Goal: Task Accomplishment & Management: Manage account settings

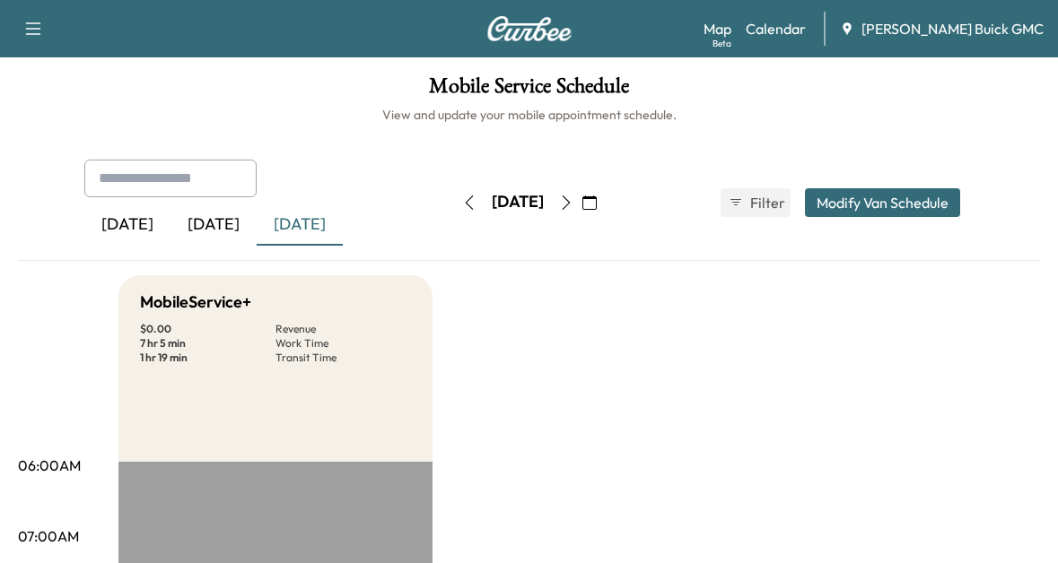
scroll to position [301, 0]
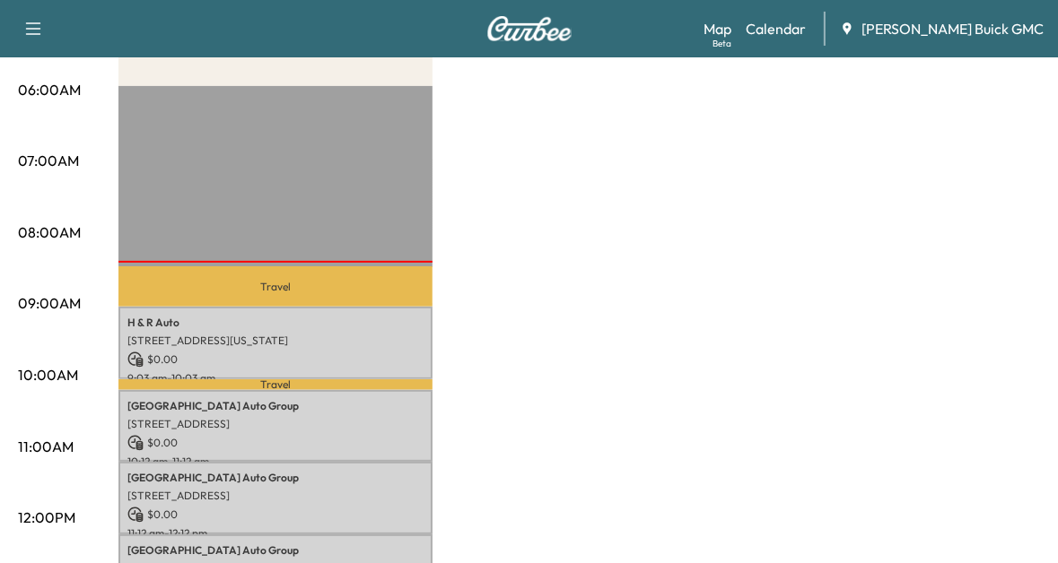
scroll to position [377, 0]
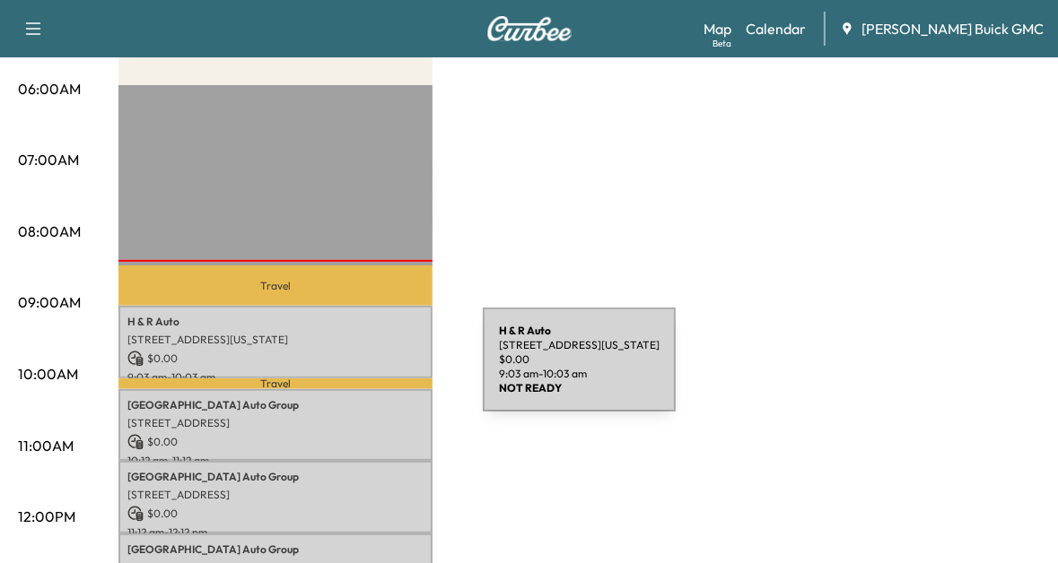
drag, startPoint x: 0, startPoint y: 0, endPoint x: 348, endPoint y: 371, distance: 508.5
click at [348, 371] on p "9:03 am - 10:03 am" at bounding box center [275, 378] width 296 height 14
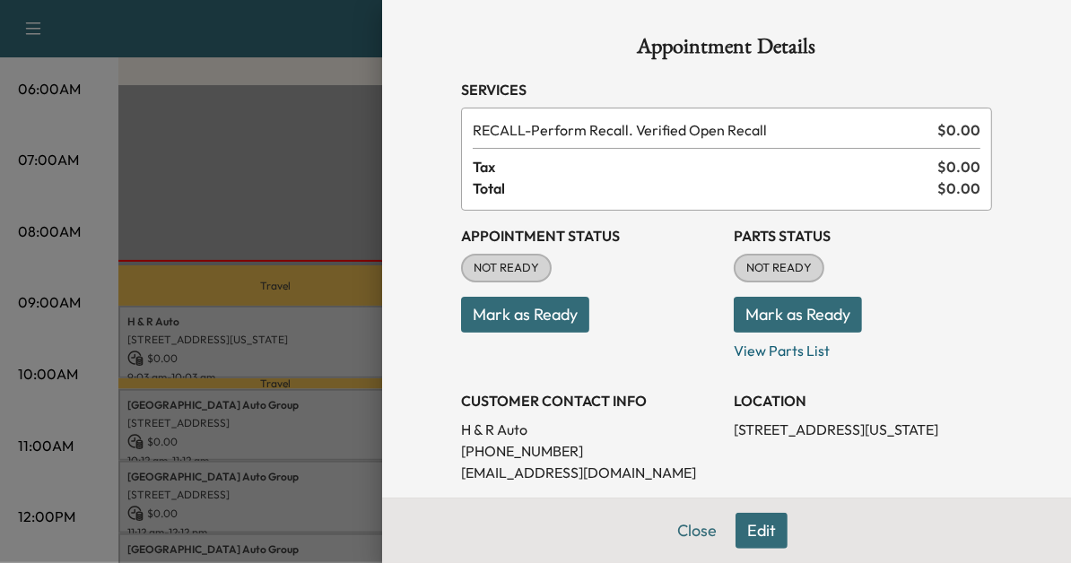
click at [310, 451] on div at bounding box center [535, 281] width 1071 height 563
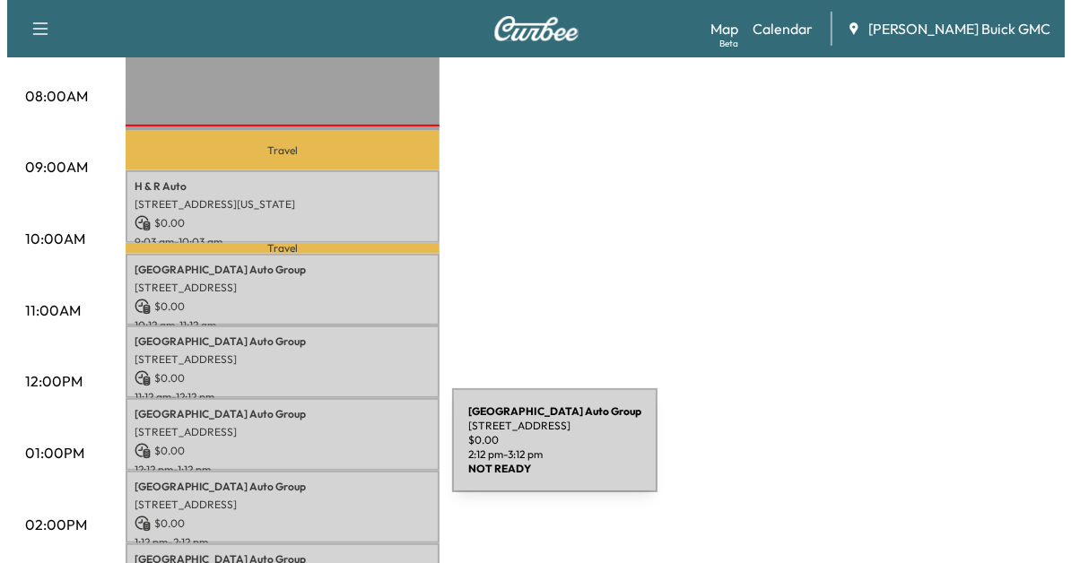
scroll to position [455, 0]
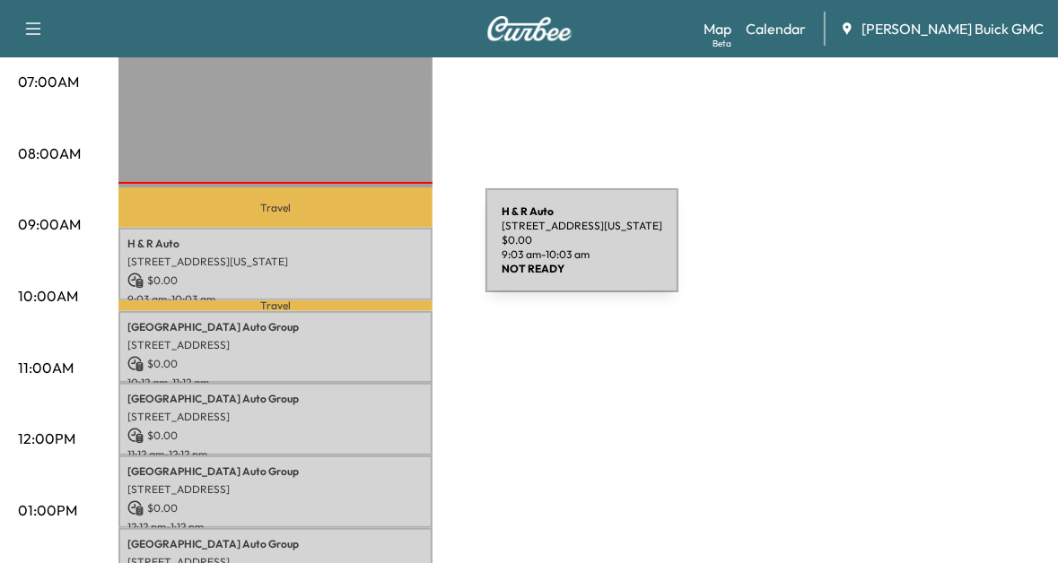
click at [351, 255] on p "[STREET_ADDRESS][US_STATE]" at bounding box center [275, 262] width 296 height 14
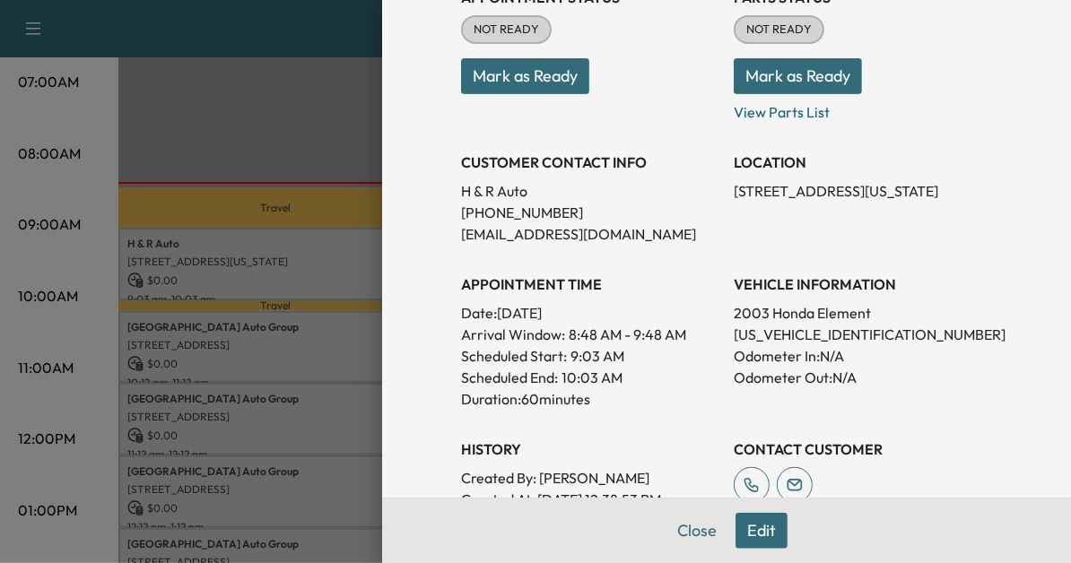
scroll to position [242, 0]
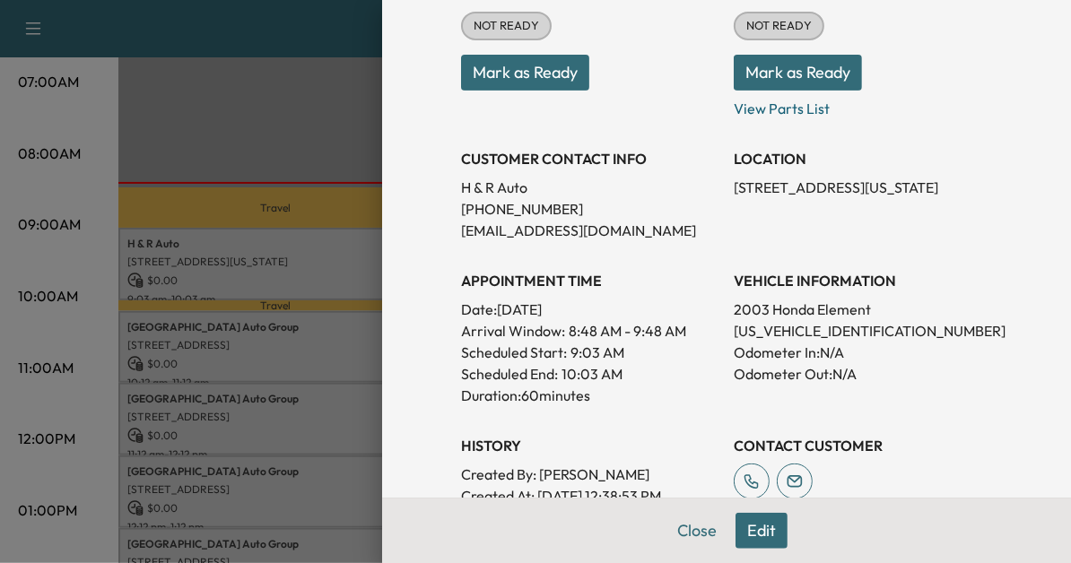
click at [740, 328] on p "5J6YH28593L007095" at bounding box center [863, 331] width 258 height 22
click at [305, 418] on div at bounding box center [535, 281] width 1071 height 563
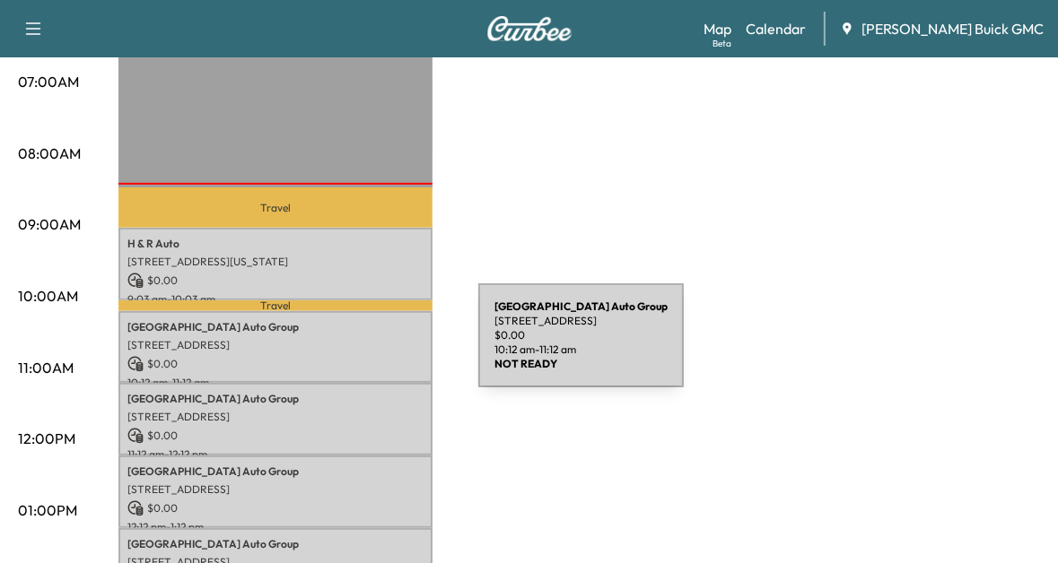
click at [344, 346] on p "[STREET_ADDRESS]" at bounding box center [275, 345] width 296 height 14
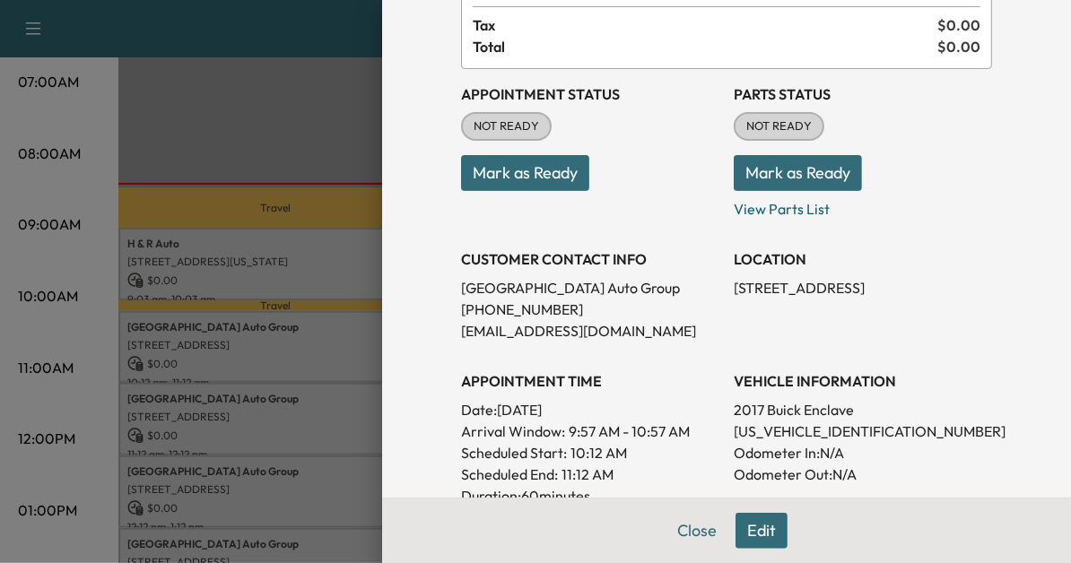
scroll to position [143, 0]
click at [359, 343] on div at bounding box center [535, 281] width 1071 height 563
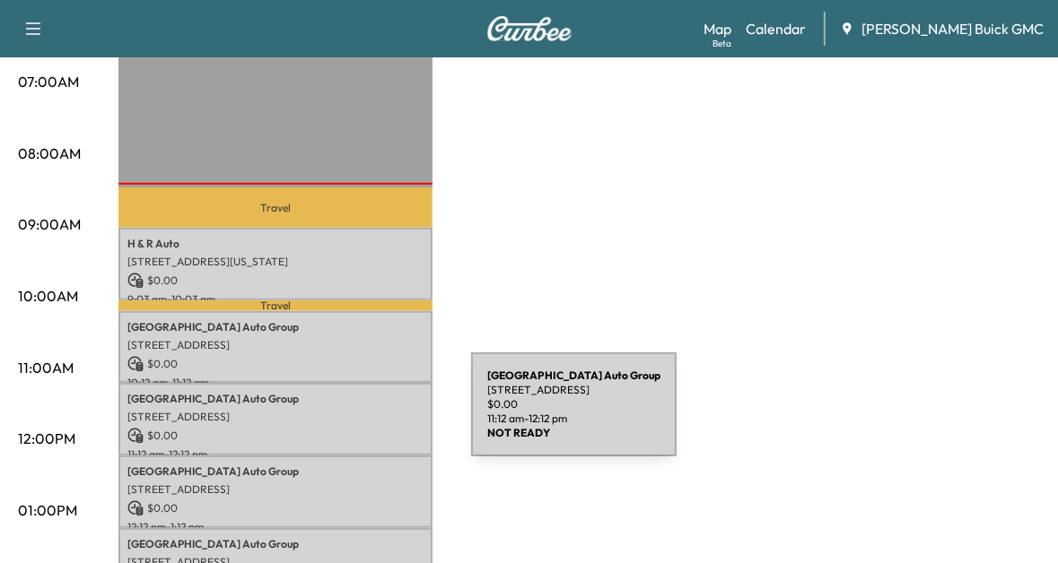
click at [336, 415] on p "[STREET_ADDRESS]" at bounding box center [275, 417] width 296 height 14
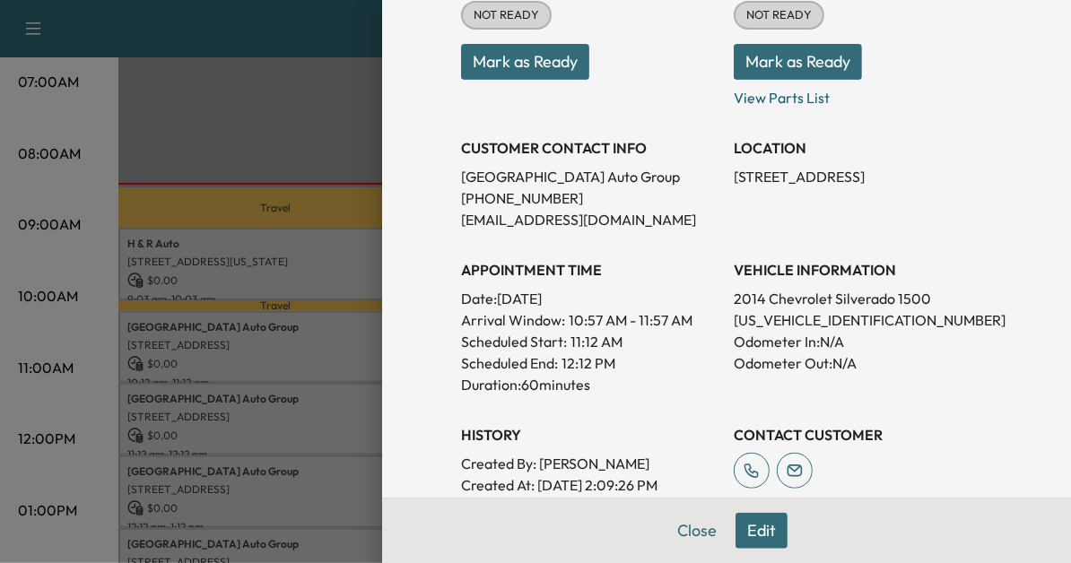
scroll to position [283, 0]
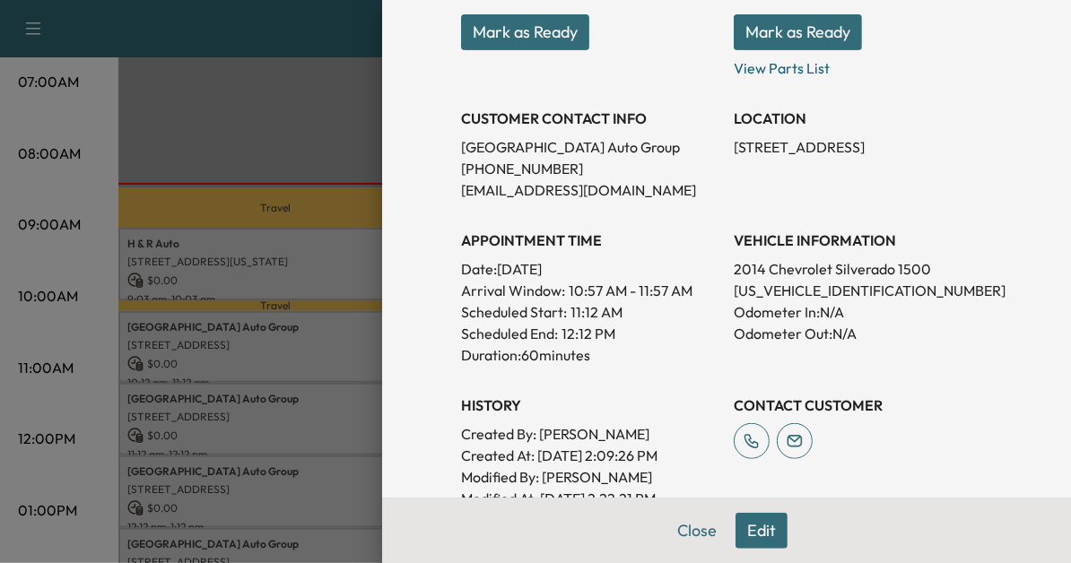
click at [194, 395] on div at bounding box center [535, 281] width 1071 height 563
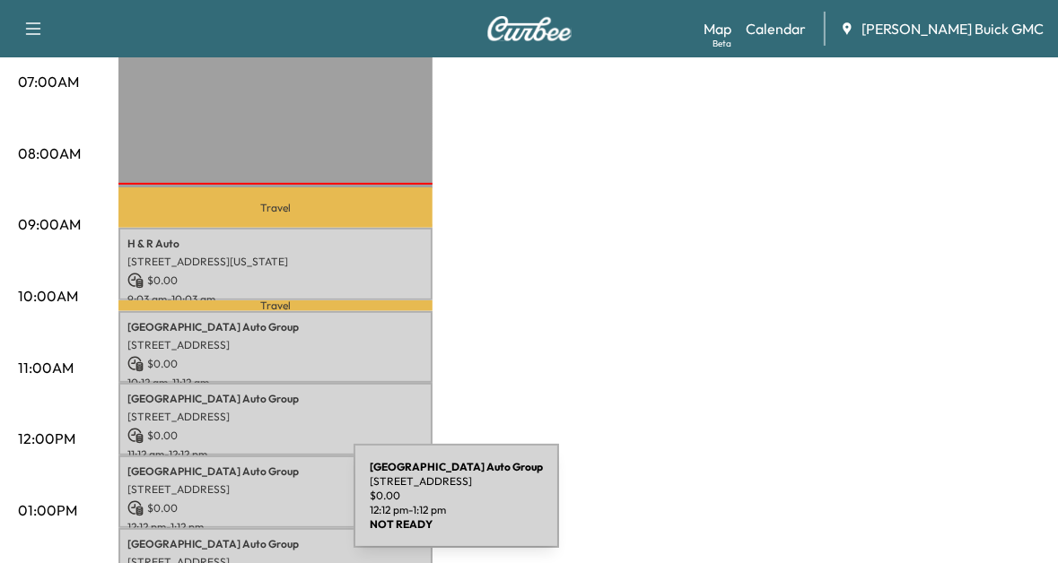
click at [219, 507] on p "$ 0.00" at bounding box center [275, 509] width 296 height 16
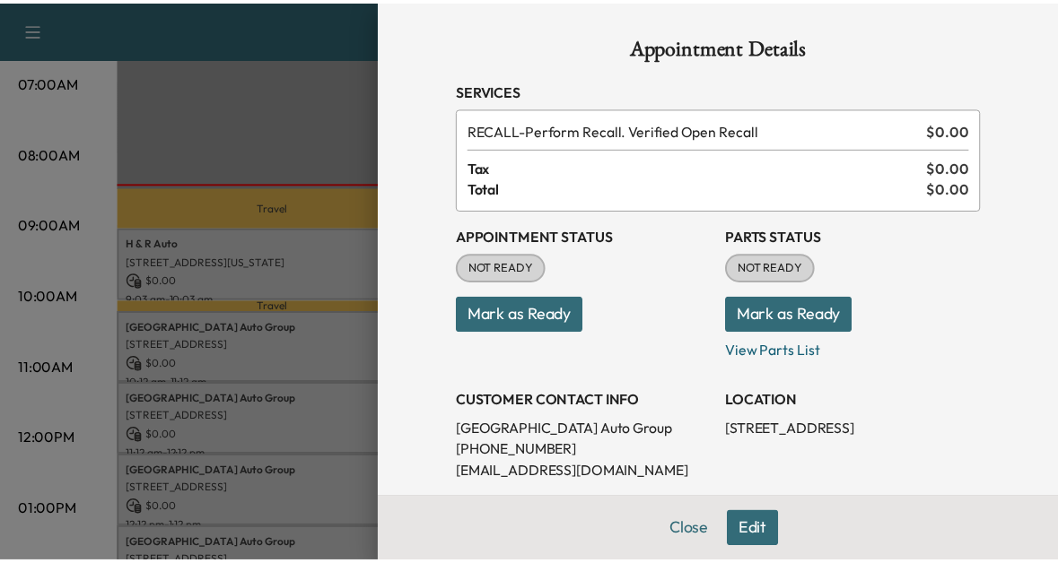
scroll to position [194, 0]
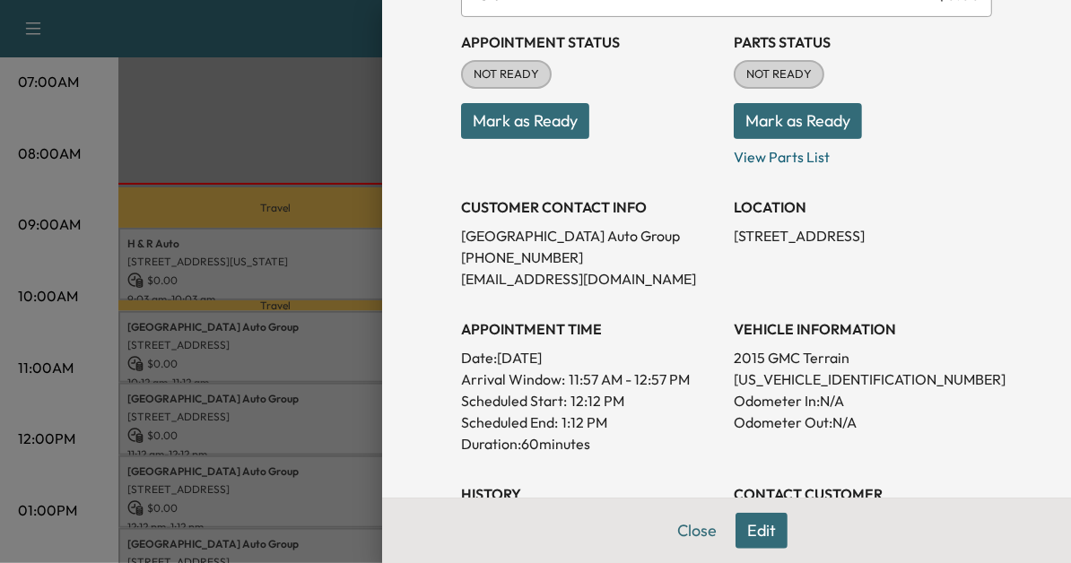
click at [325, 502] on div at bounding box center [535, 281] width 1071 height 563
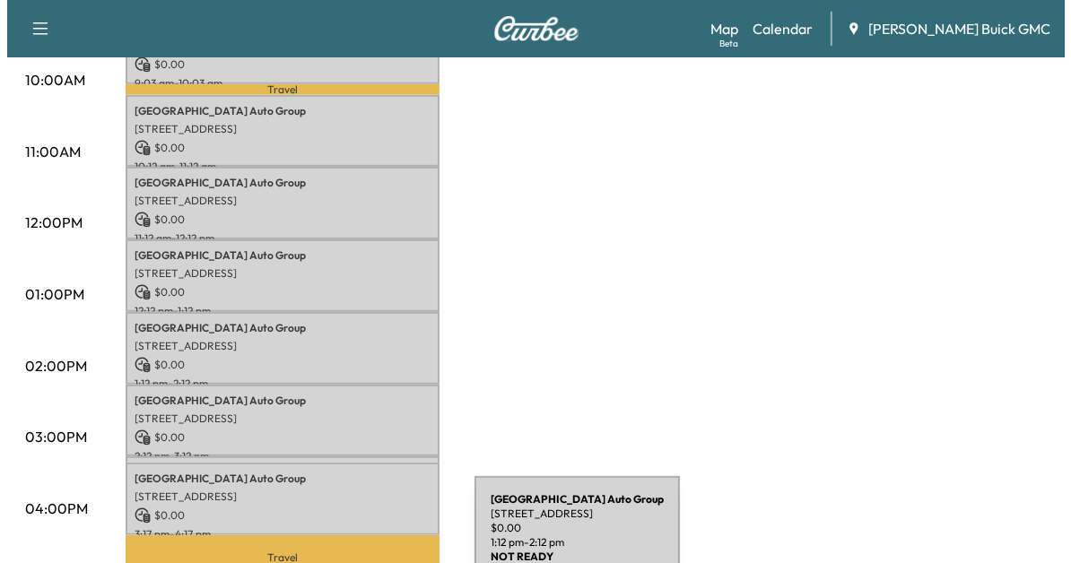
scroll to position [682, 0]
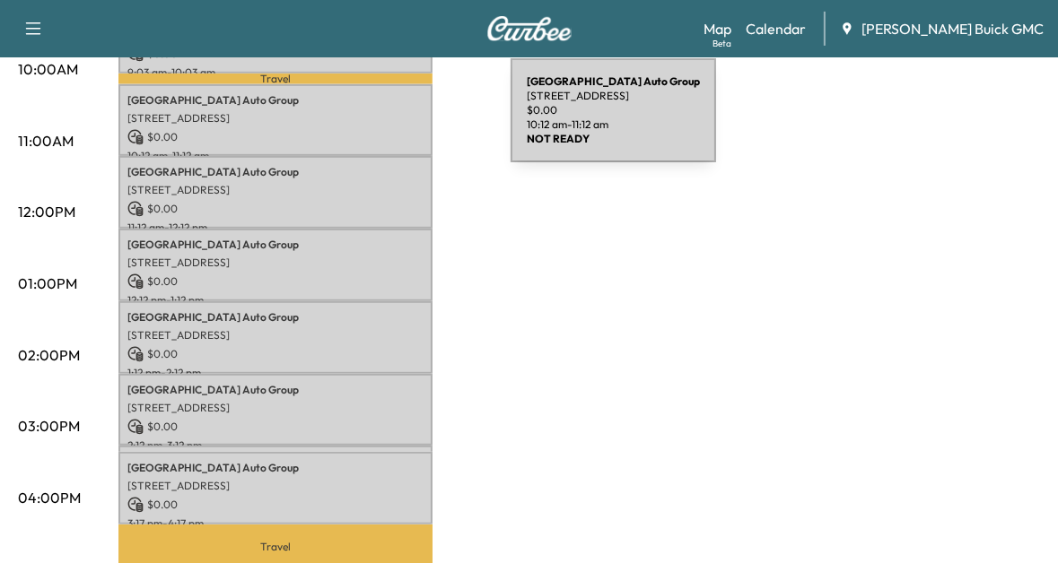
click at [376, 121] on div "Arlington Auto Group 3621 Columbia Pike #10, Arlington, VA 22204, United States…" at bounding box center [275, 120] width 314 height 73
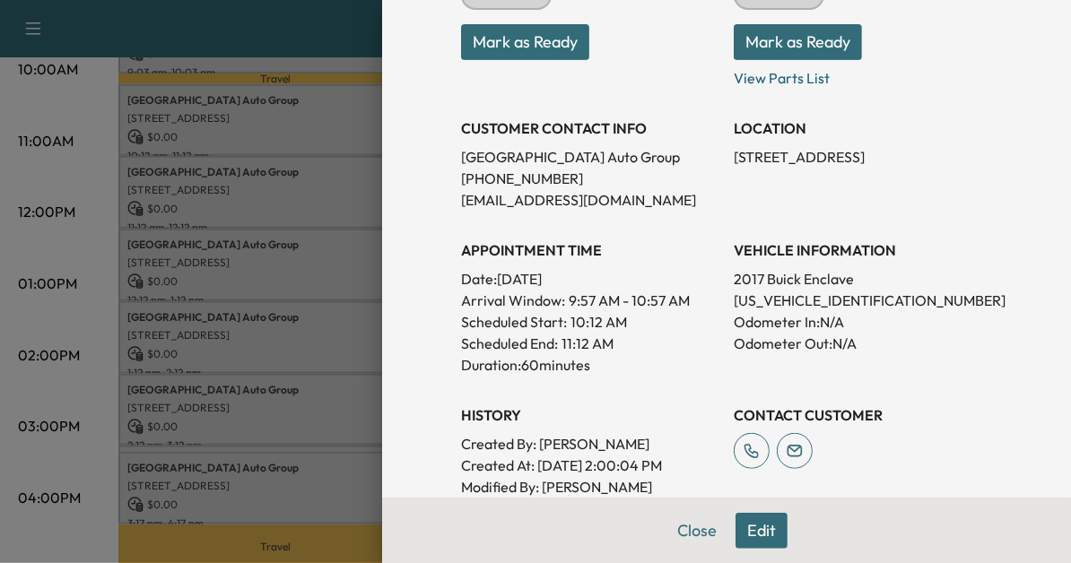
scroll to position [273, 0]
click at [244, 302] on div at bounding box center [535, 281] width 1071 height 563
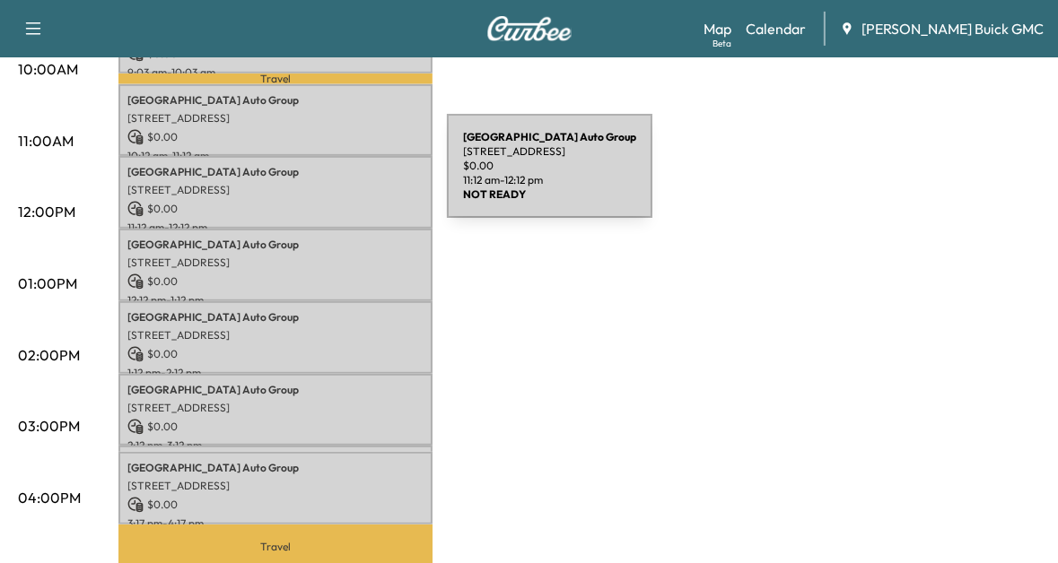
click at [312, 183] on p "[STREET_ADDRESS]" at bounding box center [275, 190] width 296 height 14
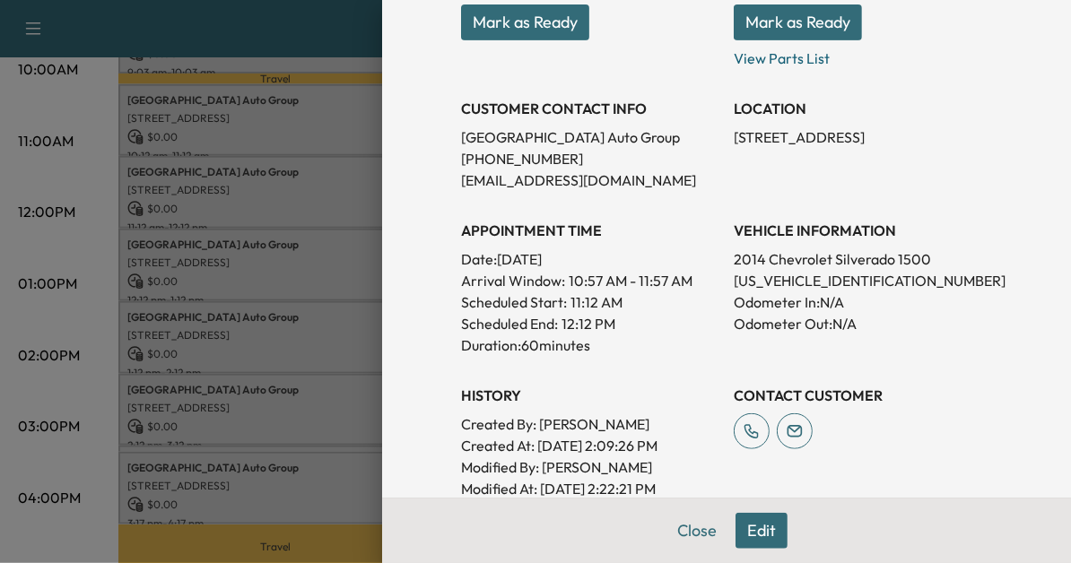
scroll to position [293, 0]
click at [260, 195] on div at bounding box center [535, 281] width 1071 height 563
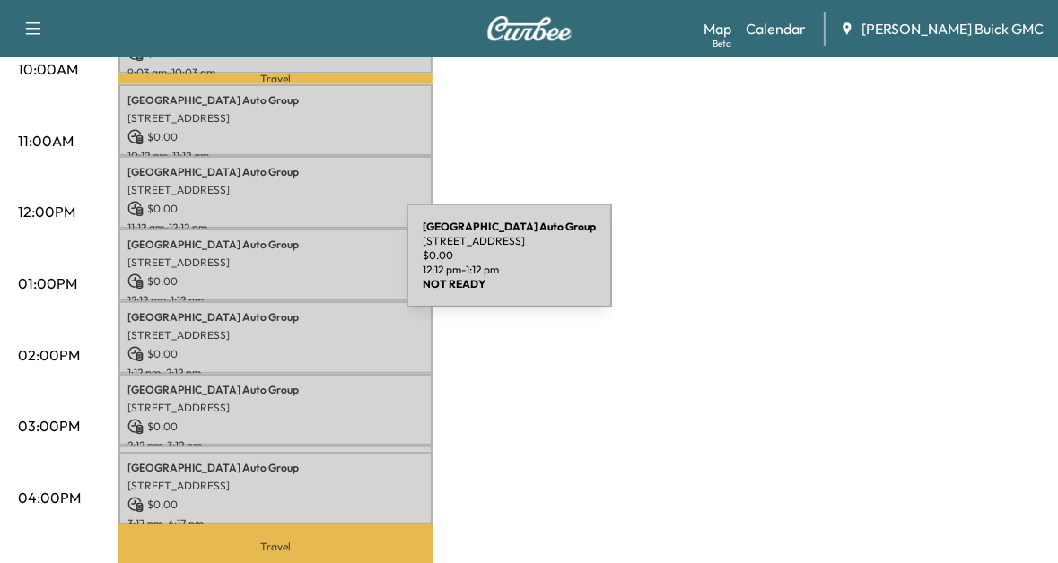
click at [272, 274] on p "$ 0.00" at bounding box center [275, 282] width 296 height 16
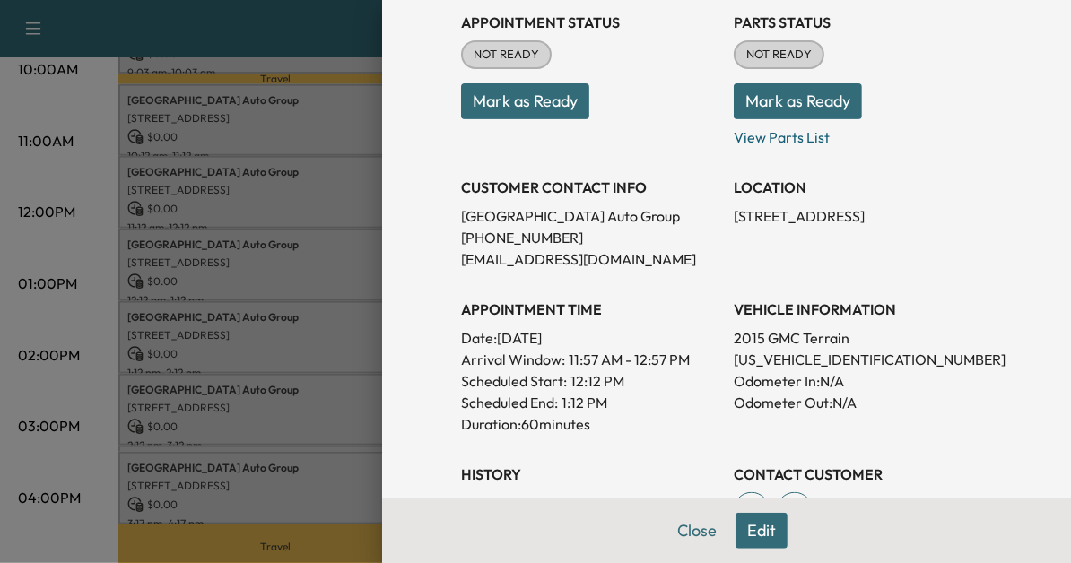
scroll to position [219, 0]
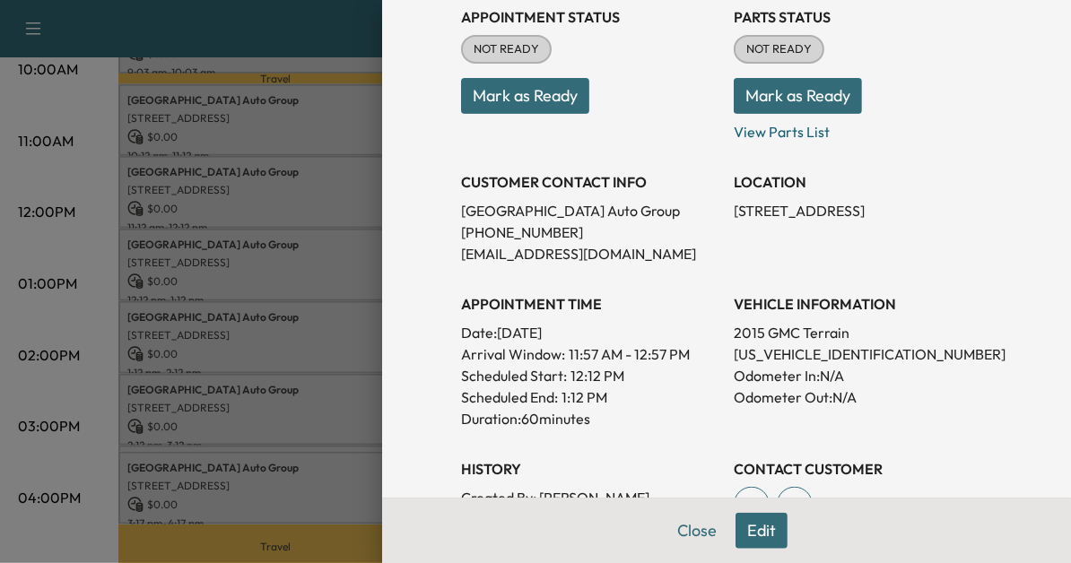
click at [316, 298] on div at bounding box center [535, 281] width 1071 height 563
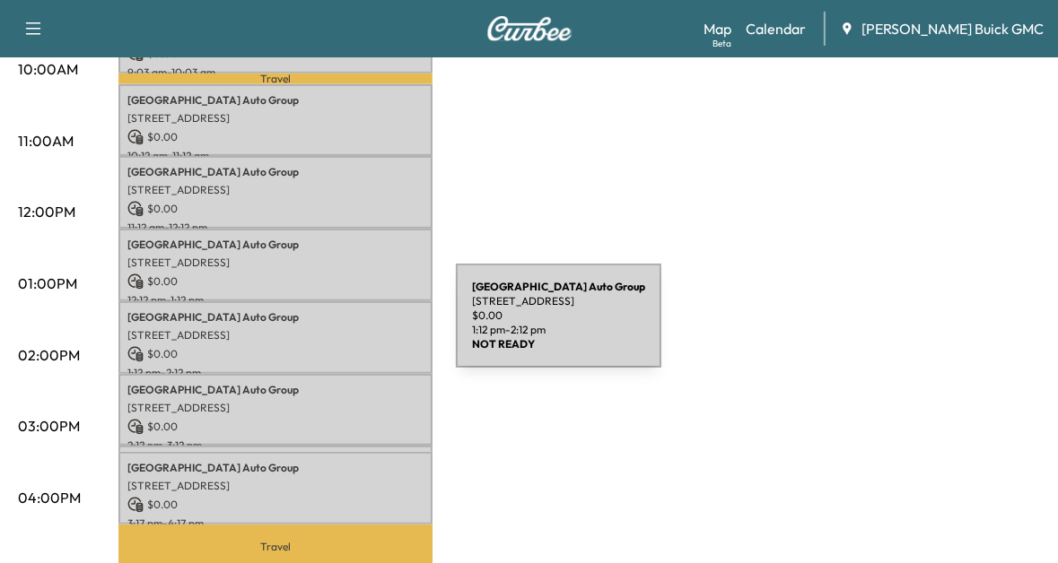
click at [321, 328] on p "[STREET_ADDRESS]" at bounding box center [275, 335] width 296 height 14
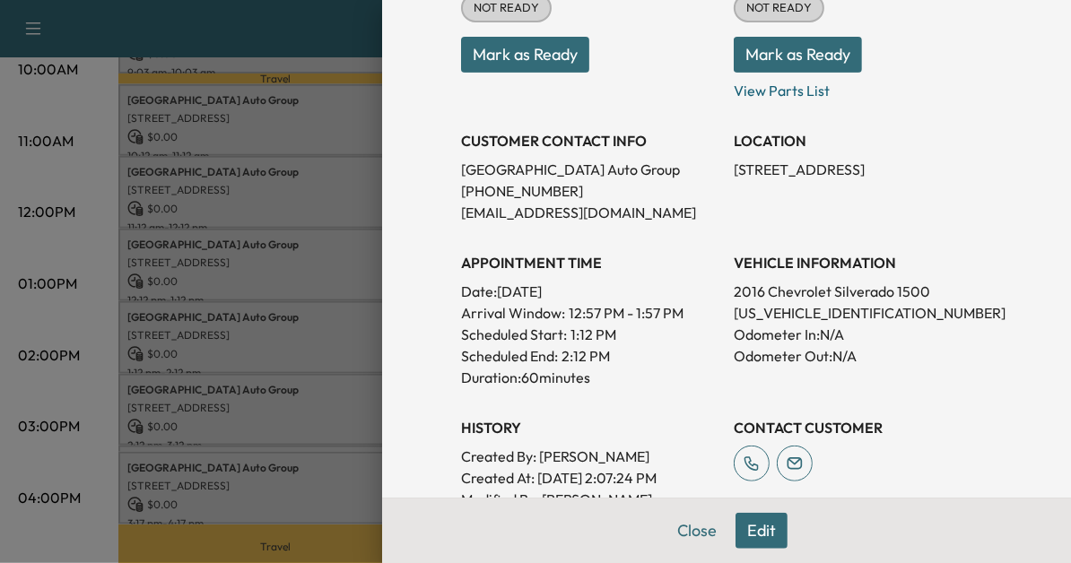
scroll to position [262, 0]
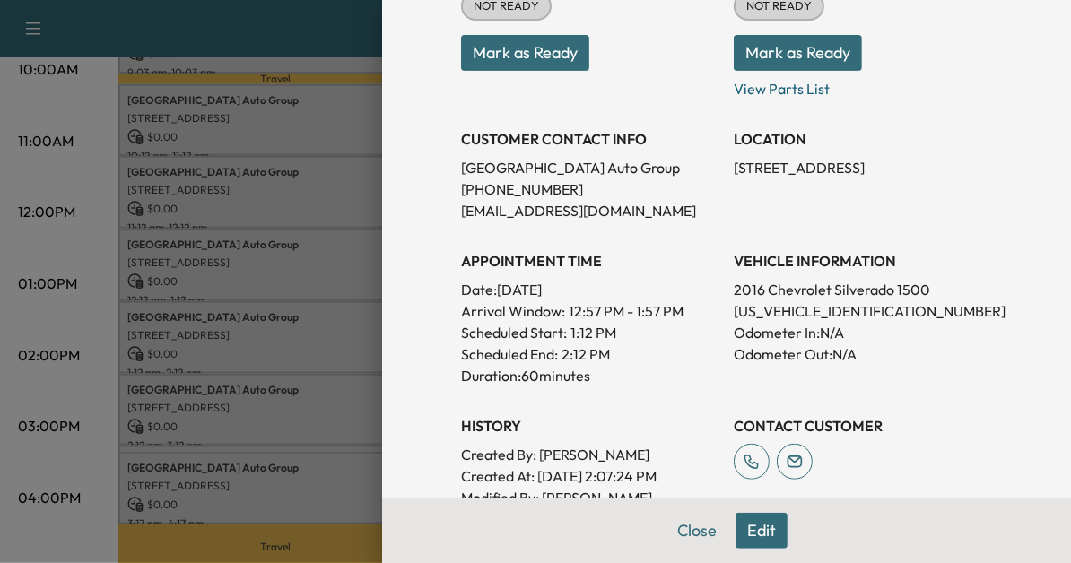
click at [256, 438] on div at bounding box center [535, 281] width 1071 height 563
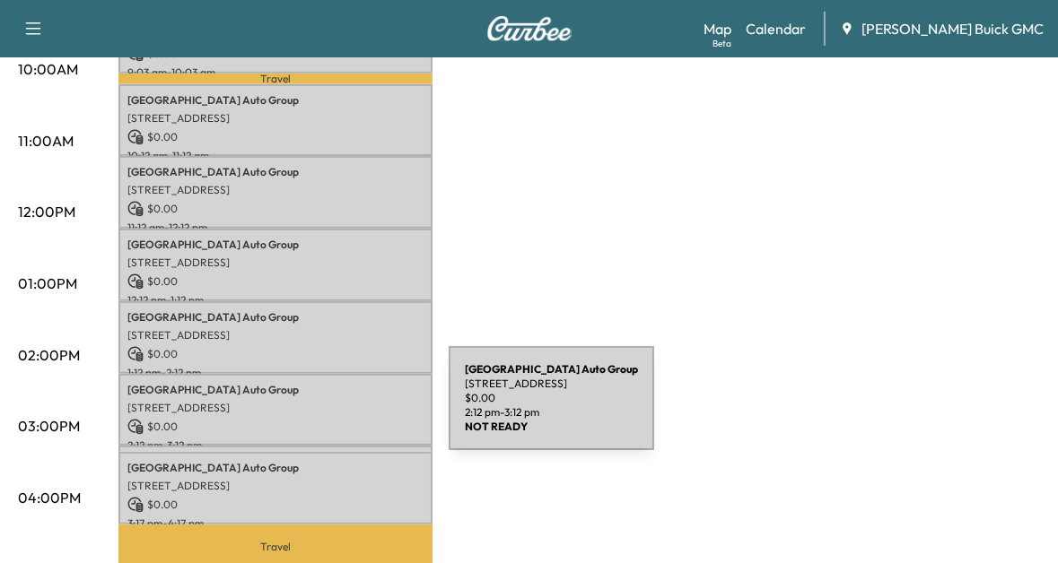
click at [314, 409] on div "Arlington Auto Group 3621 Columbia Pike, Arlington, VA 22204, USA $ 0.00 2:12 p…" at bounding box center [275, 410] width 314 height 73
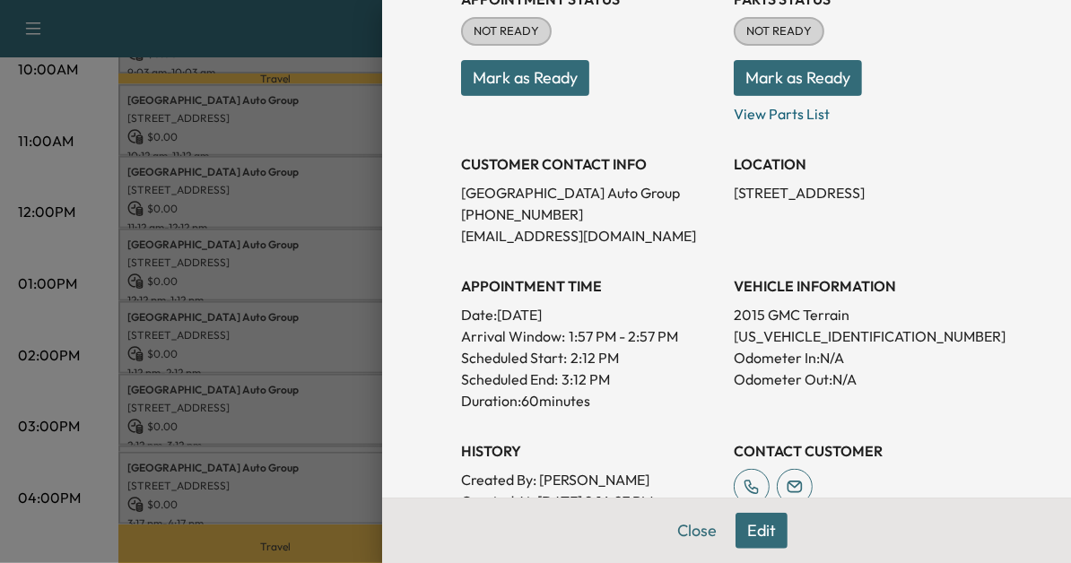
scroll to position [240, 0]
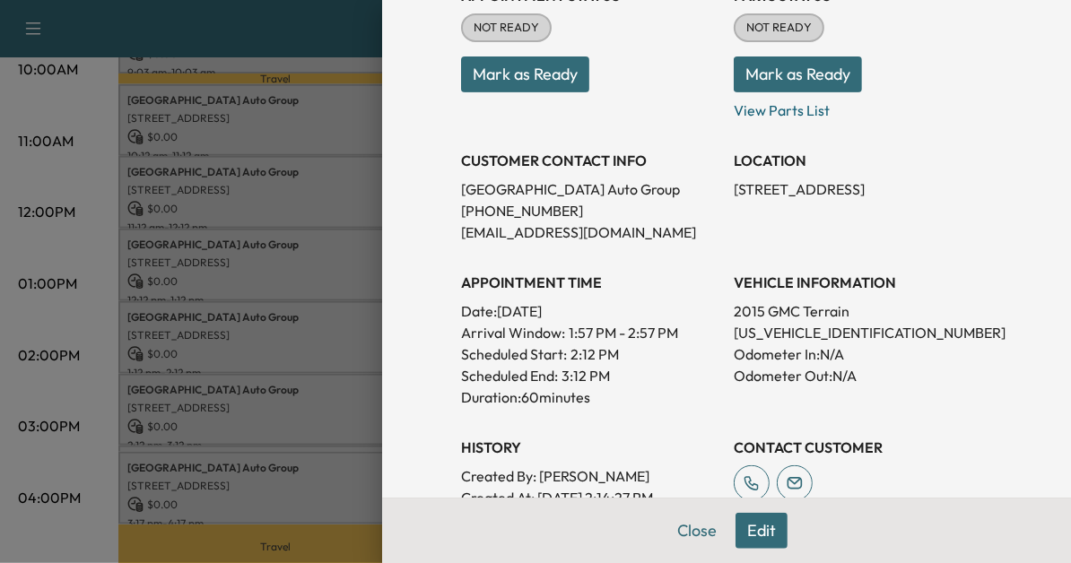
click at [327, 428] on div at bounding box center [535, 281] width 1071 height 563
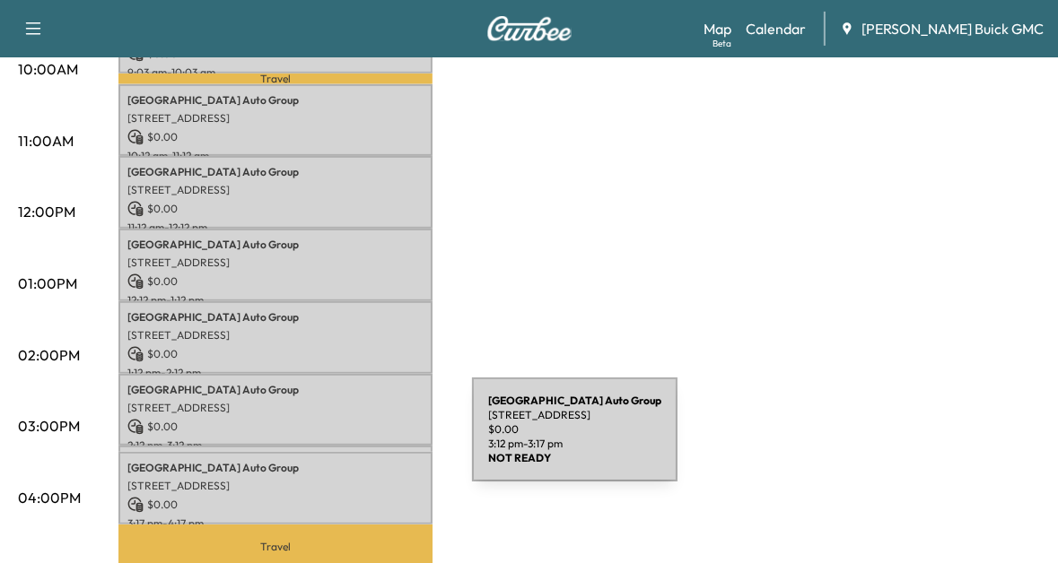
click at [337, 446] on div "Arlington Auto Group 3621 Columbia Pike, Arlington, VA 22204, USA $ 0.00 3:12 p…" at bounding box center [275, 455] width 314 height 18
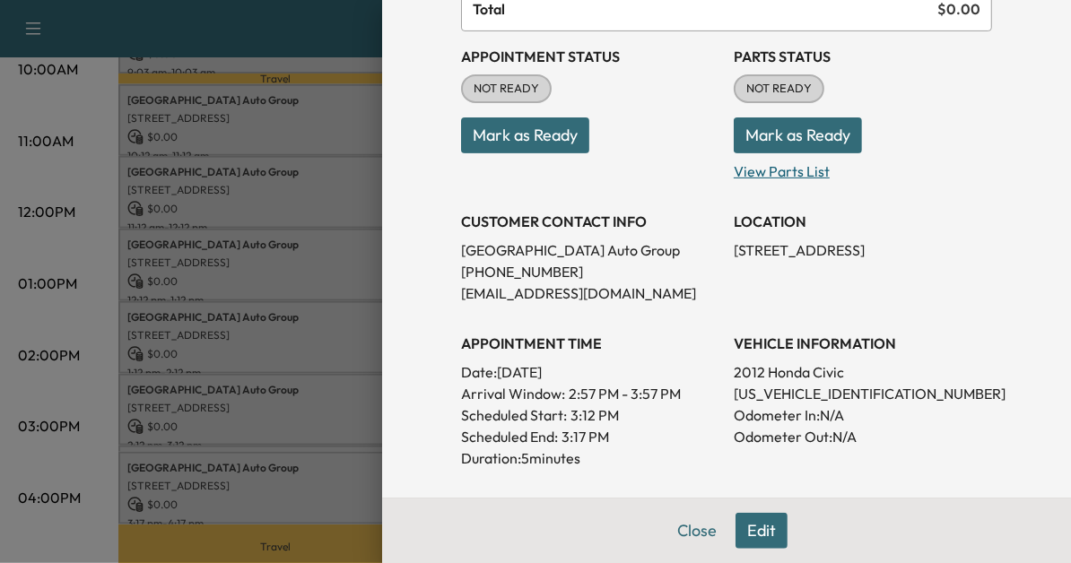
scroll to position [179, 0]
click at [181, 409] on div at bounding box center [535, 281] width 1071 height 563
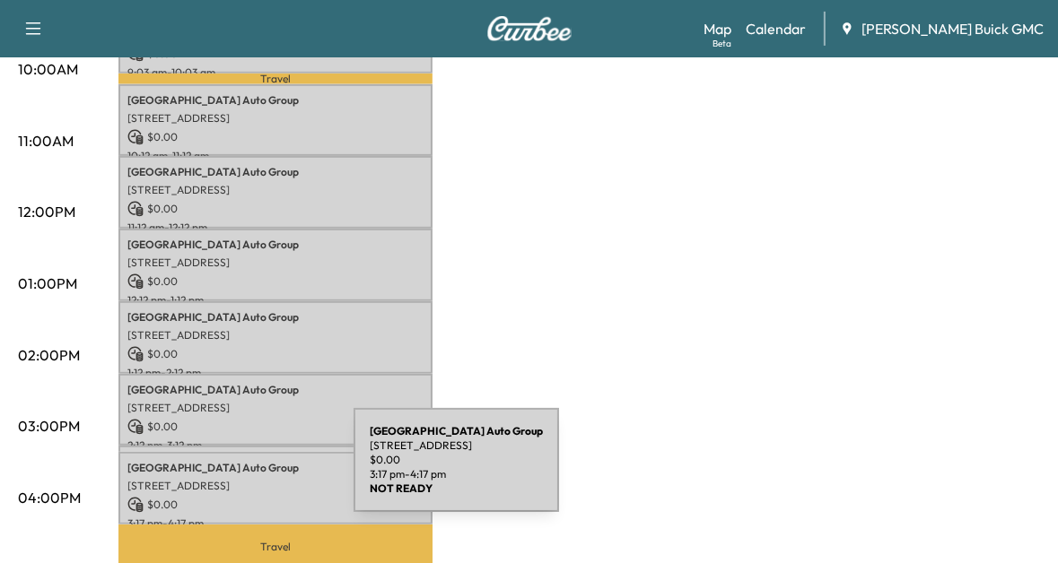
click at [219, 479] on p "[STREET_ADDRESS]" at bounding box center [275, 486] width 296 height 14
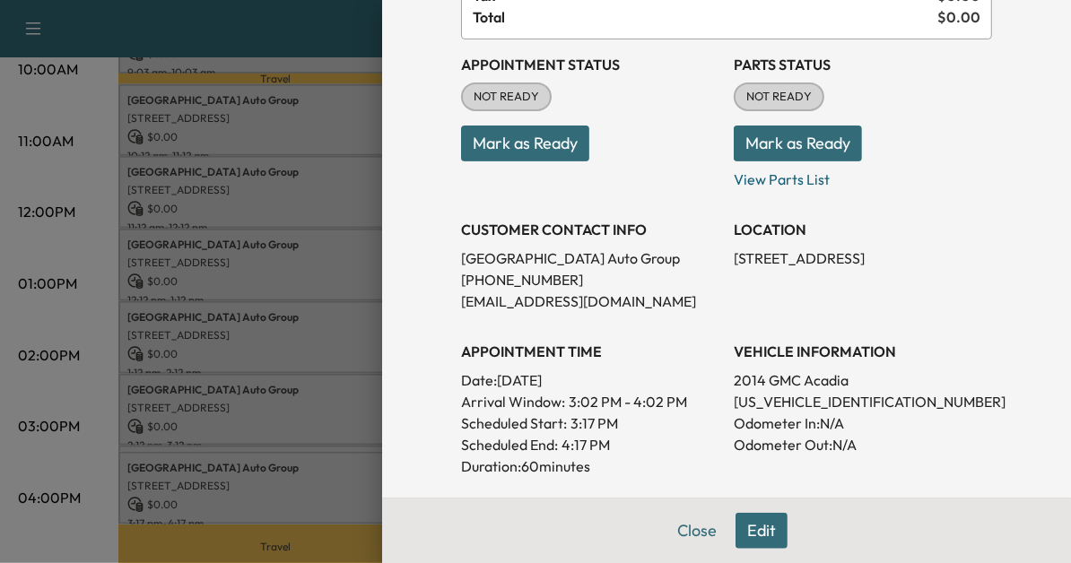
scroll to position [172, 0]
click at [669, 546] on button "Close" at bounding box center [697, 531] width 63 height 36
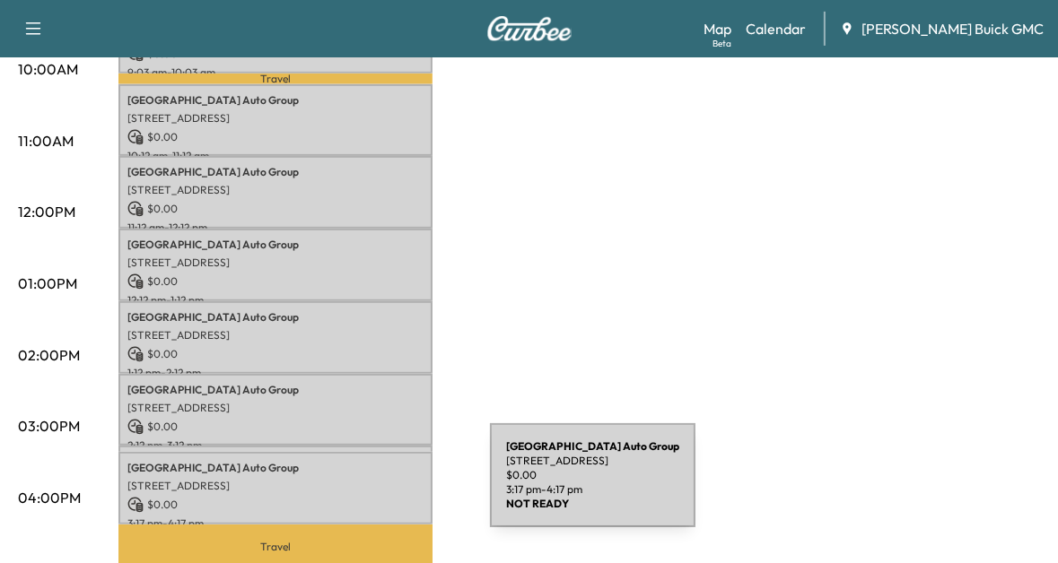
click at [355, 486] on div "Arlington Auto Group 3621 Columbia Pike, Arlington, VA 22204, USA $ 0.00 3:17 p…" at bounding box center [275, 488] width 314 height 73
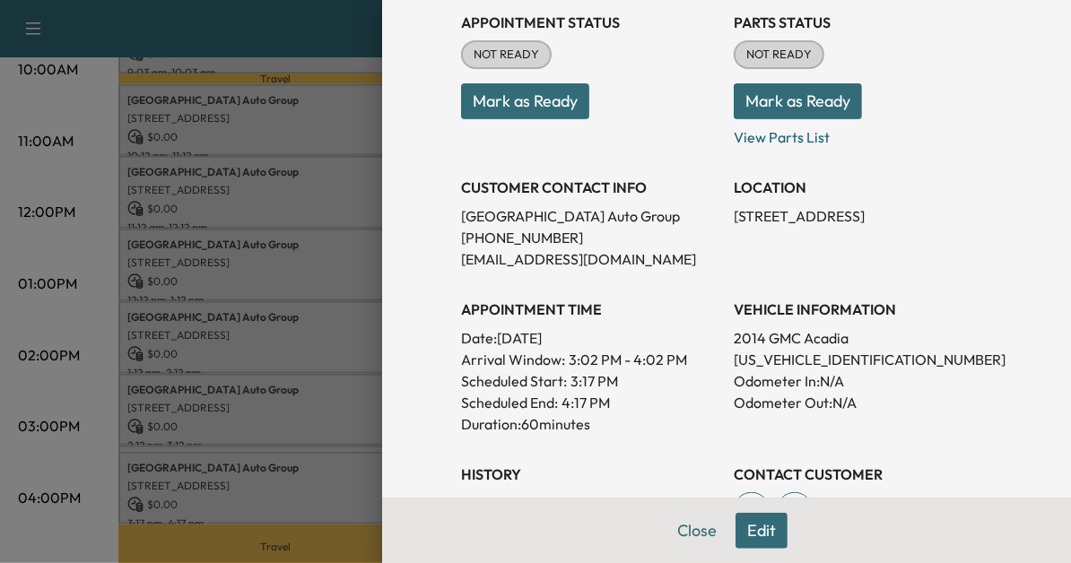
scroll to position [218, 0]
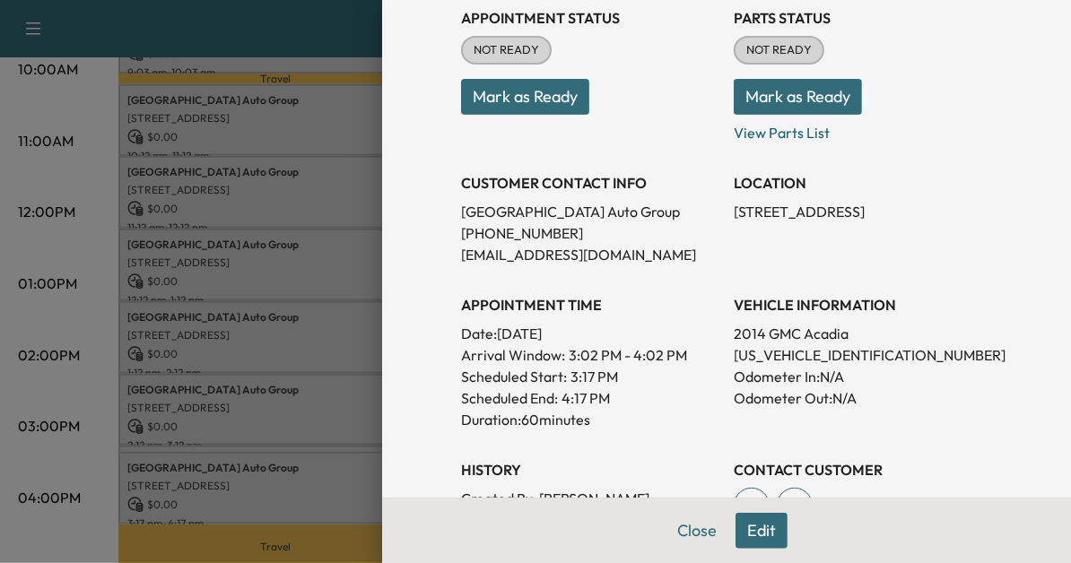
click at [809, 352] on p "1GKKRNED4EJ192746" at bounding box center [863, 356] width 258 height 22
copy p "1GKKRNED4EJ192746"
click at [257, 482] on div at bounding box center [535, 281] width 1071 height 563
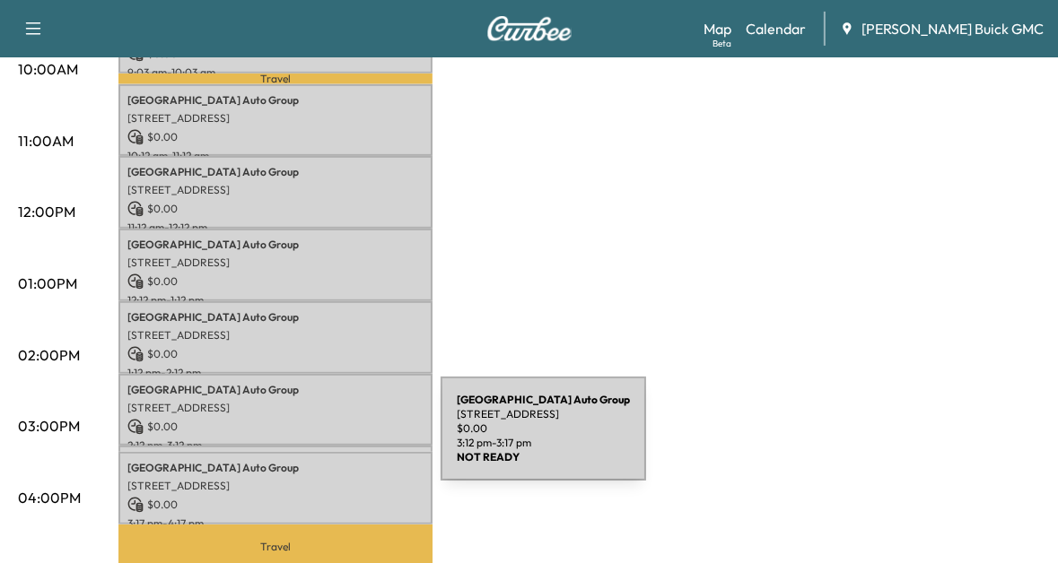
click at [306, 446] on div "Arlington Auto Group 3621 Columbia Pike, Arlington, VA 22204, USA $ 0.00 3:12 p…" at bounding box center [275, 455] width 314 height 18
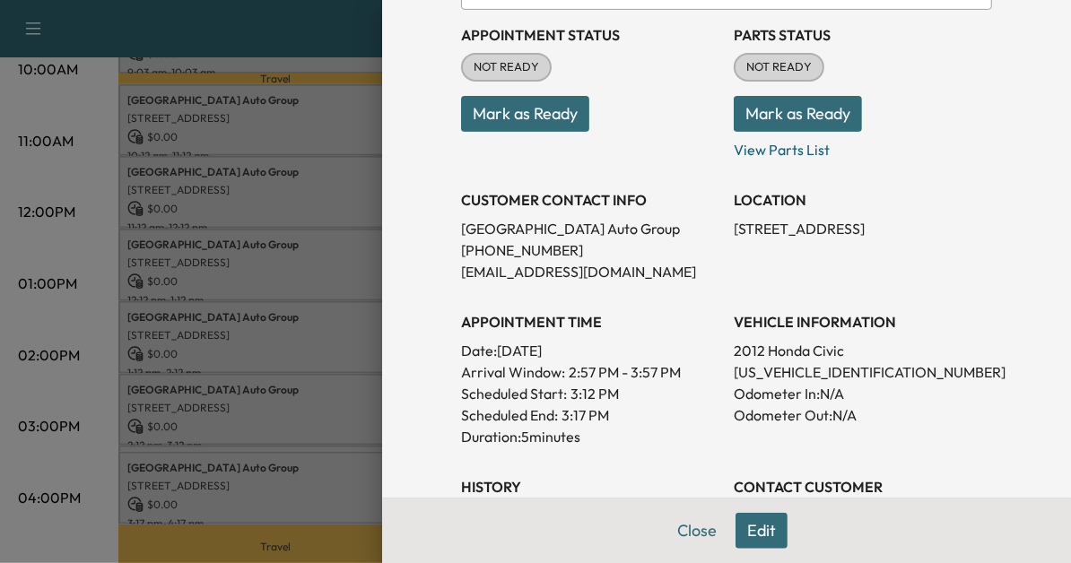
scroll to position [204, 0]
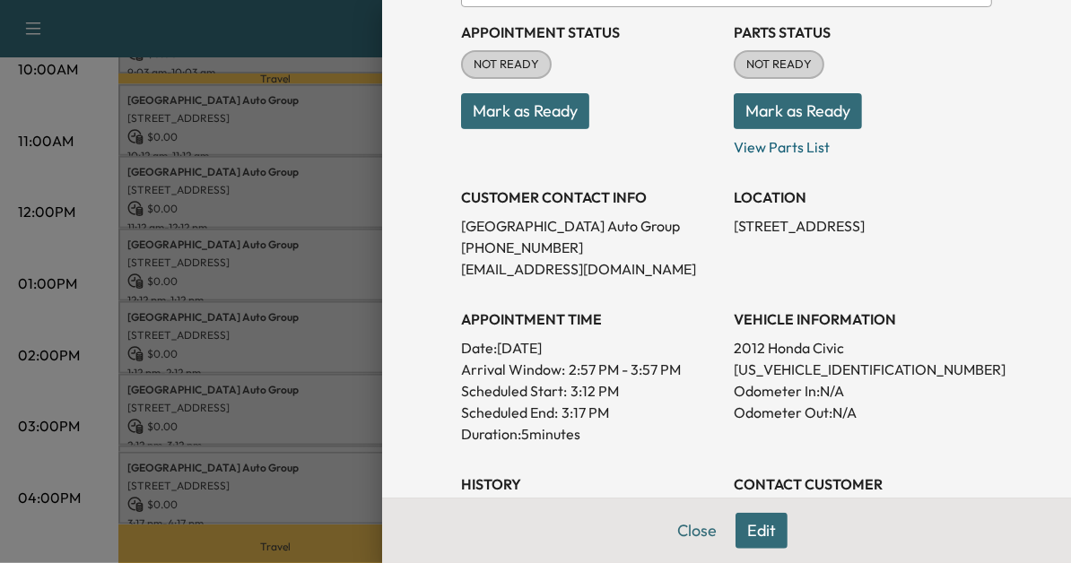
click at [314, 399] on div at bounding box center [535, 281] width 1071 height 563
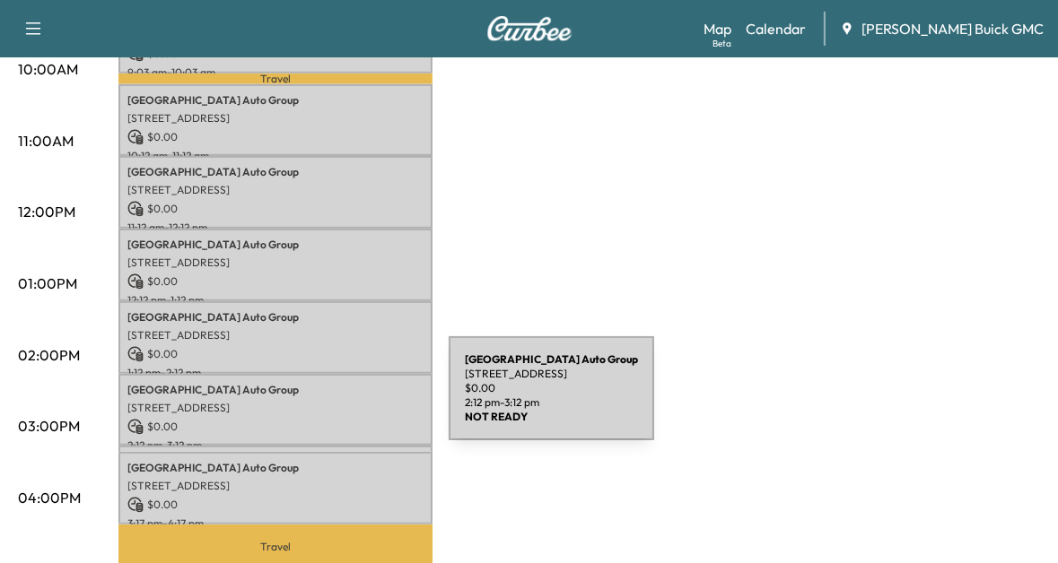
click at [314, 401] on p "[STREET_ADDRESS]" at bounding box center [275, 408] width 296 height 14
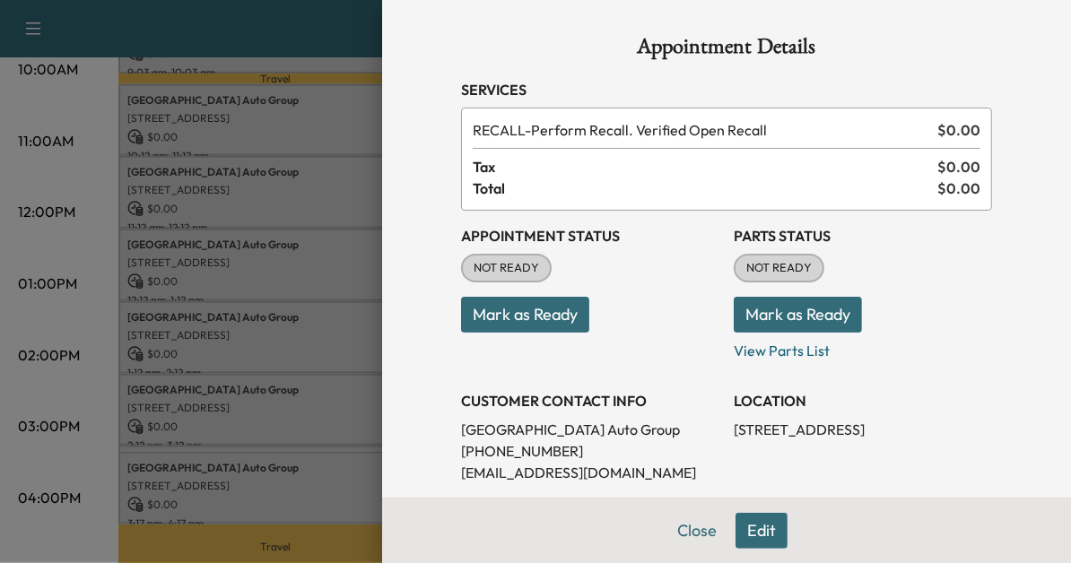
scroll to position [175, 0]
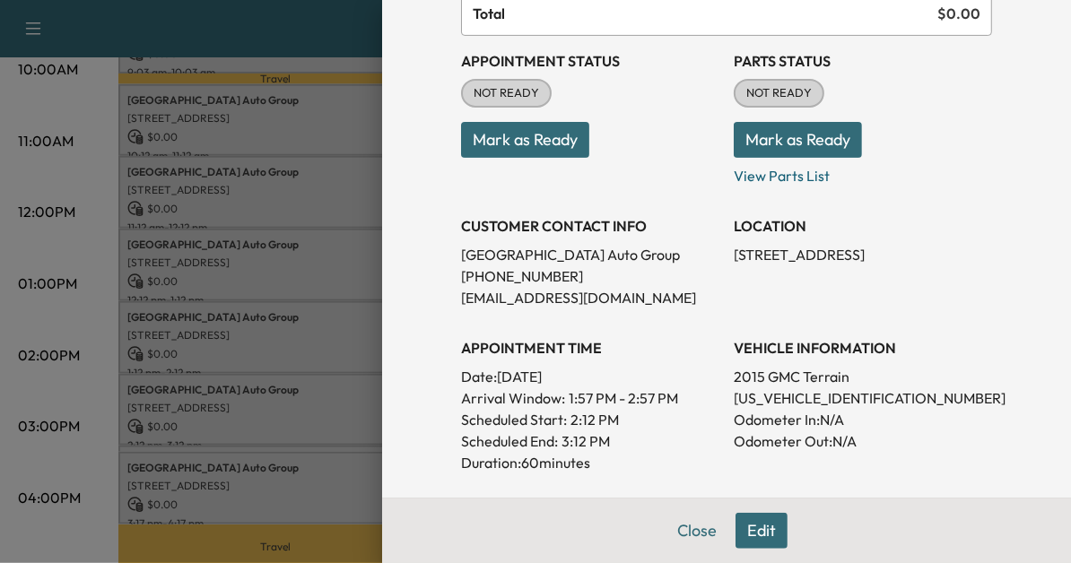
click at [778, 397] on p "2GKFLXE34F6438506" at bounding box center [863, 399] width 258 height 22
copy p "2GKFLXE34F6438506"
click at [254, 297] on div at bounding box center [535, 281] width 1071 height 563
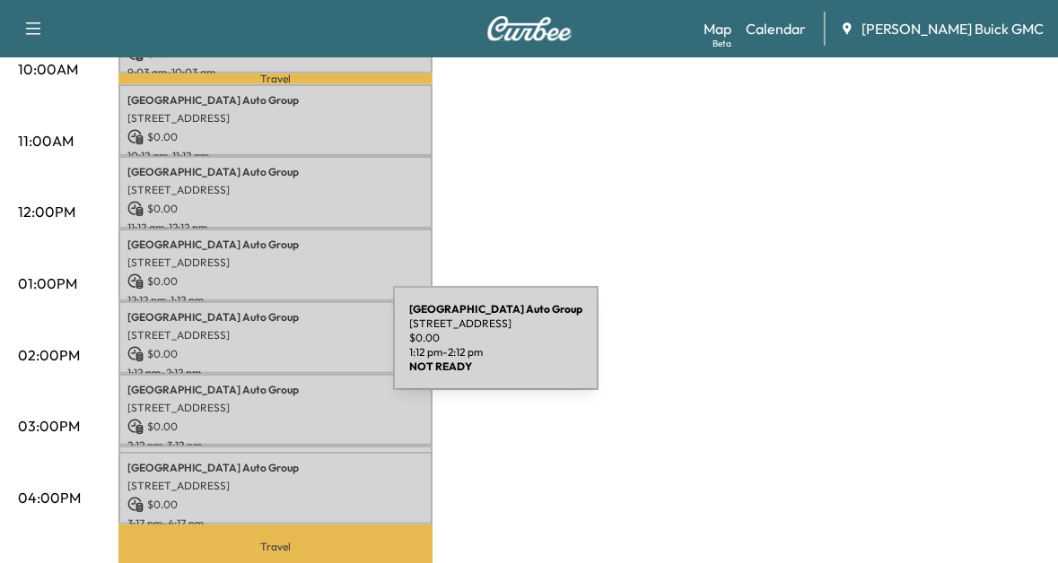
click at [258, 349] on p "$ 0.00" at bounding box center [275, 354] width 296 height 16
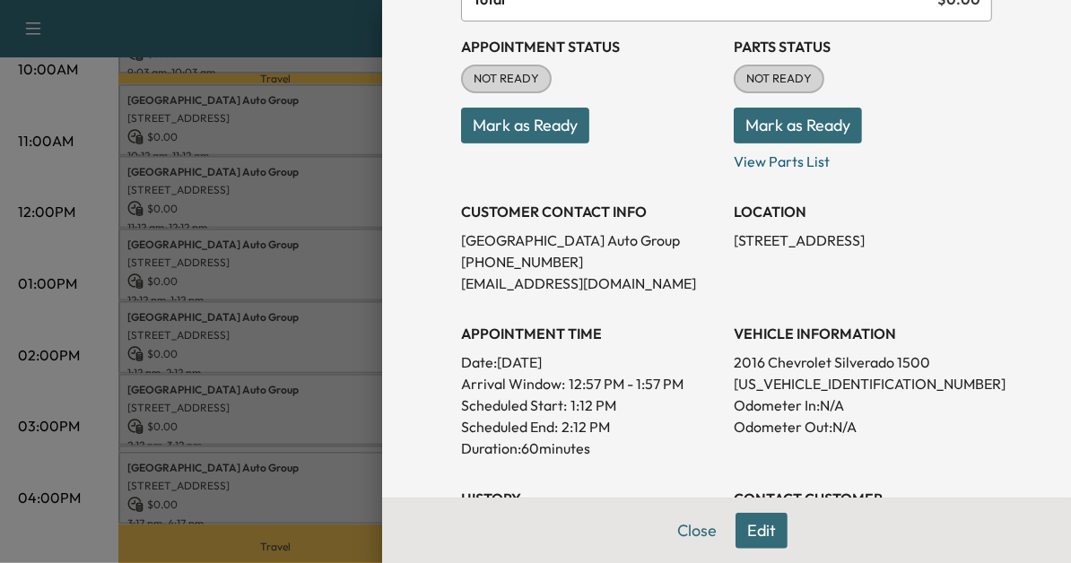
scroll to position [197, 0]
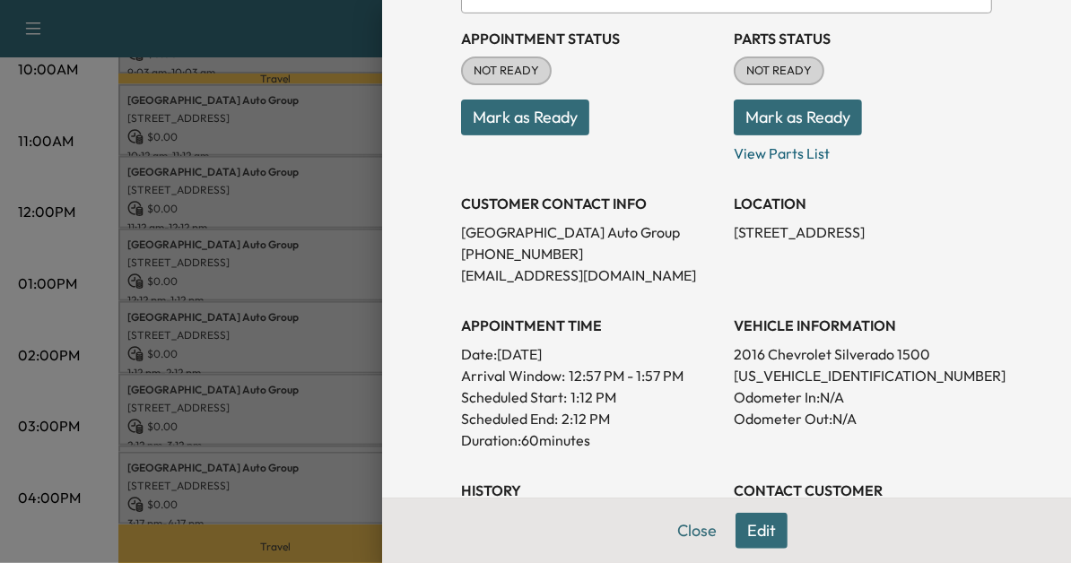
click at [743, 371] on p "1GCVKREC2GZ354552" at bounding box center [863, 376] width 258 height 22
copy p "1GCVKREC2GZ354552"
click at [238, 292] on div at bounding box center [535, 281] width 1071 height 563
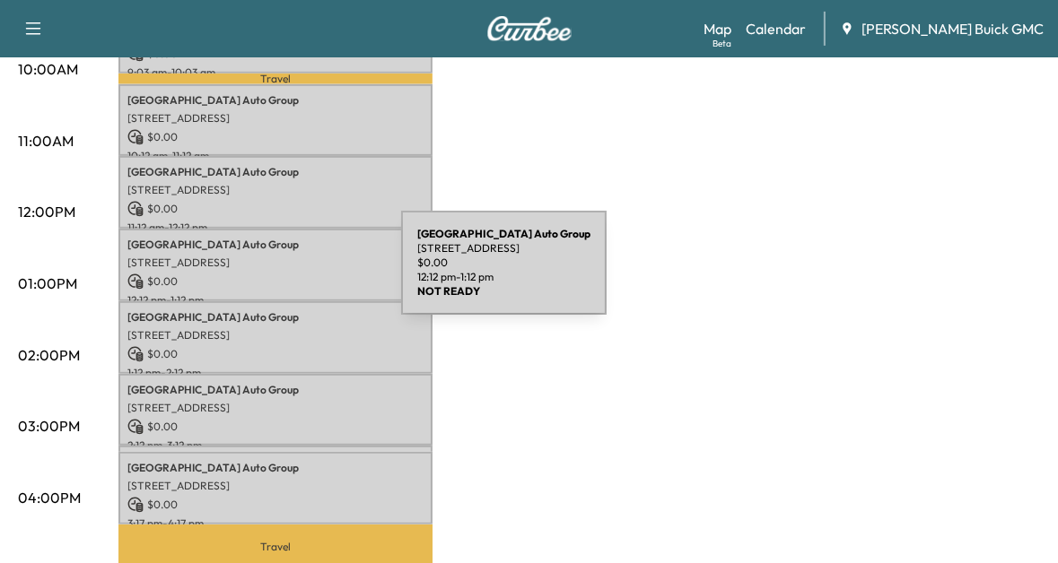
click at [266, 274] on p "$ 0.00" at bounding box center [275, 282] width 296 height 16
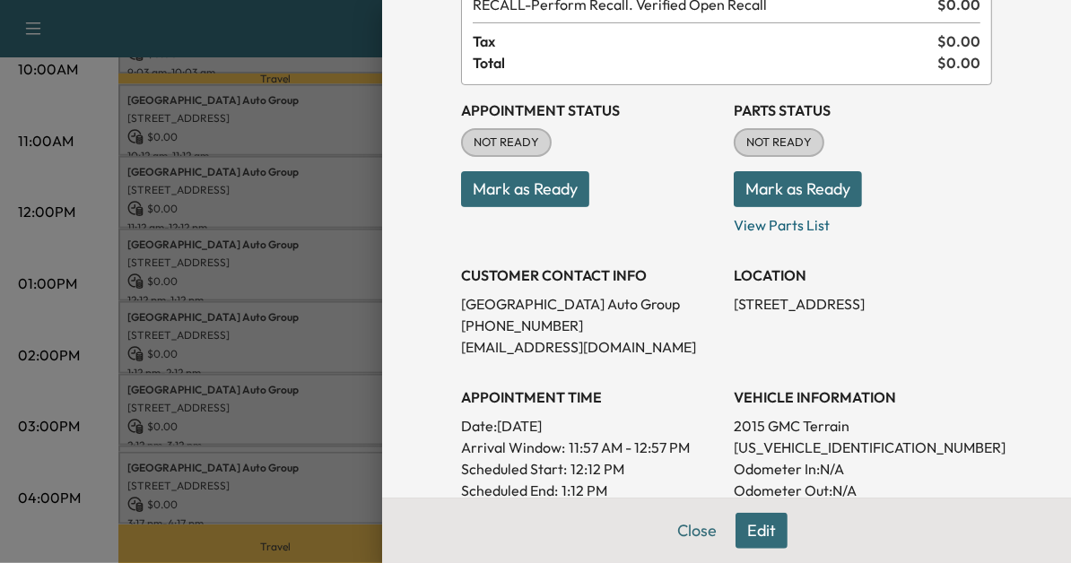
scroll to position [126, 0]
click at [734, 451] on p "2GKALMEK7F6282641" at bounding box center [863, 448] width 258 height 22
copy p "2GKALMEK7F6282641"
click at [214, 177] on div at bounding box center [535, 281] width 1071 height 563
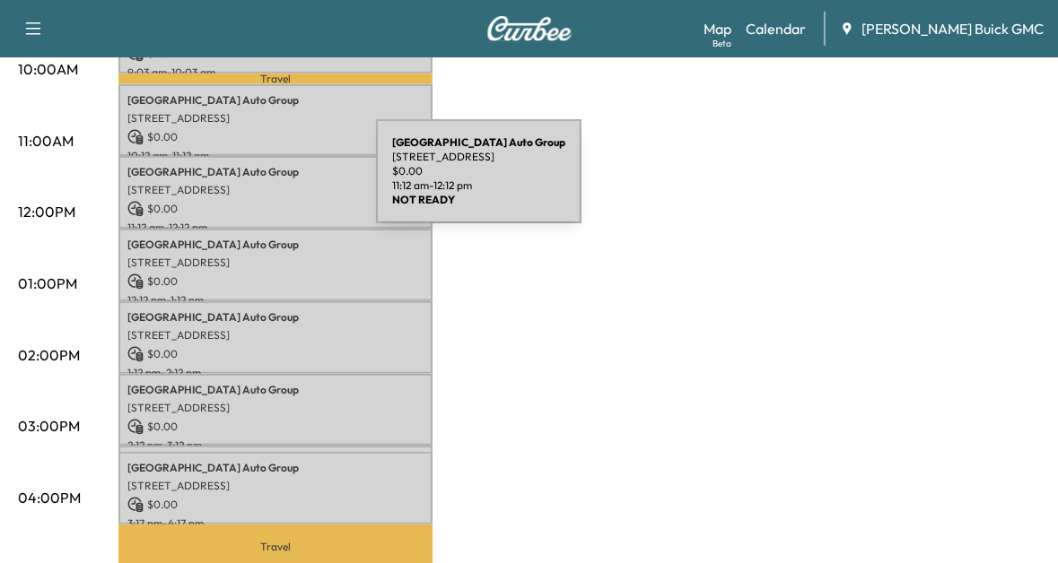
click at [241, 183] on p "[STREET_ADDRESS]" at bounding box center [275, 190] width 296 height 14
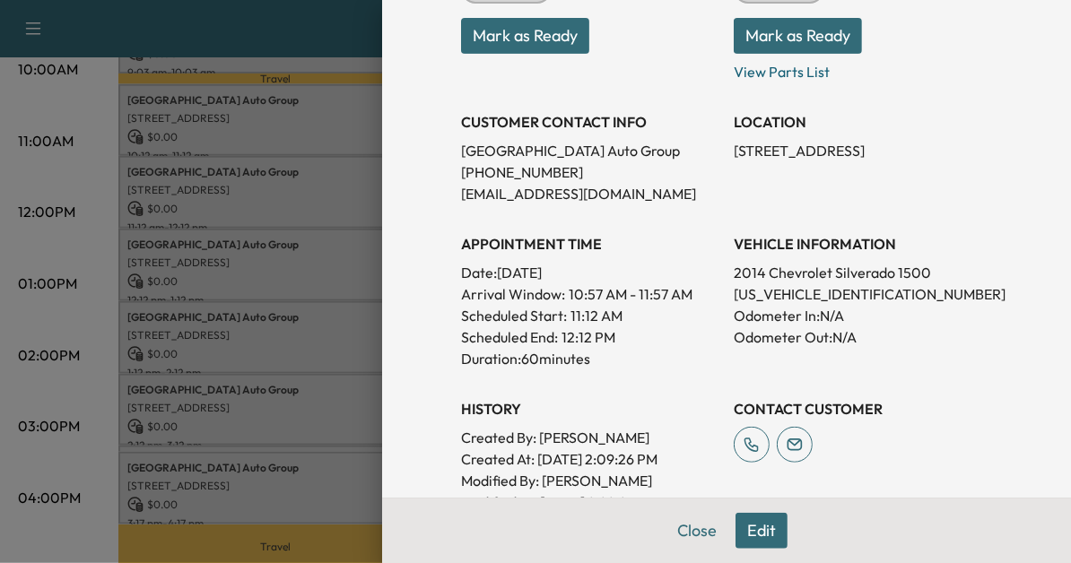
scroll to position [282, 0]
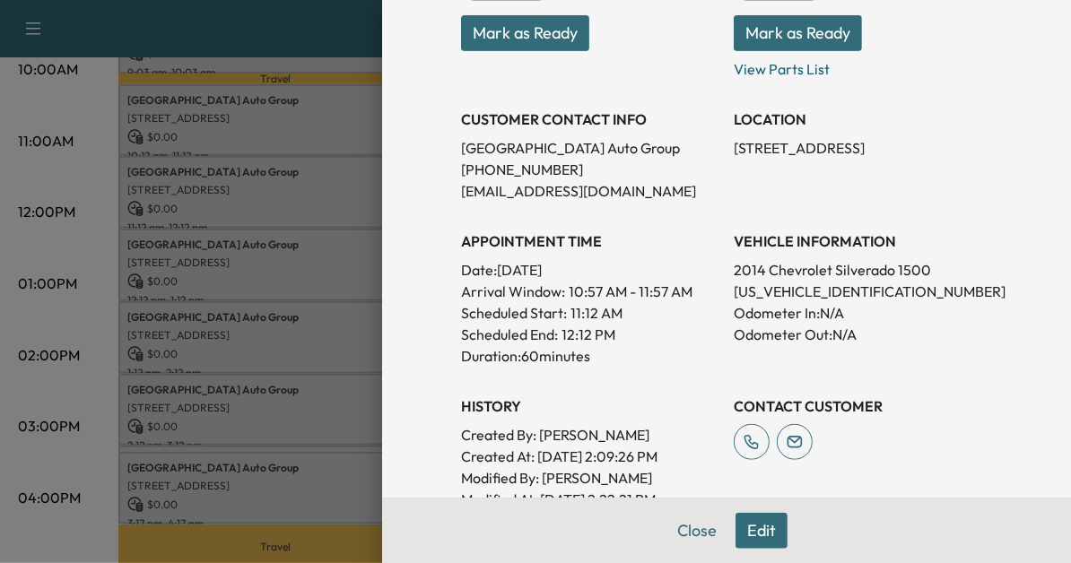
click at [760, 293] on p "1GCVKREC9EZ265722" at bounding box center [863, 292] width 258 height 22
copy p "1GCVKREC9EZ265722"
click at [306, 375] on div at bounding box center [535, 281] width 1071 height 563
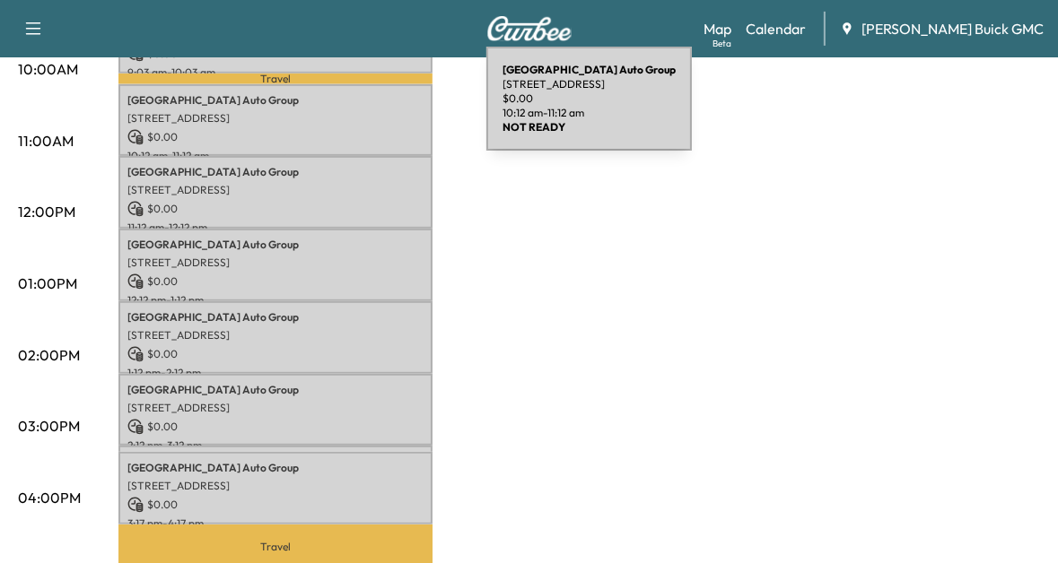
click at [352, 111] on p "[STREET_ADDRESS]" at bounding box center [275, 118] width 296 height 14
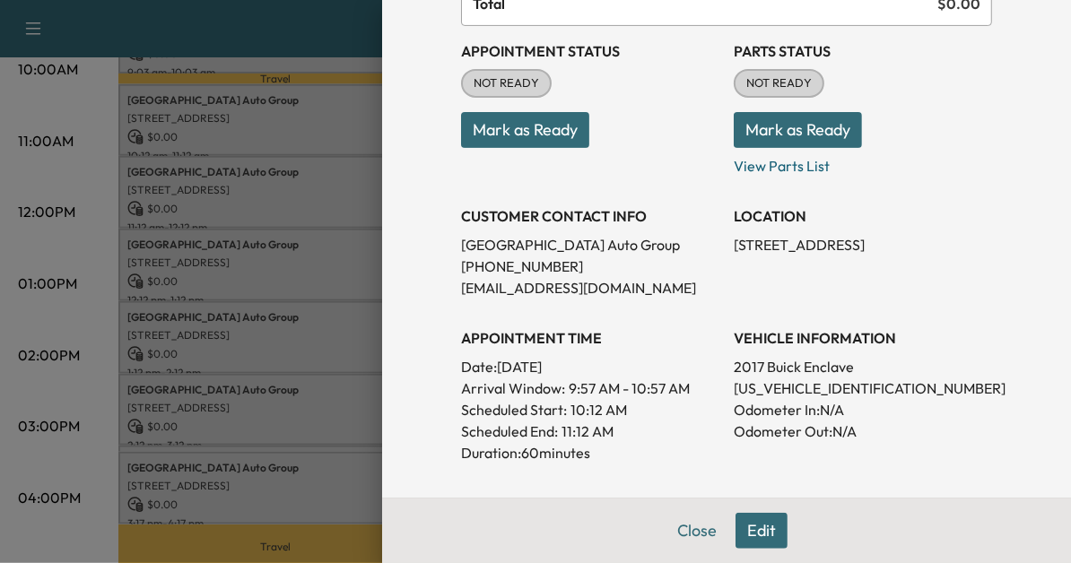
scroll to position [275, 0]
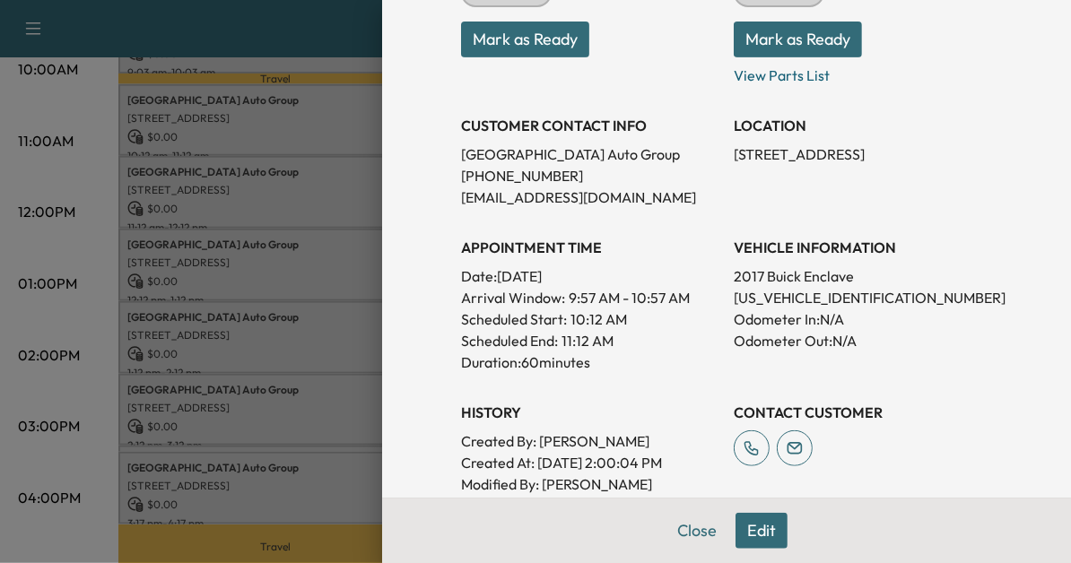
click at [742, 302] on p "5GAKRAKD4HJ273003" at bounding box center [863, 298] width 258 height 22
copy p "5GAKRAKD4HJ273003"
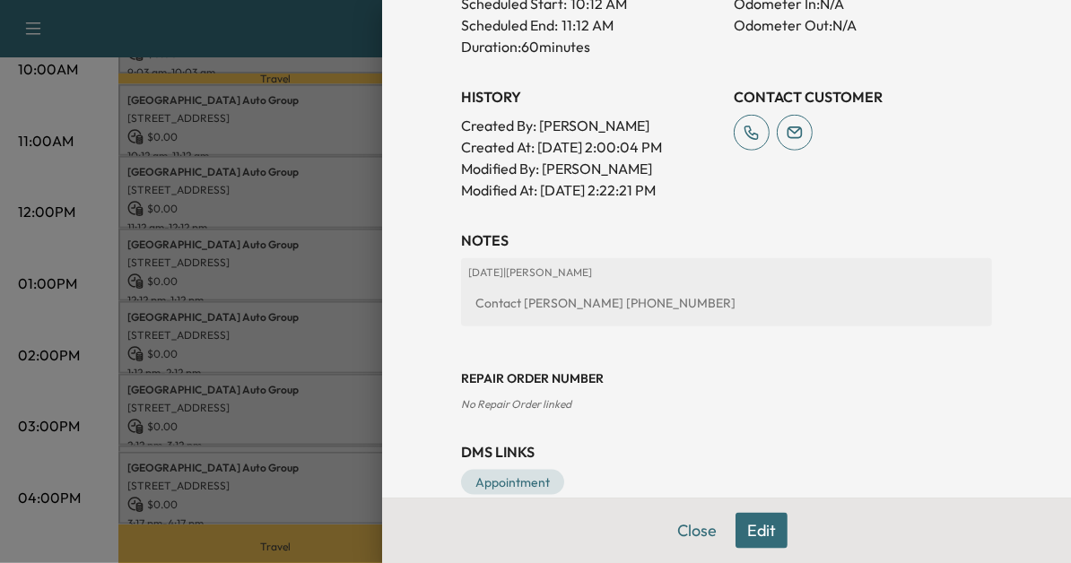
scroll to position [590, 0]
click at [303, 337] on div at bounding box center [535, 281] width 1071 height 563
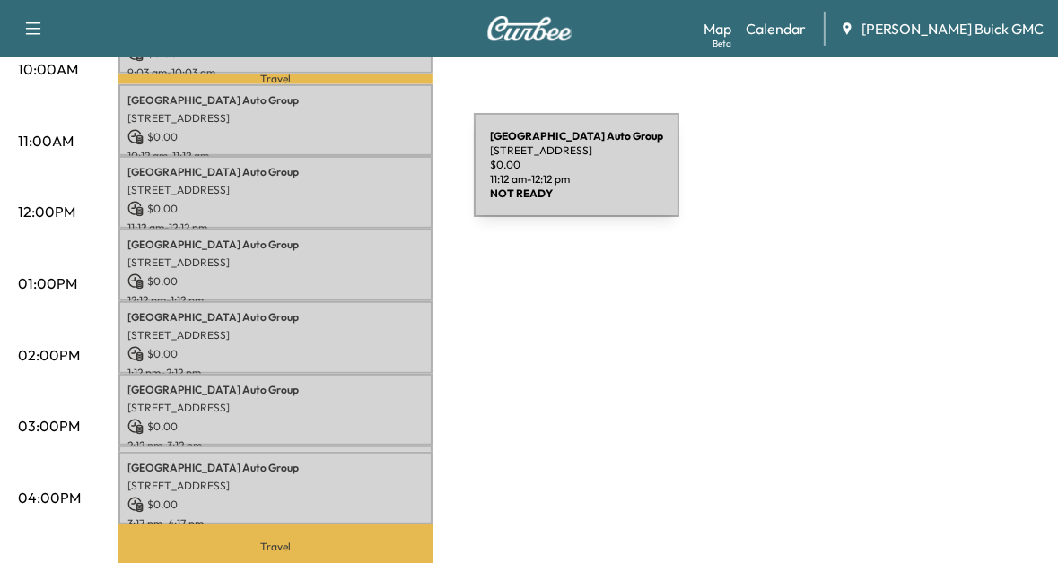
click at [339, 176] on div "Arlington Auto Group 3621 Columbia Pike, Arlington, VA 22204, USA $ 0.00 11:12 …" at bounding box center [275, 192] width 314 height 73
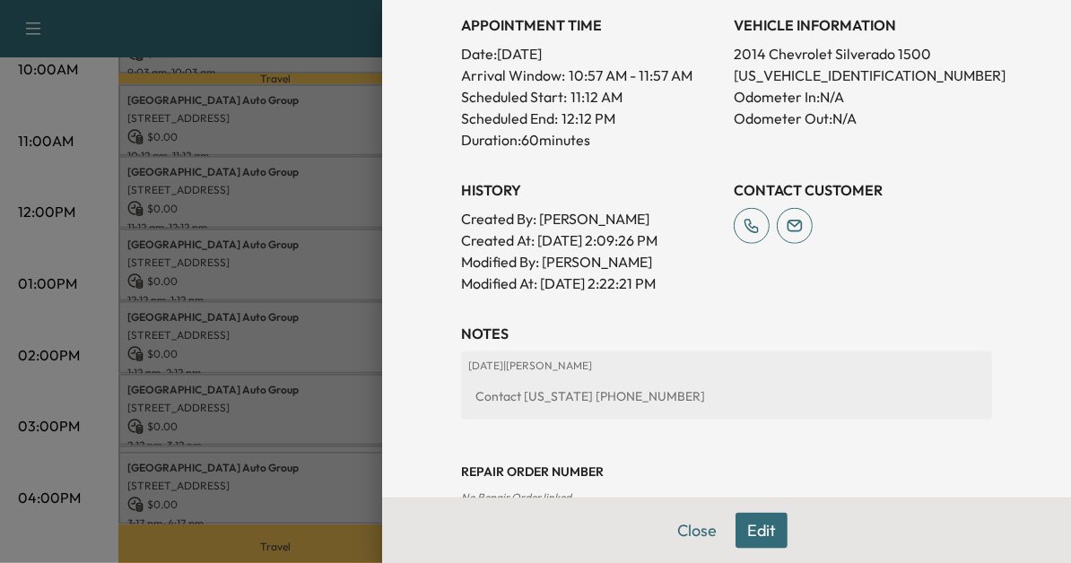
scroll to position [499, 0]
click at [135, 319] on div at bounding box center [535, 281] width 1071 height 563
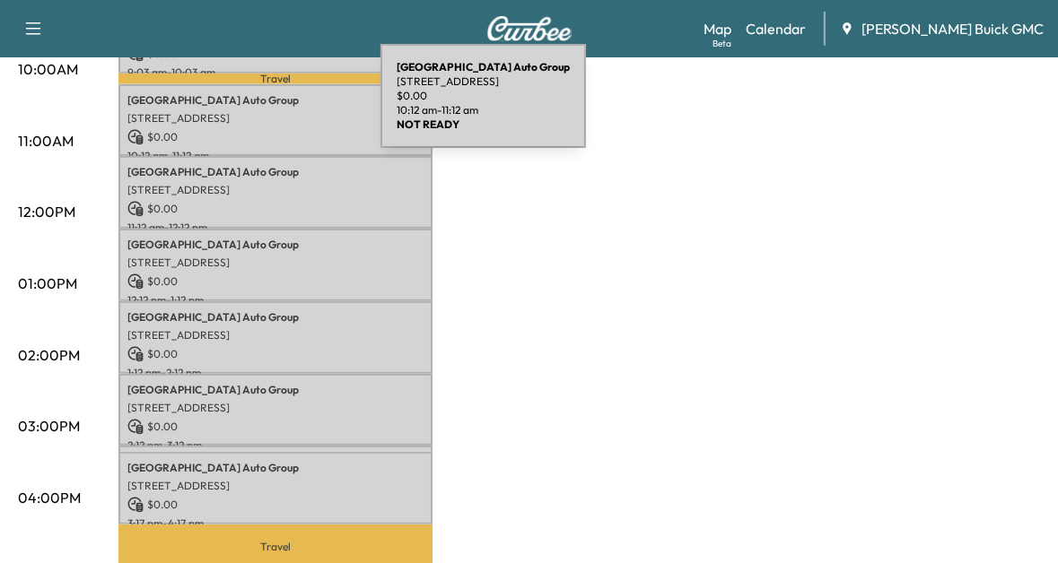
click at [246, 111] on p "[STREET_ADDRESS]" at bounding box center [275, 118] width 296 height 14
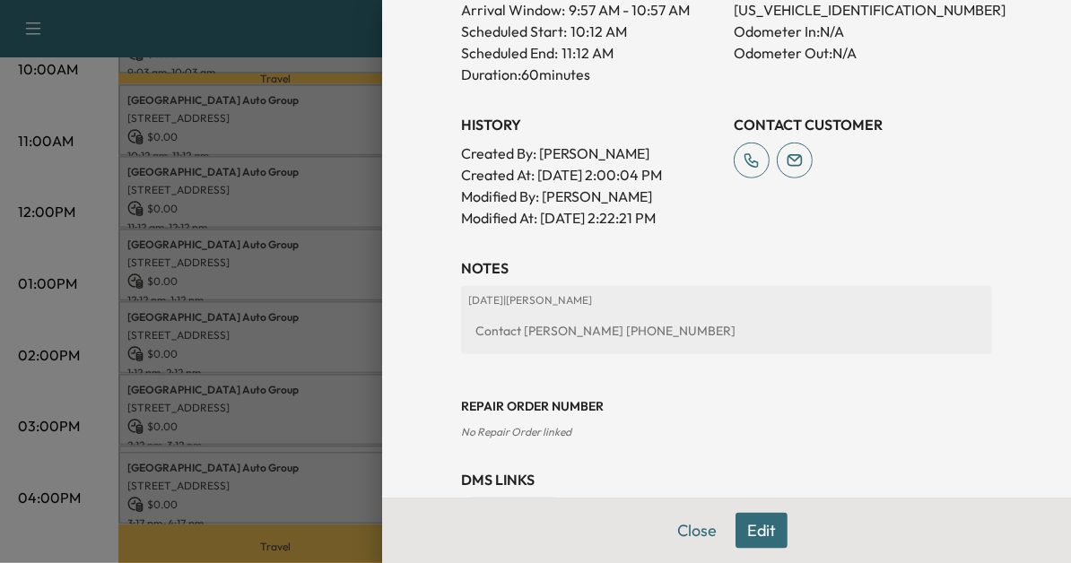
scroll to position [560, 0]
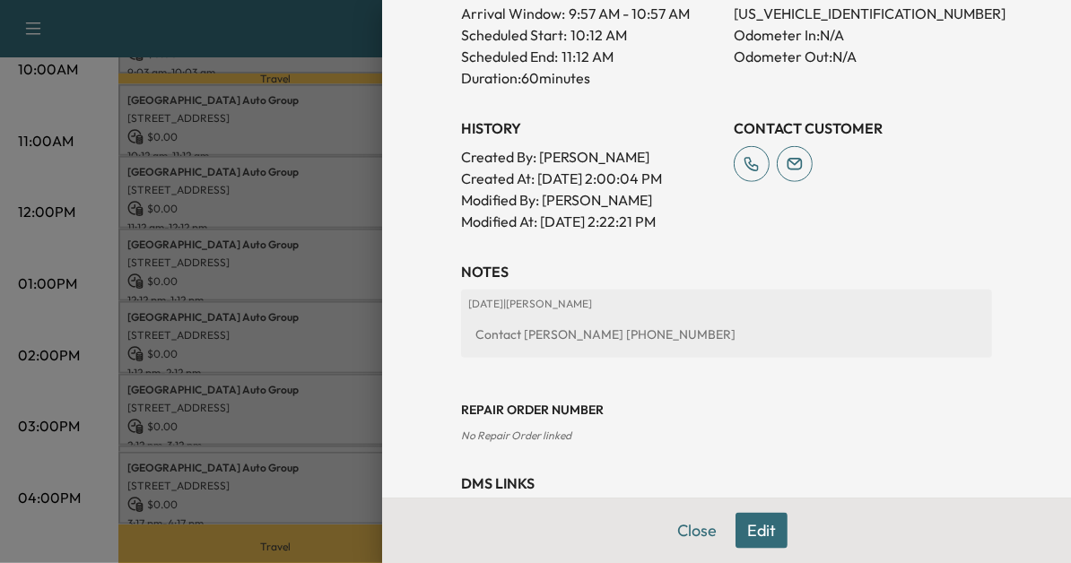
click at [278, 377] on div at bounding box center [535, 281] width 1071 height 563
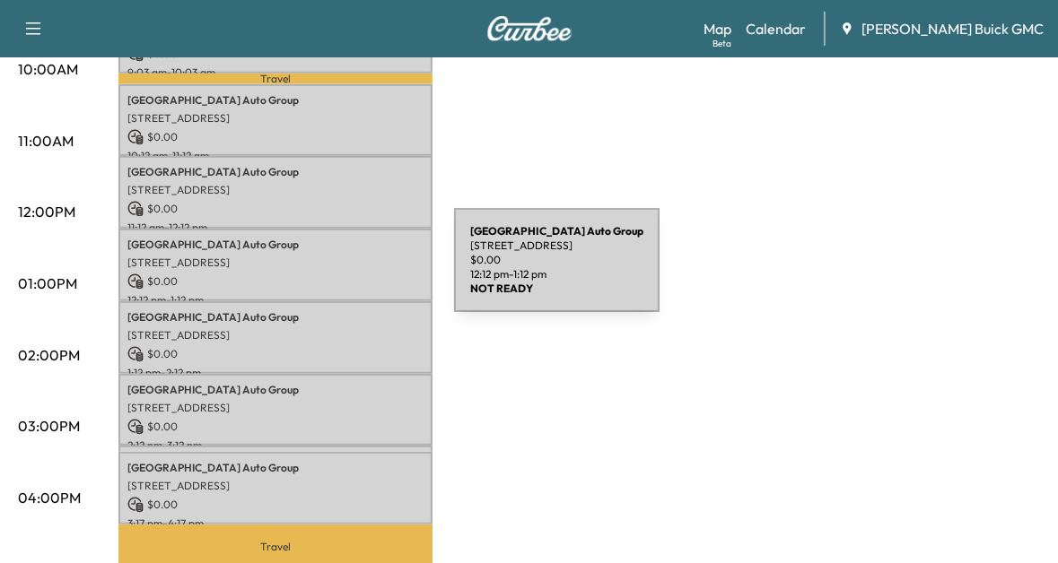
click at [319, 274] on p "$ 0.00" at bounding box center [275, 282] width 296 height 16
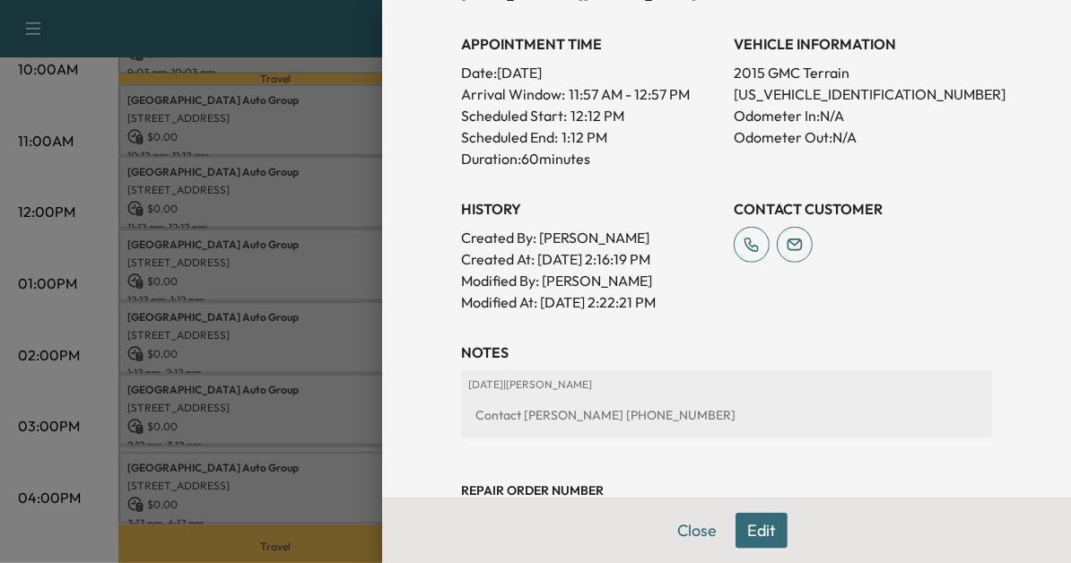
scroll to position [479, 0]
click at [266, 335] on div at bounding box center [535, 281] width 1071 height 563
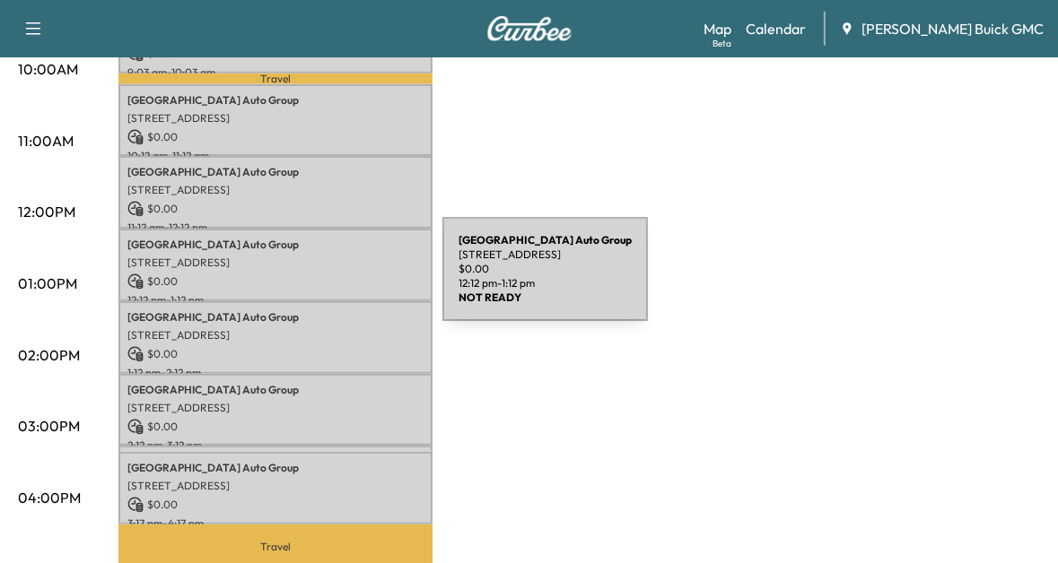
click at [308, 280] on p "$ 0.00" at bounding box center [275, 282] width 296 height 16
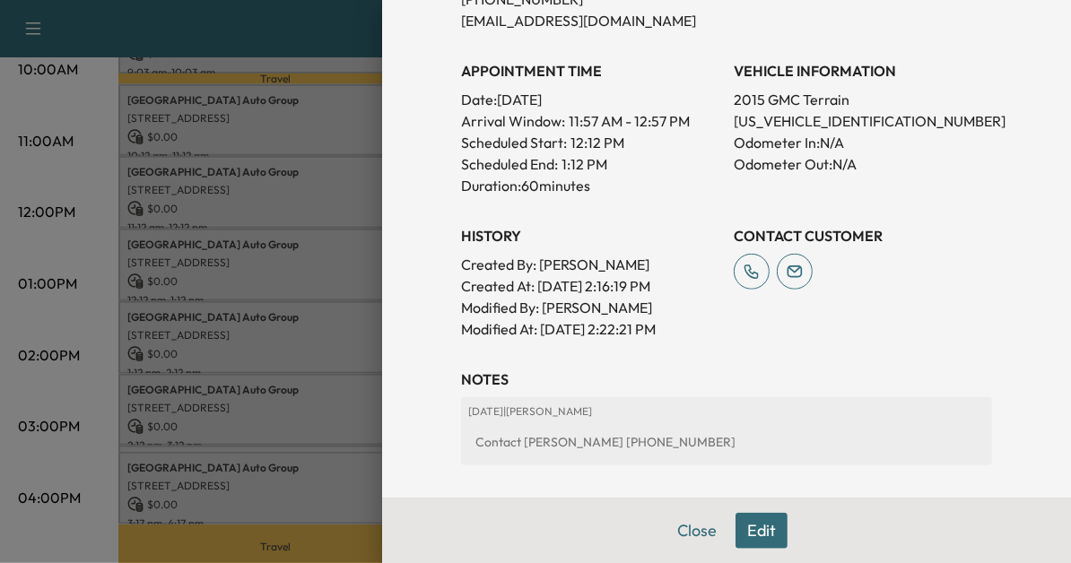
scroll to position [454, 0]
click at [258, 322] on div at bounding box center [535, 281] width 1071 height 563
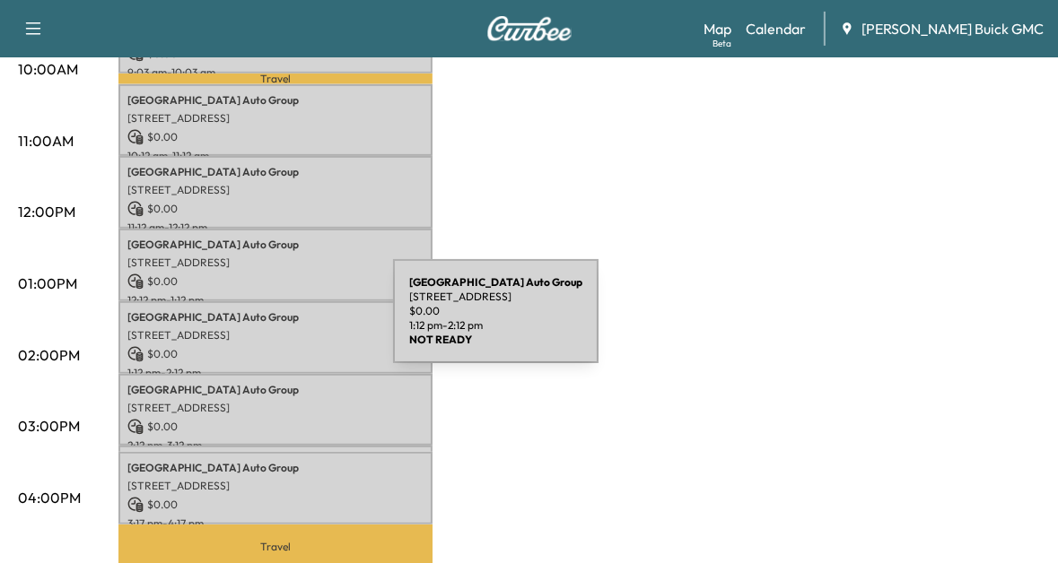
click at [258, 328] on p "[STREET_ADDRESS]" at bounding box center [275, 335] width 296 height 14
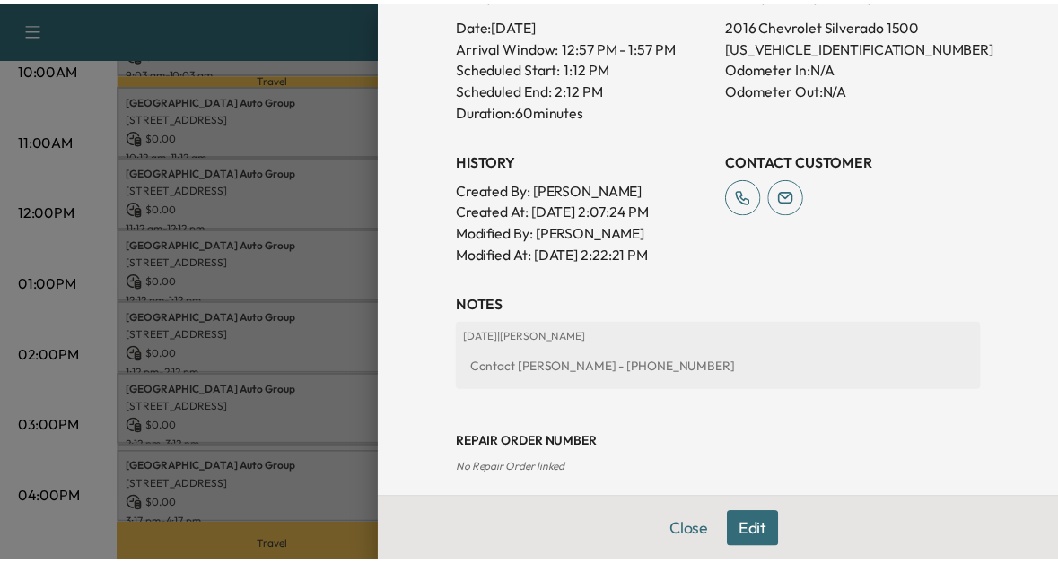
scroll to position [537, 0]
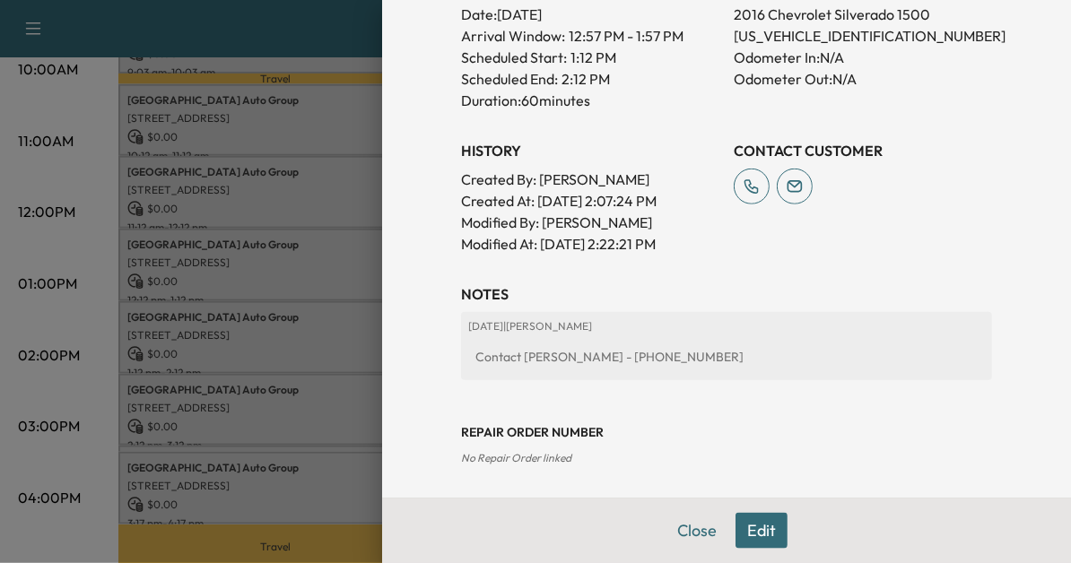
click at [255, 165] on div at bounding box center [535, 281] width 1071 height 563
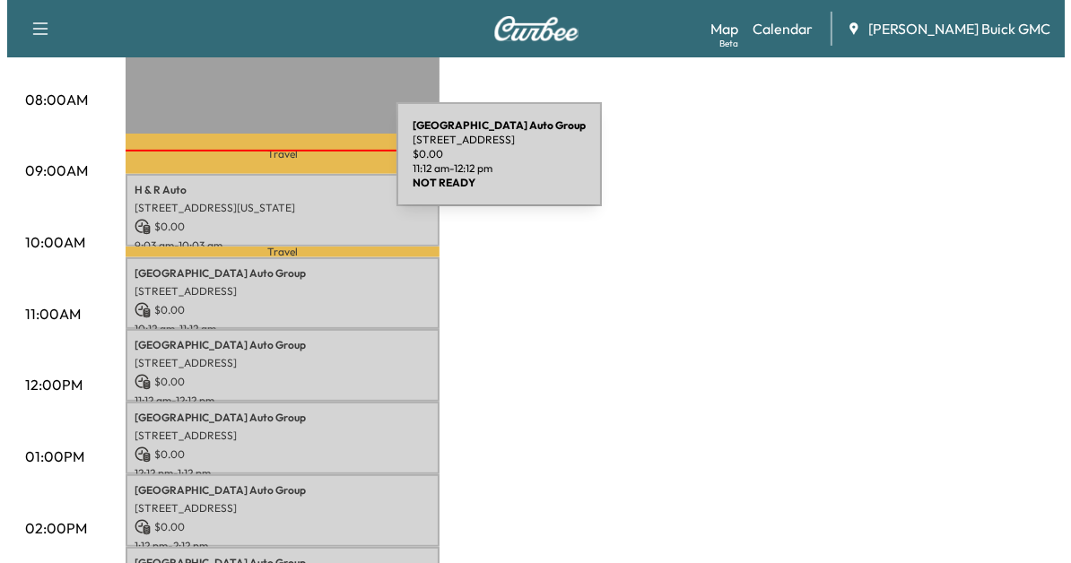
scroll to position [481, 0]
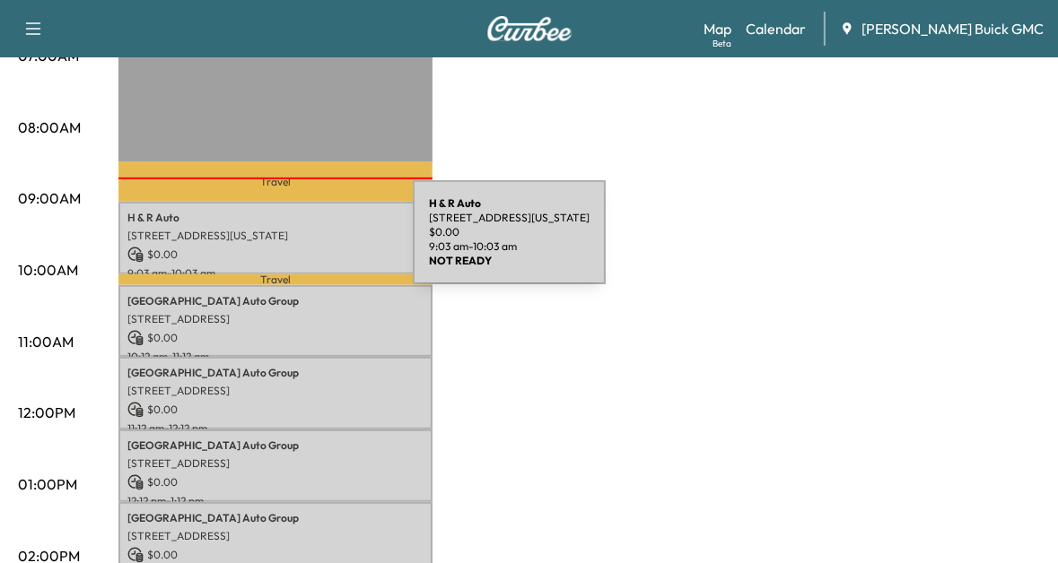
click at [278, 247] on p "$ 0.00" at bounding box center [275, 255] width 296 height 16
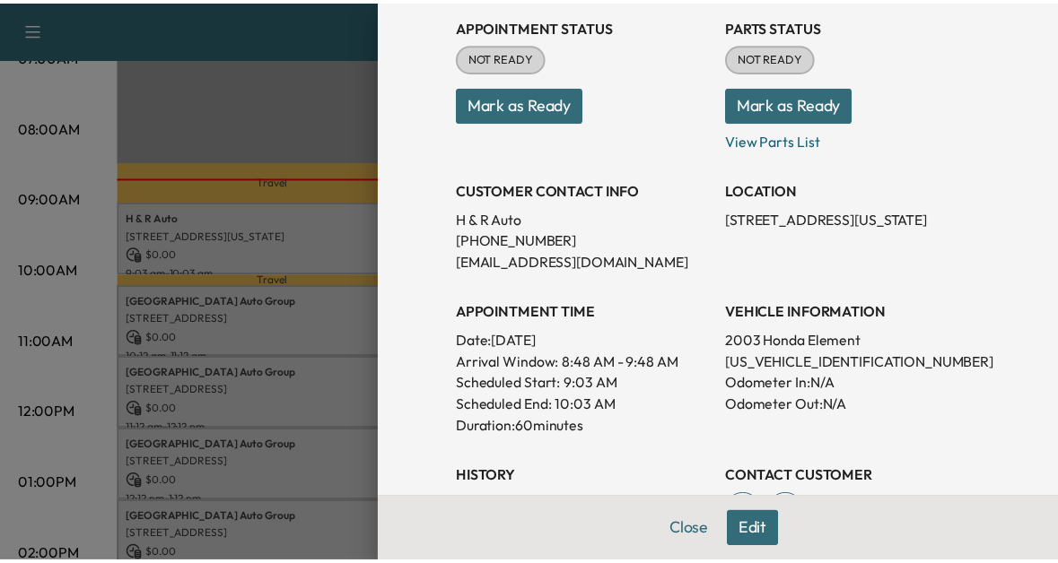
scroll to position [210, 0]
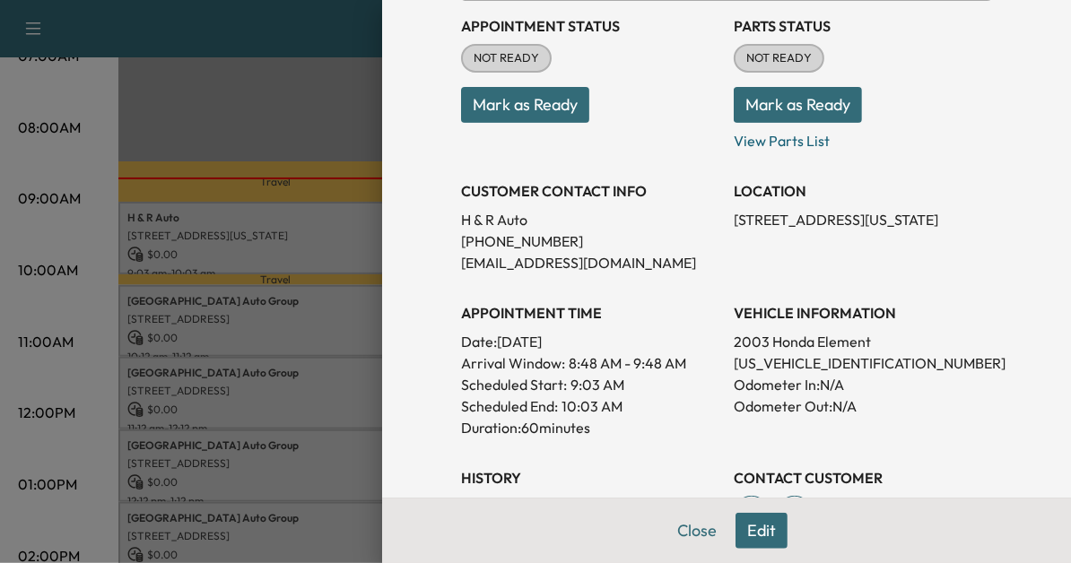
click at [750, 368] on p "5J6YH28593L007095" at bounding box center [863, 364] width 258 height 22
copy p "5J6YH28593L007095"
click at [351, 423] on div at bounding box center [535, 281] width 1071 height 563
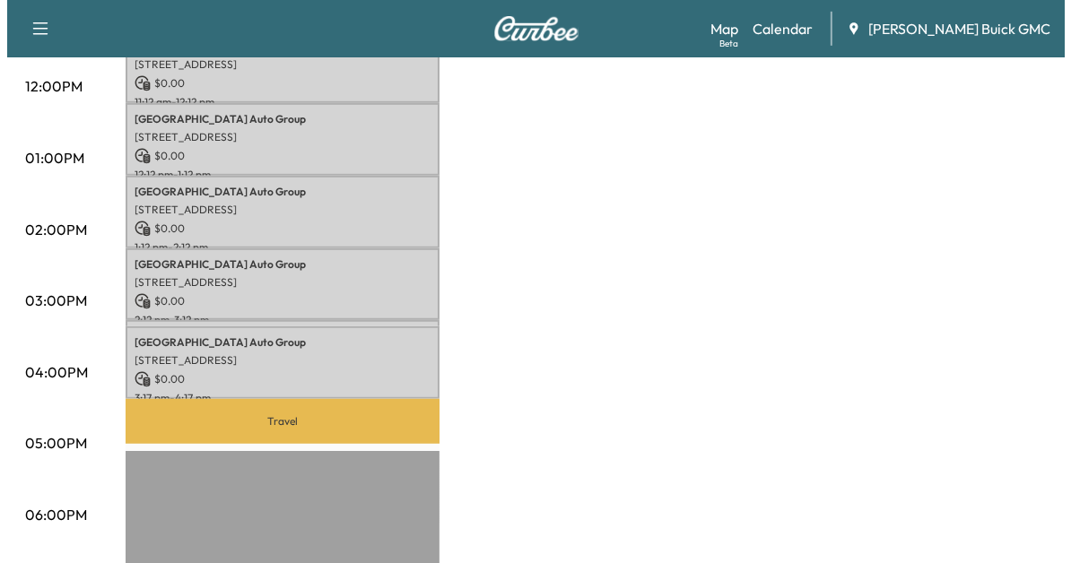
scroll to position [808, 0]
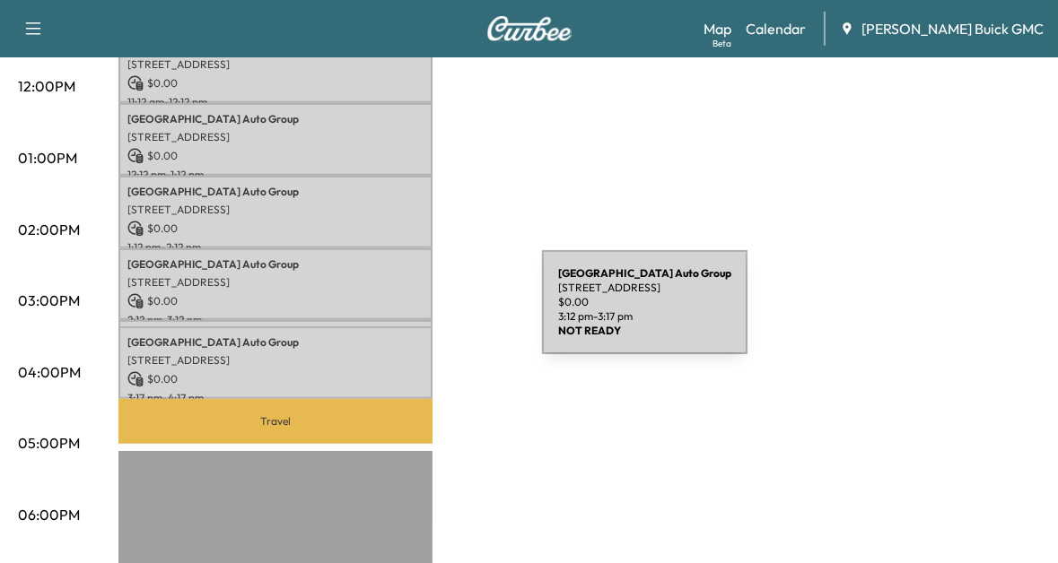
click at [407, 320] on div "Arlington Auto Group 3621 Columbia Pike, Arlington, VA 22204, USA $ 0.00 3:12 p…" at bounding box center [275, 329] width 314 height 18
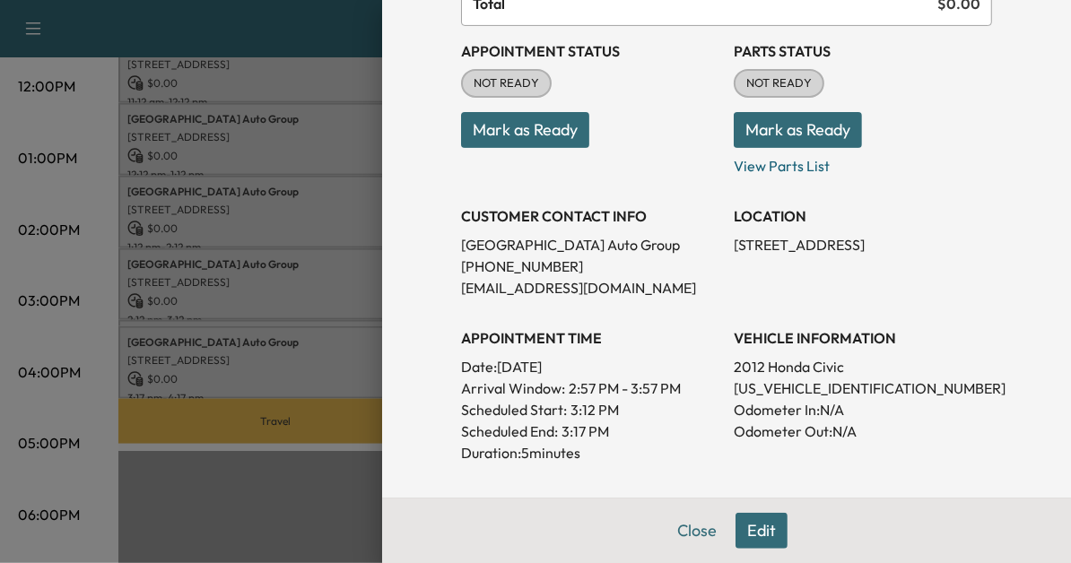
scroll to position [186, 0]
click at [826, 393] on p "2HGFG3B83CH552684" at bounding box center [863, 388] width 258 height 22
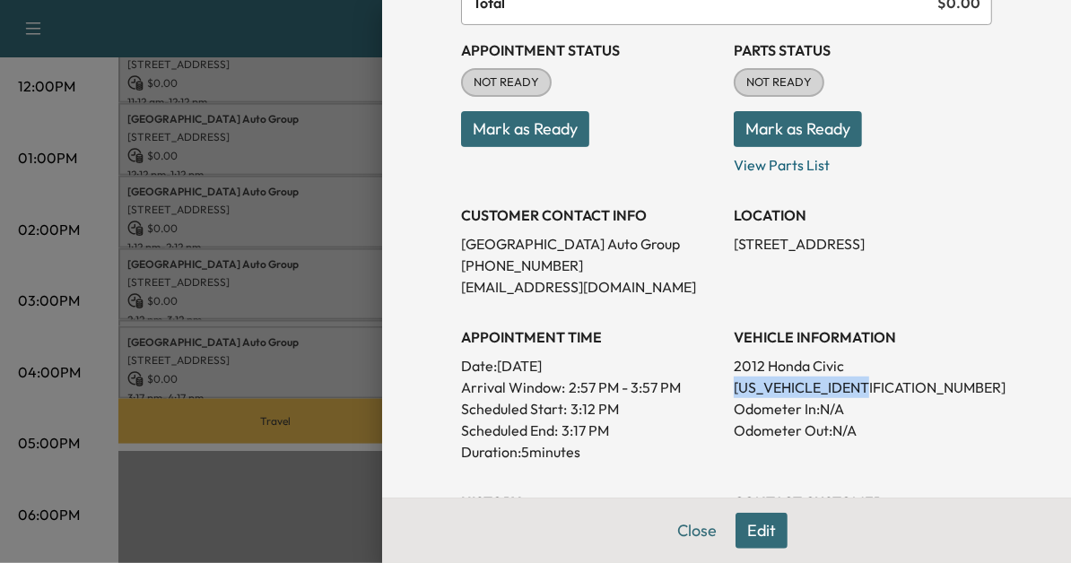
click at [826, 393] on p "2HGFG3B83CH552684" at bounding box center [863, 388] width 258 height 22
copy p "2HGFG3B83CH552684"
click at [325, 442] on div at bounding box center [535, 281] width 1071 height 563
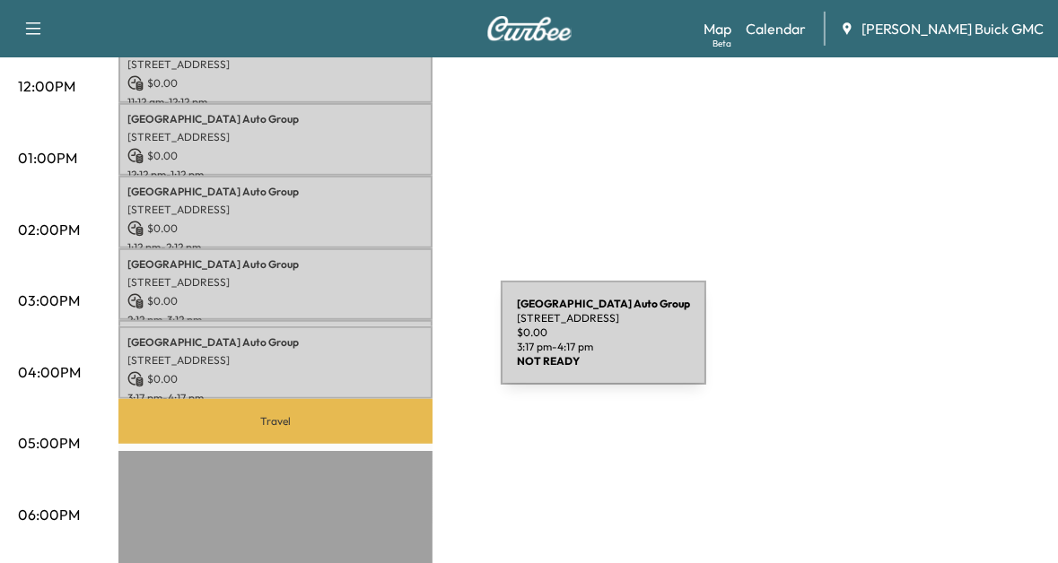
click at [366, 354] on p "[STREET_ADDRESS]" at bounding box center [275, 361] width 296 height 14
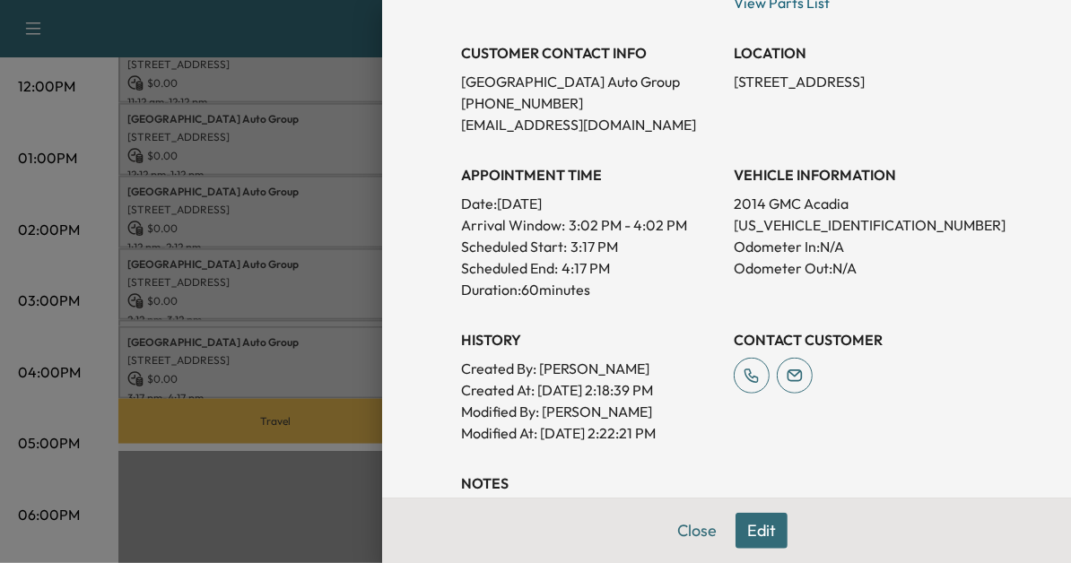
scroll to position [350, 0]
click at [305, 494] on div at bounding box center [535, 281] width 1071 height 563
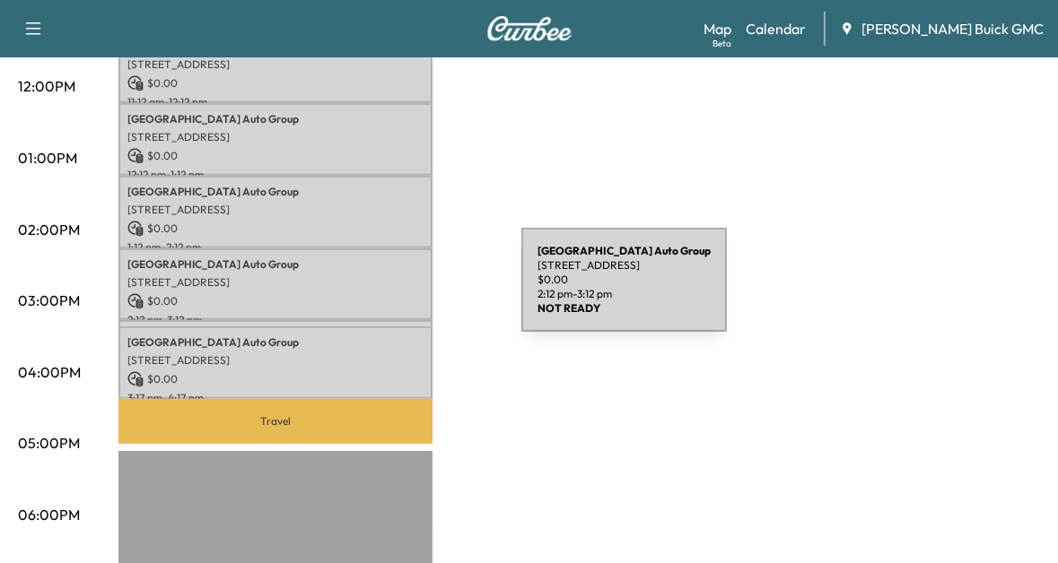
click at [387, 293] on p "$ 0.00" at bounding box center [275, 301] width 296 height 16
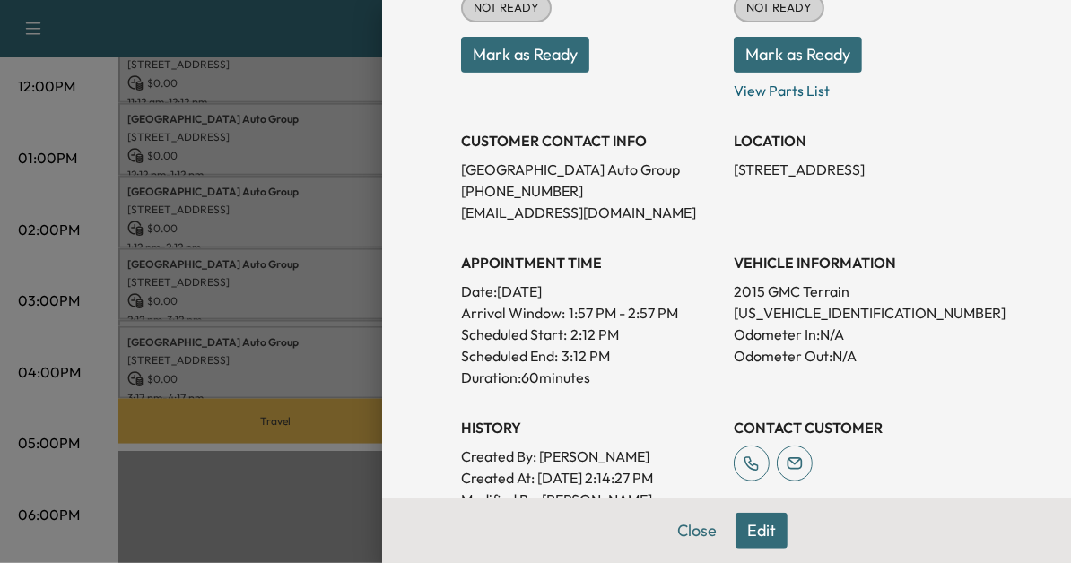
scroll to position [262, 0]
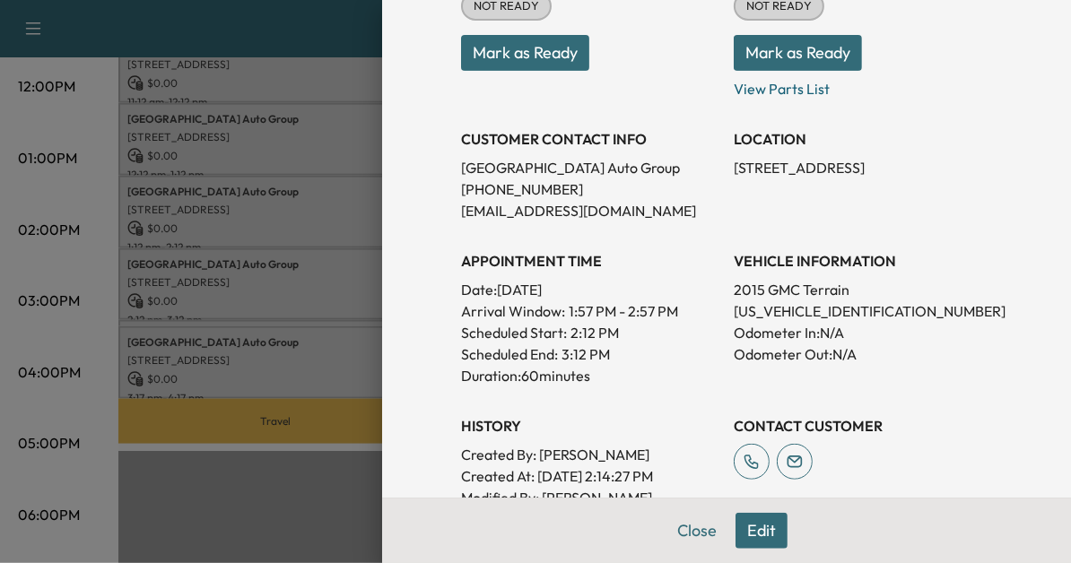
click at [265, 452] on div at bounding box center [535, 281] width 1071 height 563
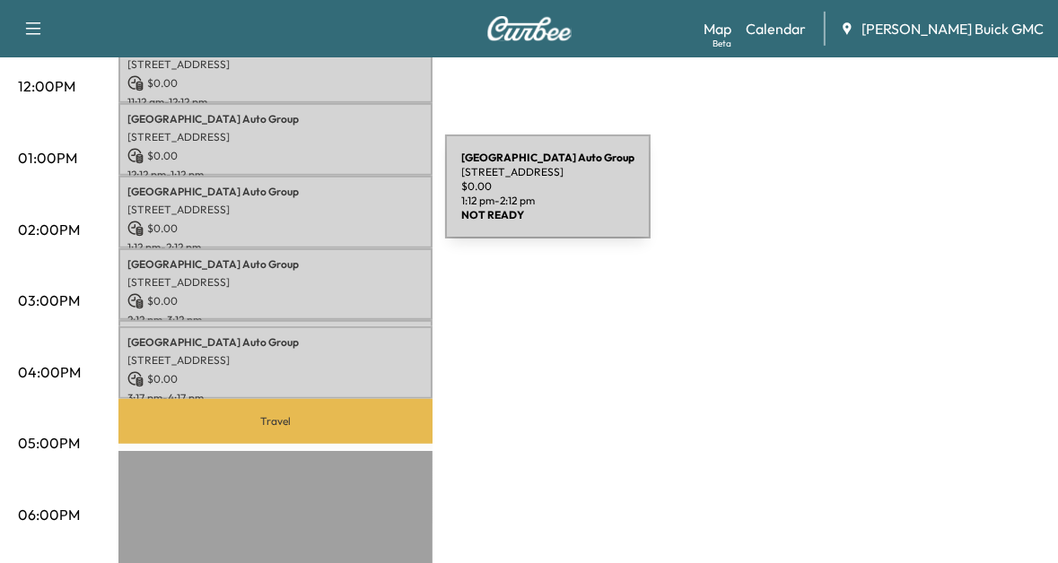
click at [310, 203] on p "[STREET_ADDRESS]" at bounding box center [275, 210] width 296 height 14
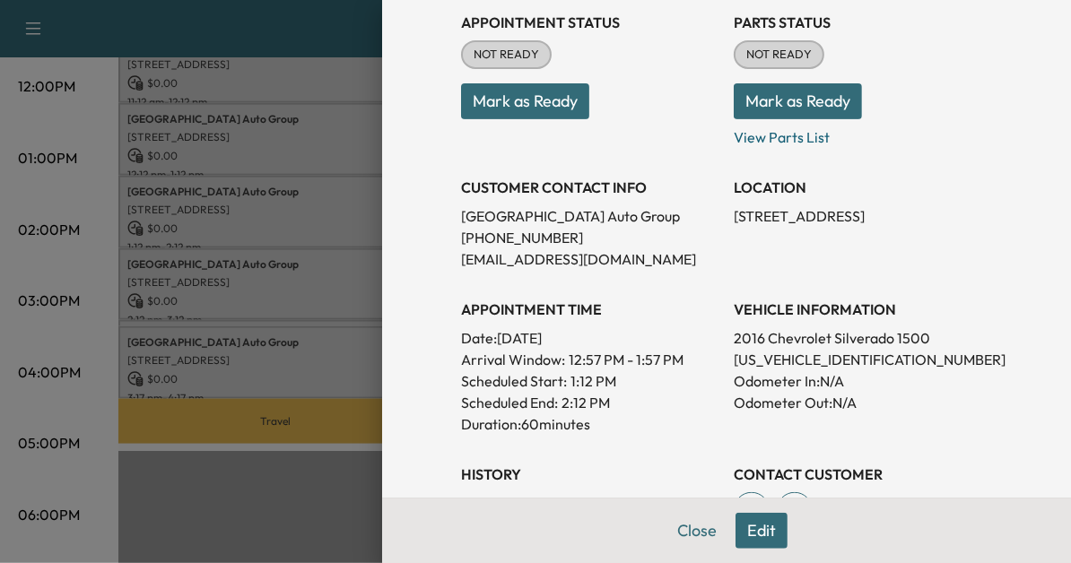
scroll to position [215, 0]
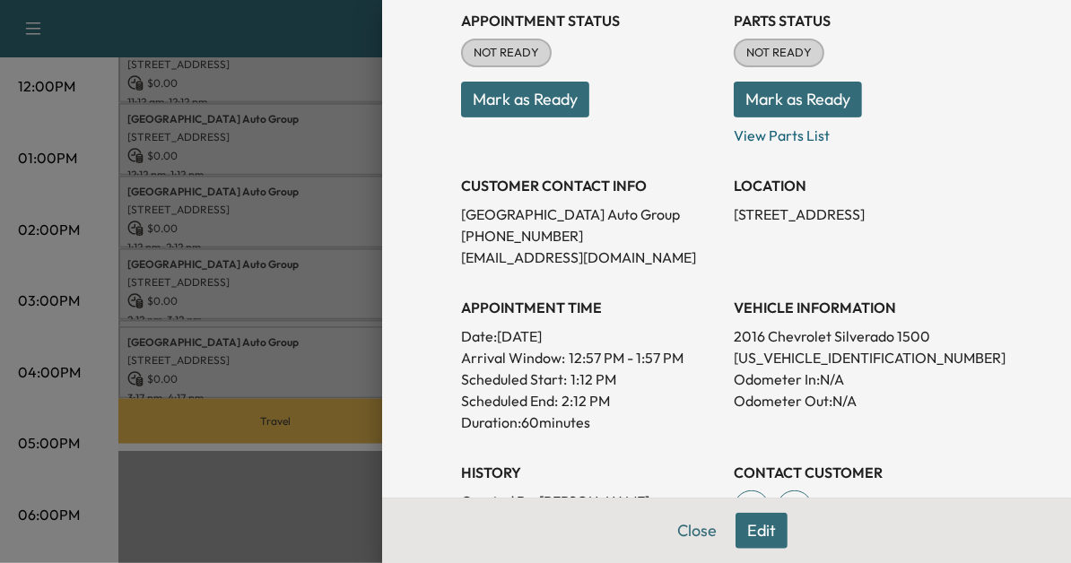
click at [305, 532] on div at bounding box center [535, 281] width 1071 height 563
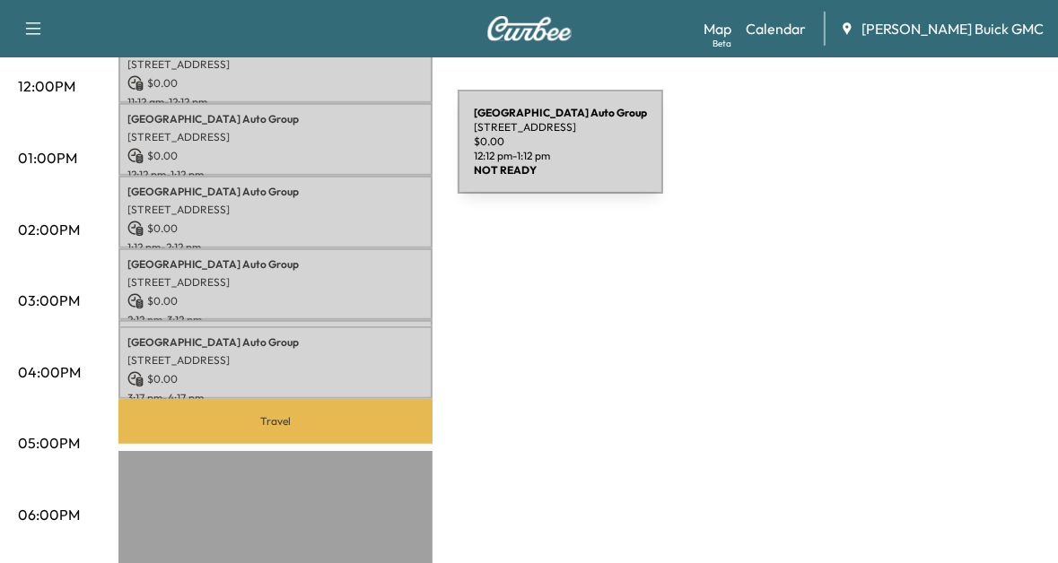
click at [323, 153] on p "$ 0.00" at bounding box center [275, 156] width 296 height 16
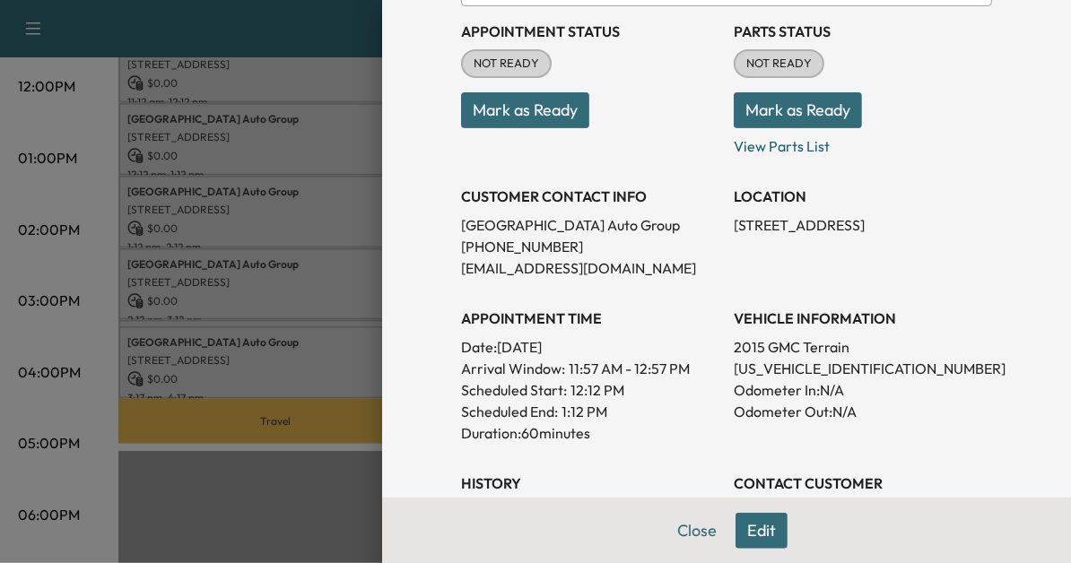
scroll to position [208, 0]
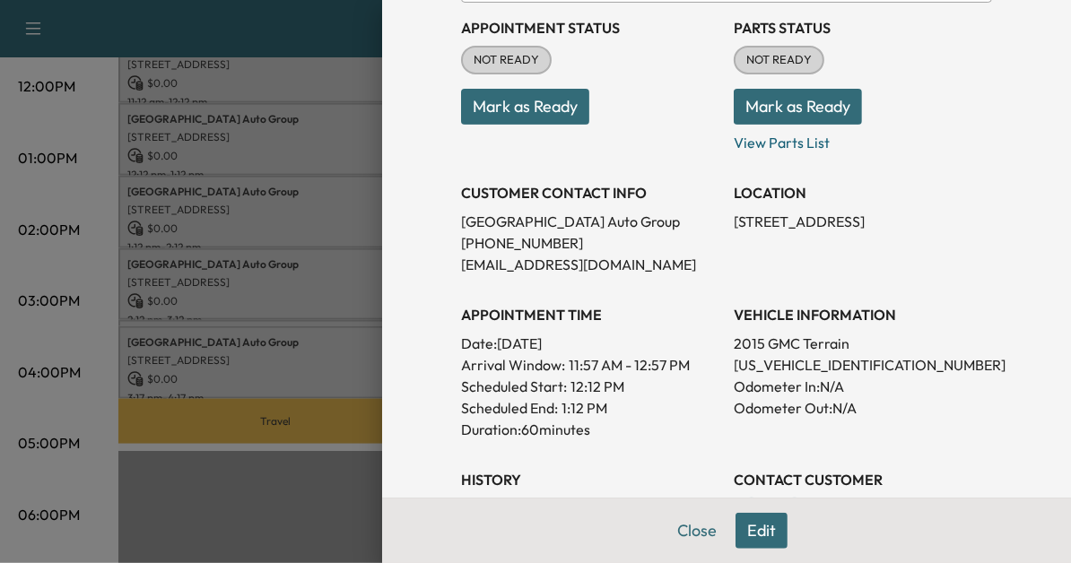
click at [328, 502] on div at bounding box center [535, 281] width 1071 height 563
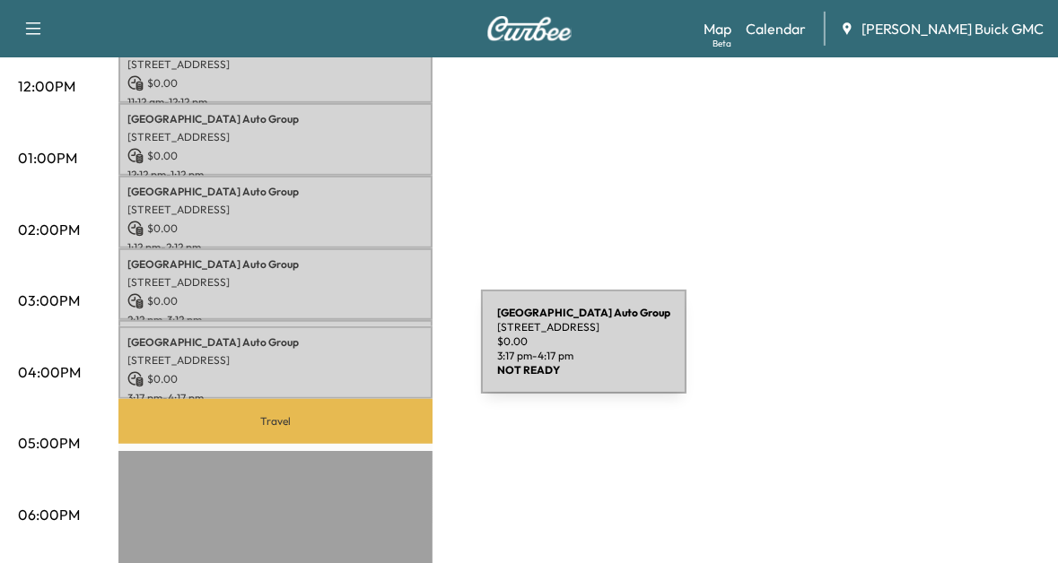
click at [346, 354] on p "[STREET_ADDRESS]" at bounding box center [275, 361] width 296 height 14
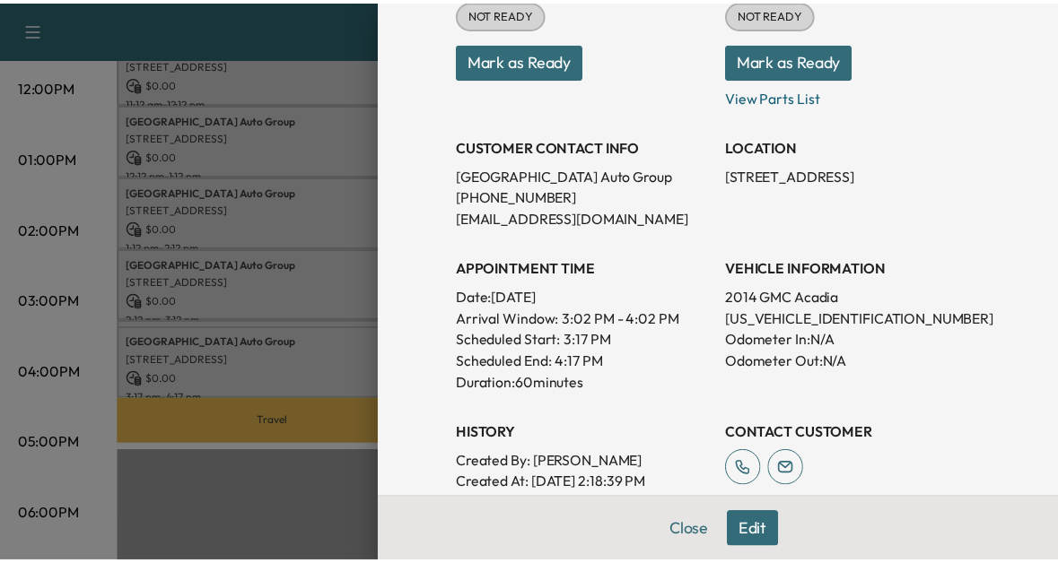
scroll to position [258, 0]
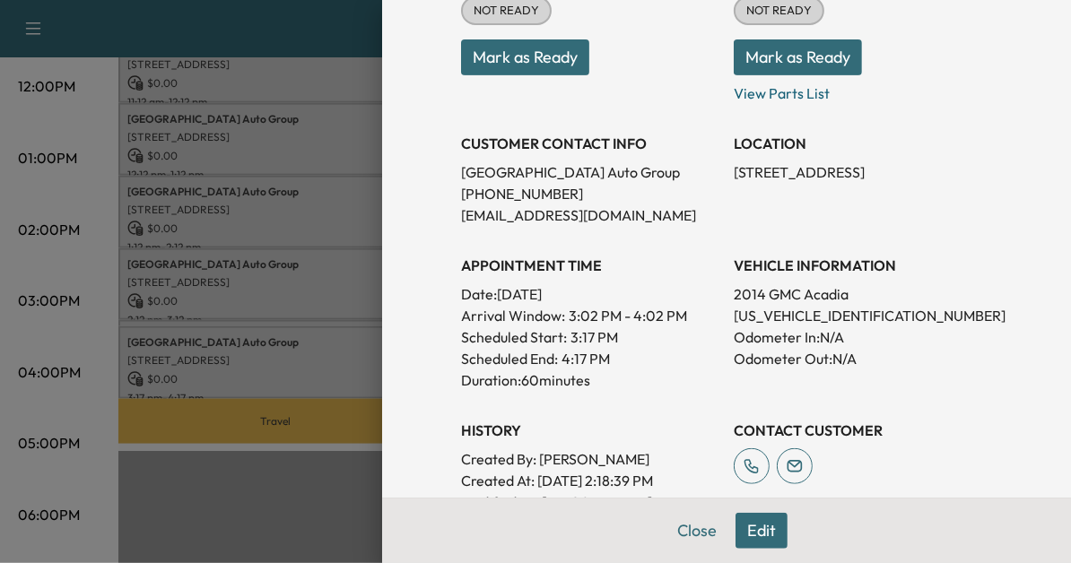
drag, startPoint x: 320, startPoint y: 482, endPoint x: 306, endPoint y: 450, distance: 34.5
click at [306, 450] on div at bounding box center [535, 281] width 1071 height 563
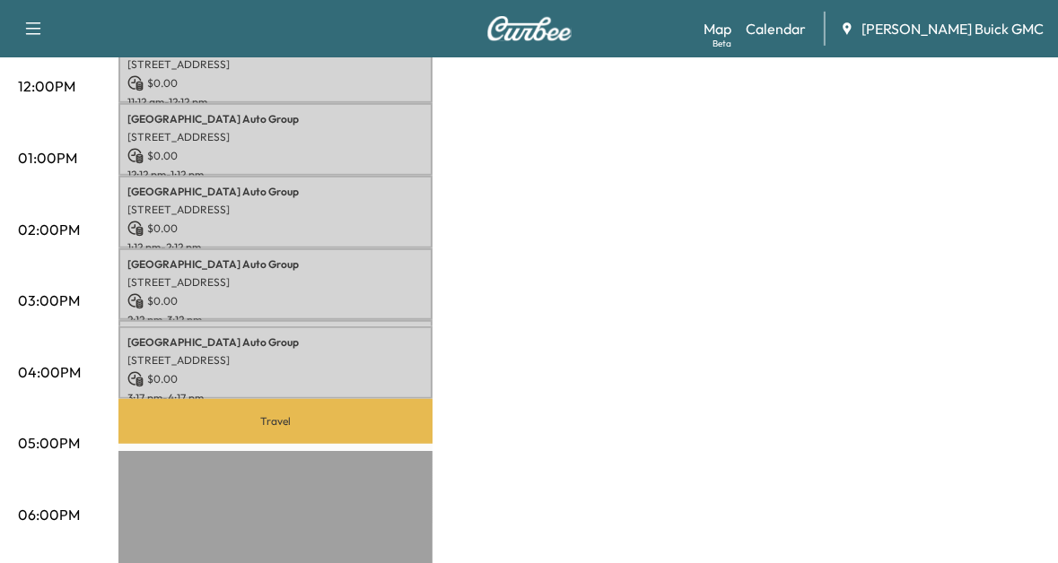
click at [306, 450] on div "Travel H & R Auto 2824 WASHINGTON BLVD, ARLINGTON, VA 22201, USA $ 0.00 9:03 am…" at bounding box center [275, 234] width 314 height 1159
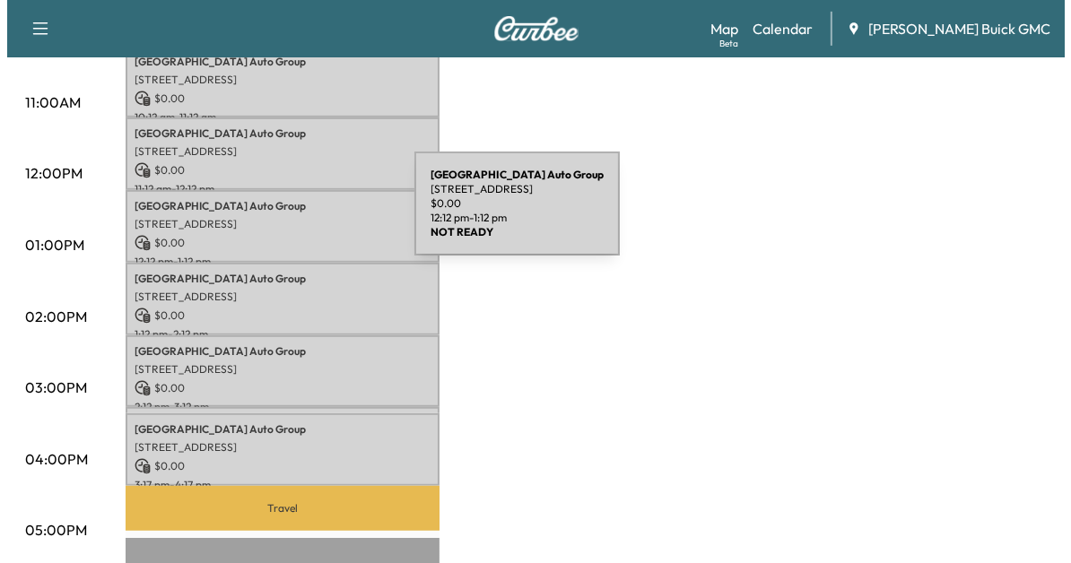
scroll to position [616, 0]
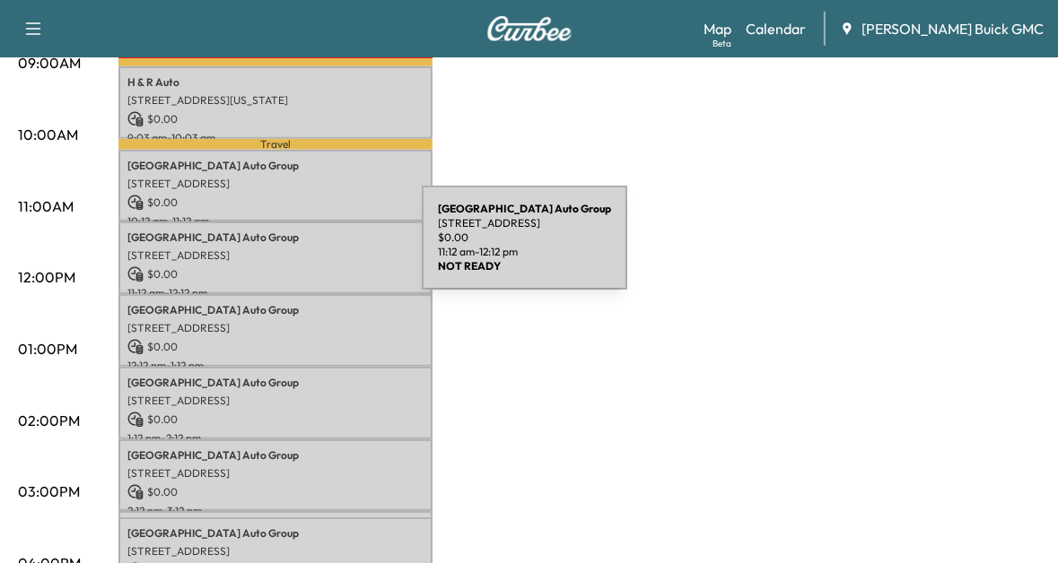
click at [287, 249] on p "[STREET_ADDRESS]" at bounding box center [275, 256] width 296 height 14
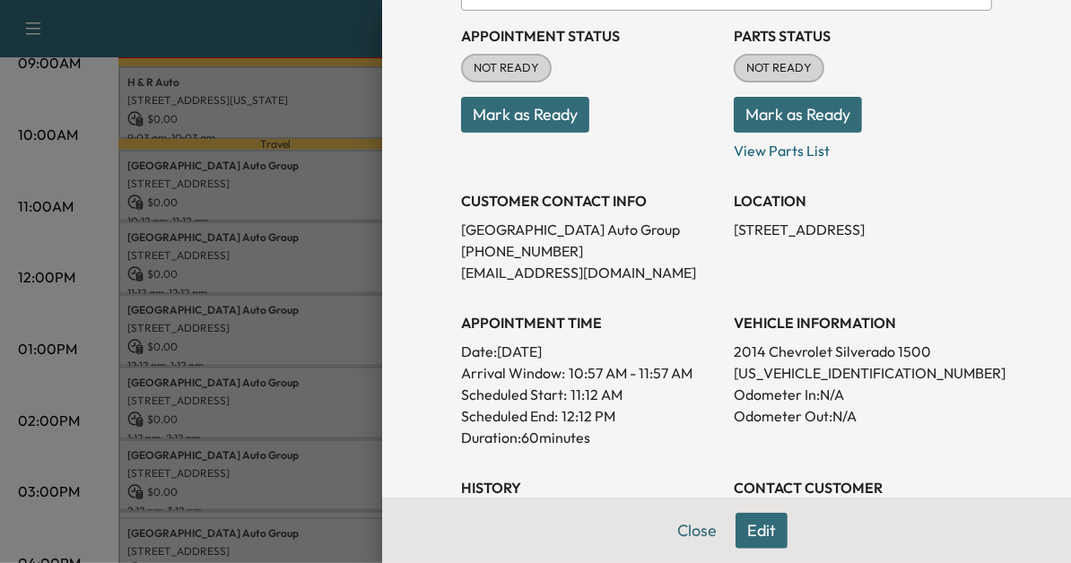
scroll to position [197, 0]
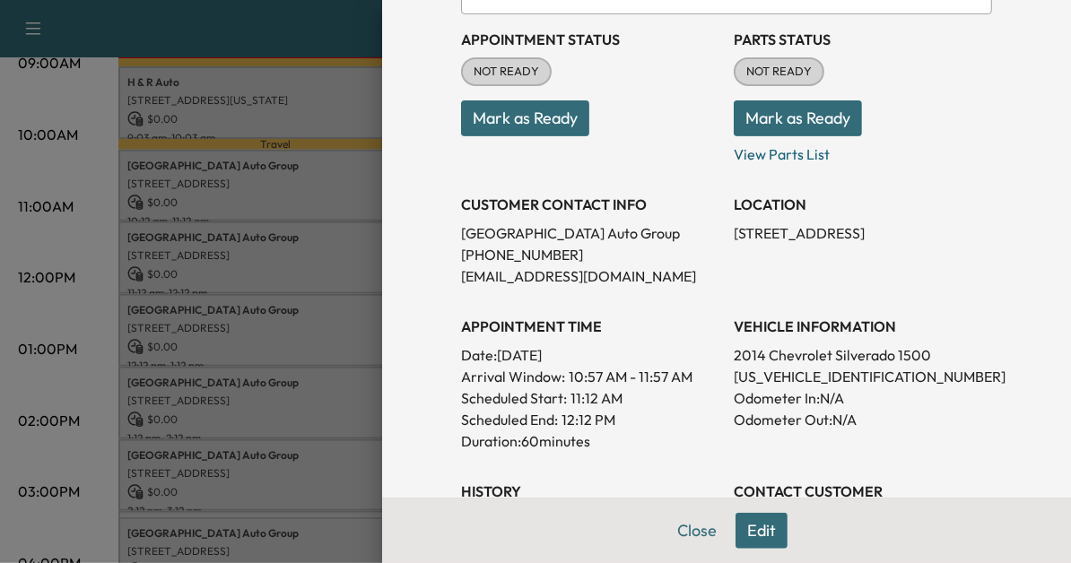
click at [279, 247] on div at bounding box center [535, 281] width 1071 height 563
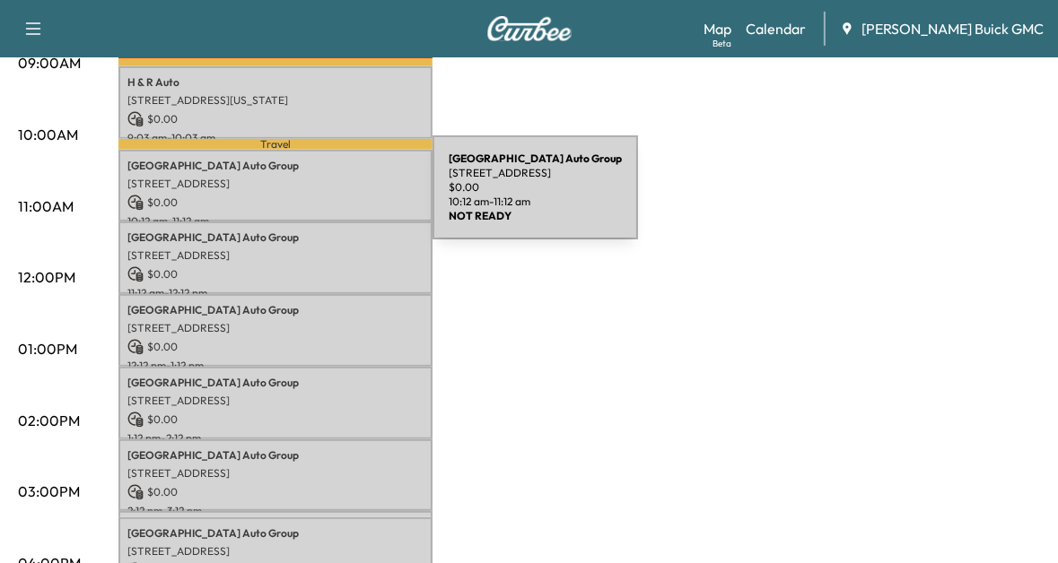
click at [298, 198] on p "$ 0.00" at bounding box center [275, 203] width 296 height 16
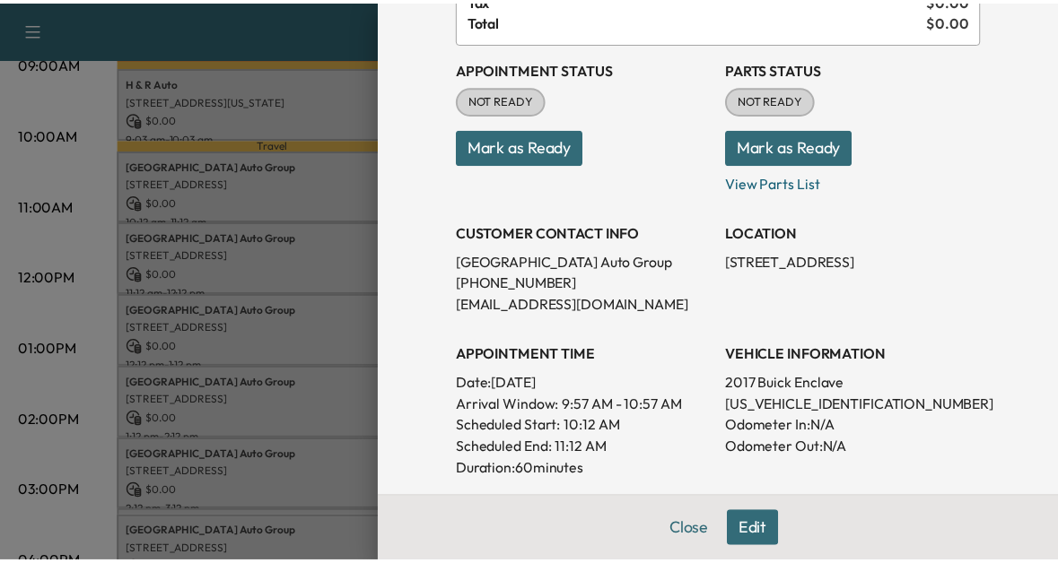
scroll to position [169, 0]
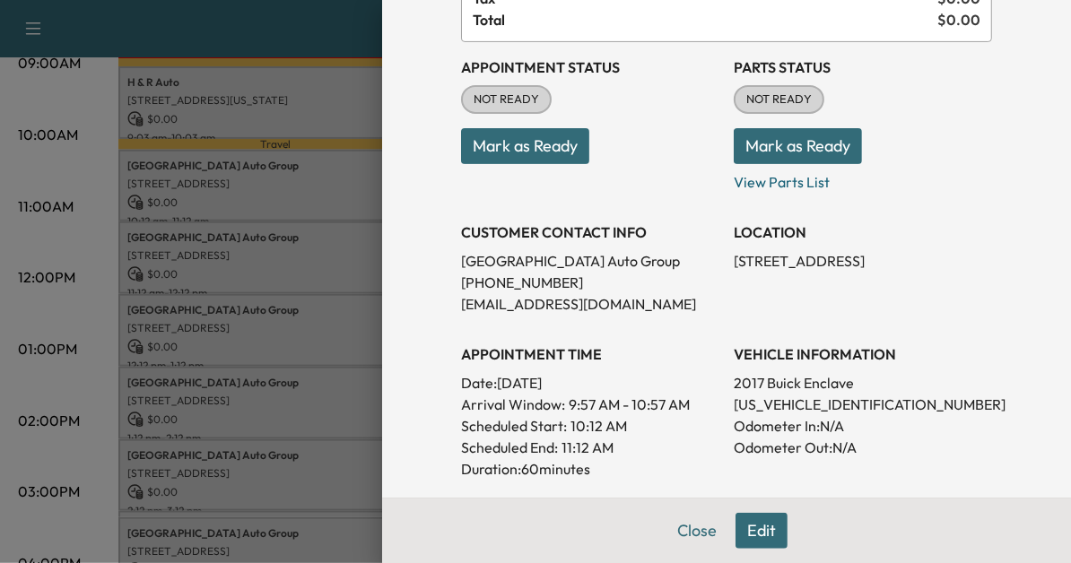
click at [166, 202] on div at bounding box center [535, 281] width 1071 height 563
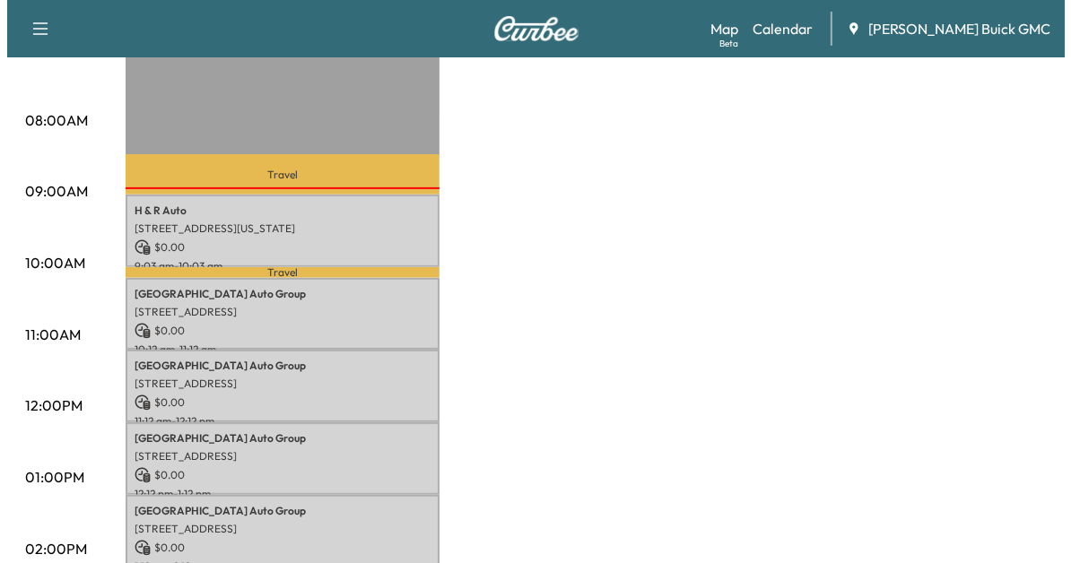
scroll to position [487, 0]
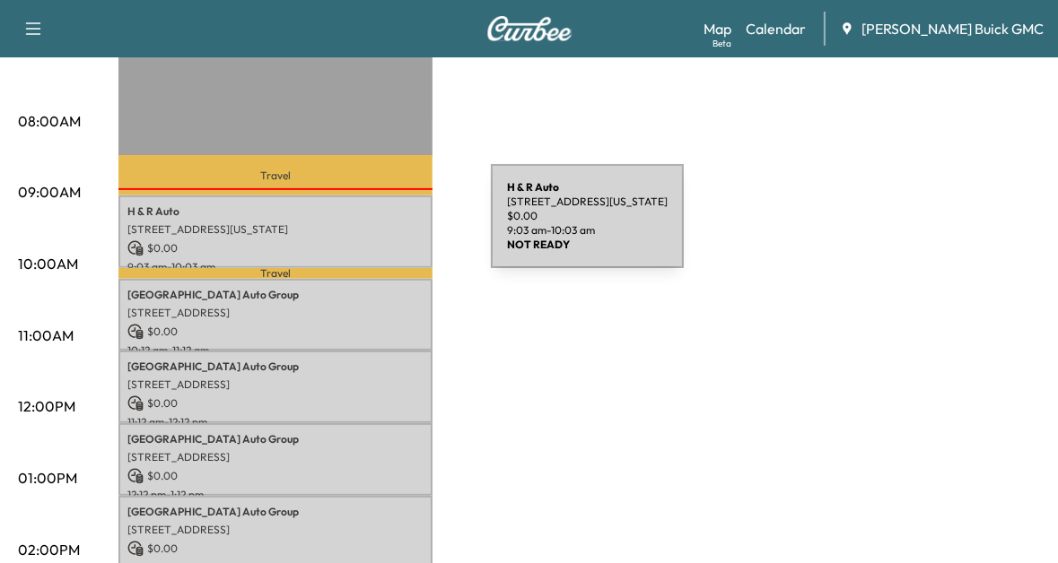
click at [356, 227] on p "[STREET_ADDRESS][US_STATE]" at bounding box center [275, 230] width 296 height 14
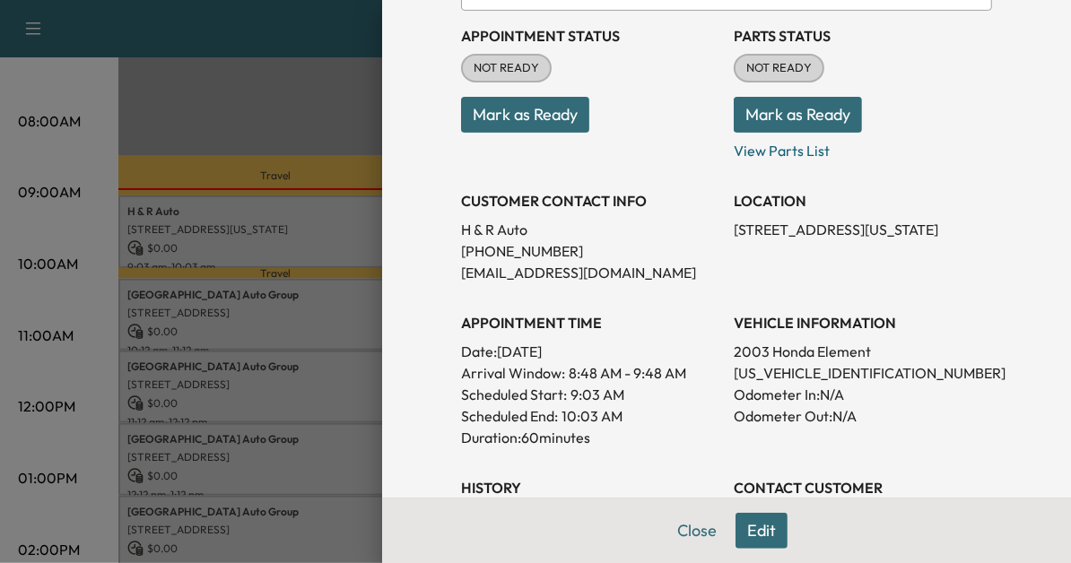
scroll to position [201, 0]
click at [764, 378] on p "5J6YH28593L007095" at bounding box center [863, 373] width 258 height 22
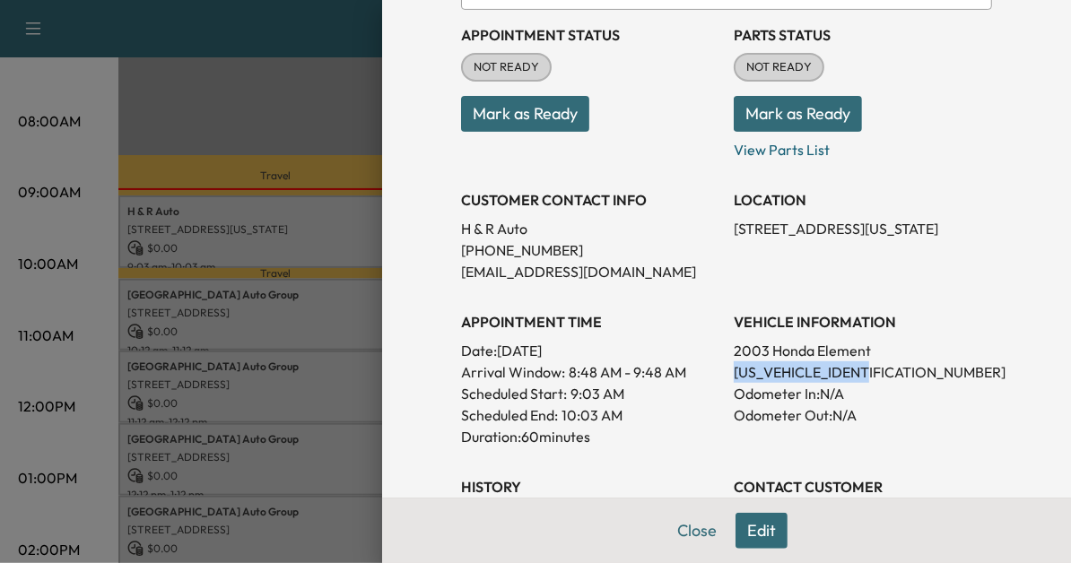
click at [764, 378] on p "5J6YH28593L007095" at bounding box center [863, 373] width 258 height 22
copy p "5J6YH28593L007095"
click at [316, 111] on div at bounding box center [535, 281] width 1071 height 563
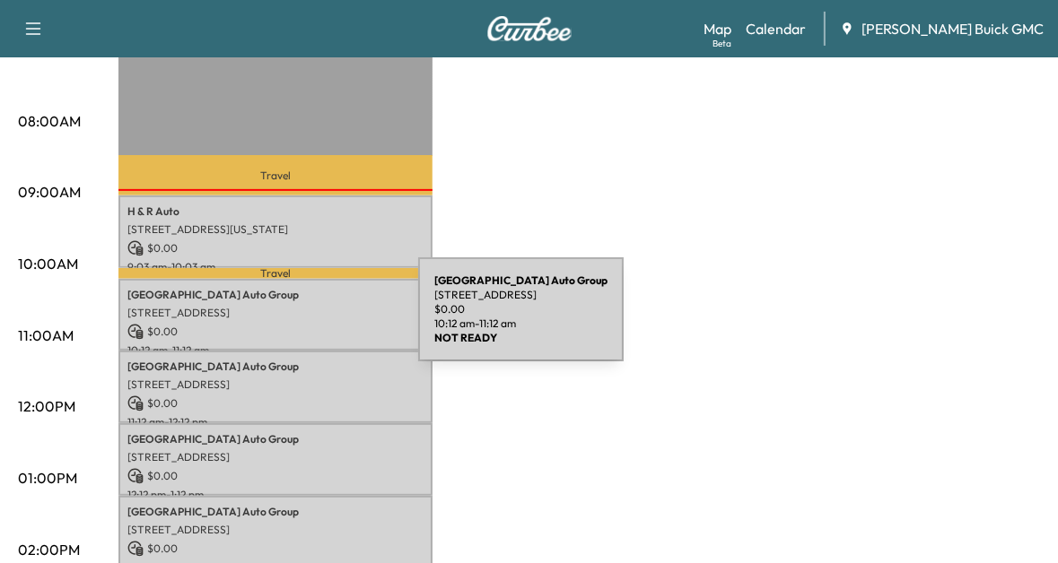
click at [284, 324] on p "$ 0.00" at bounding box center [275, 332] width 296 height 16
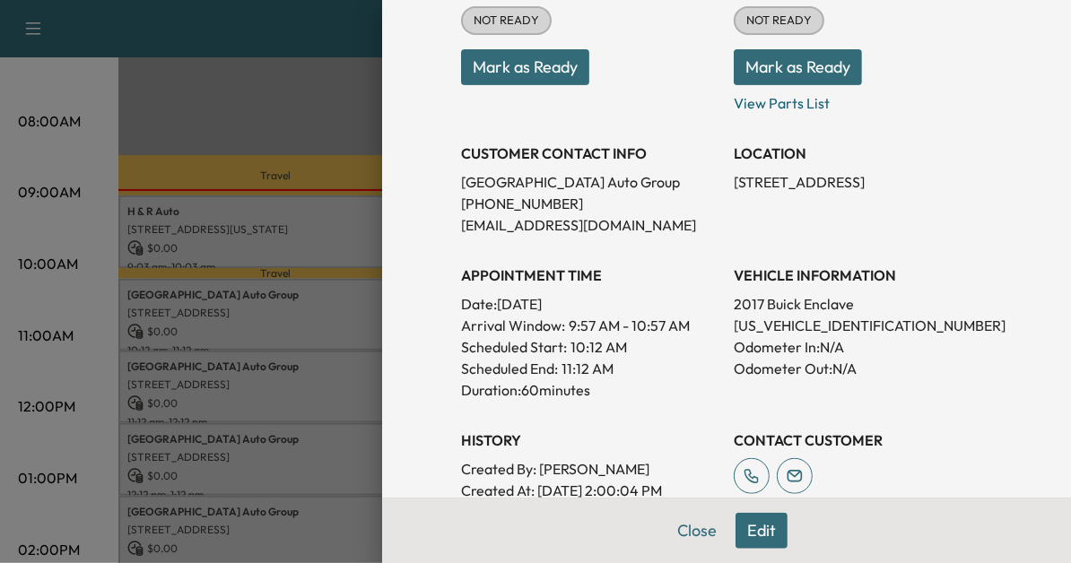
scroll to position [267, 0]
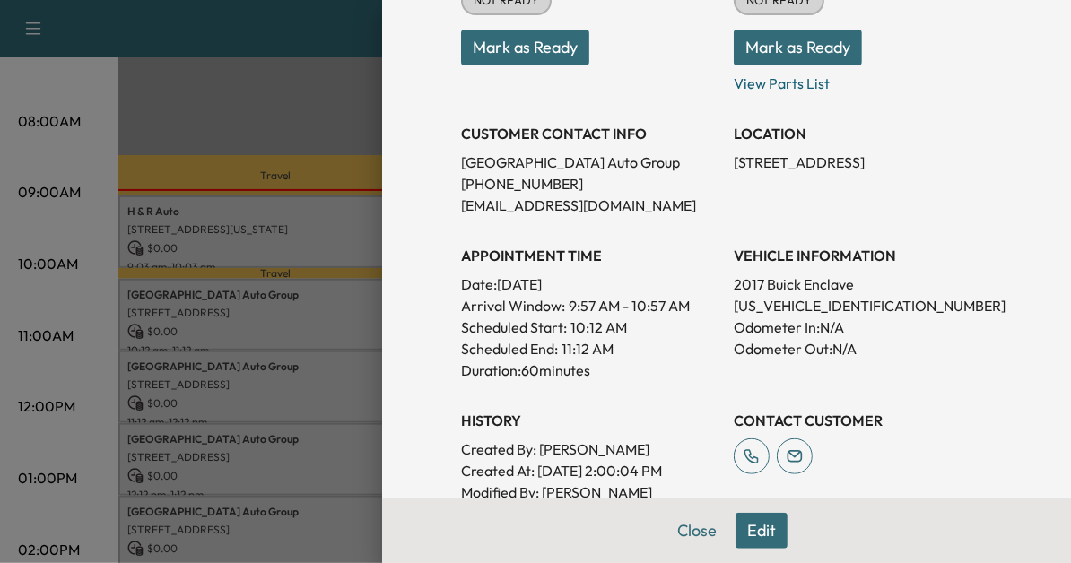
click at [339, 252] on div at bounding box center [535, 281] width 1071 height 563
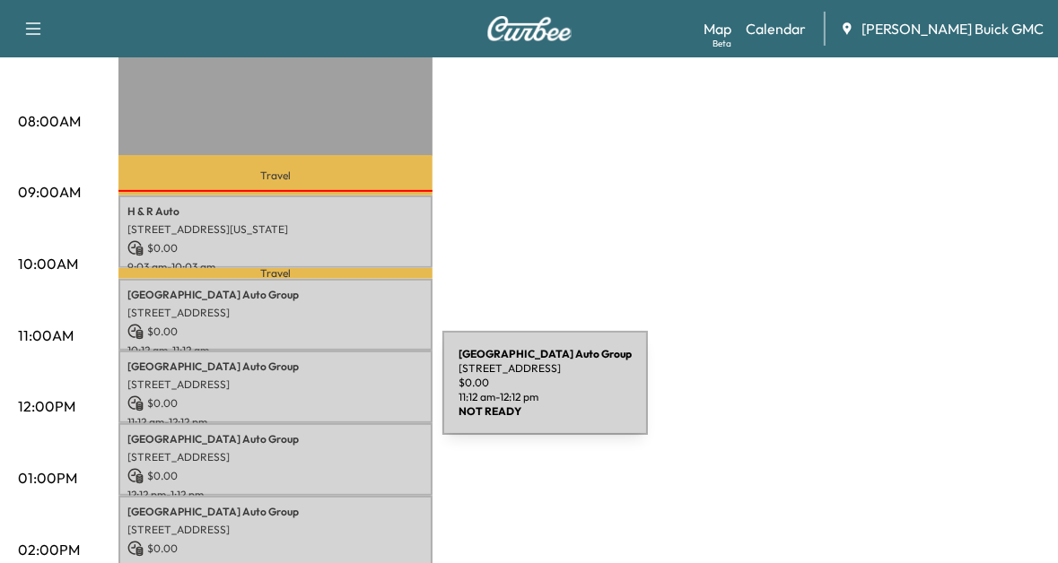
click at [308, 396] on p "$ 0.00" at bounding box center [275, 404] width 296 height 16
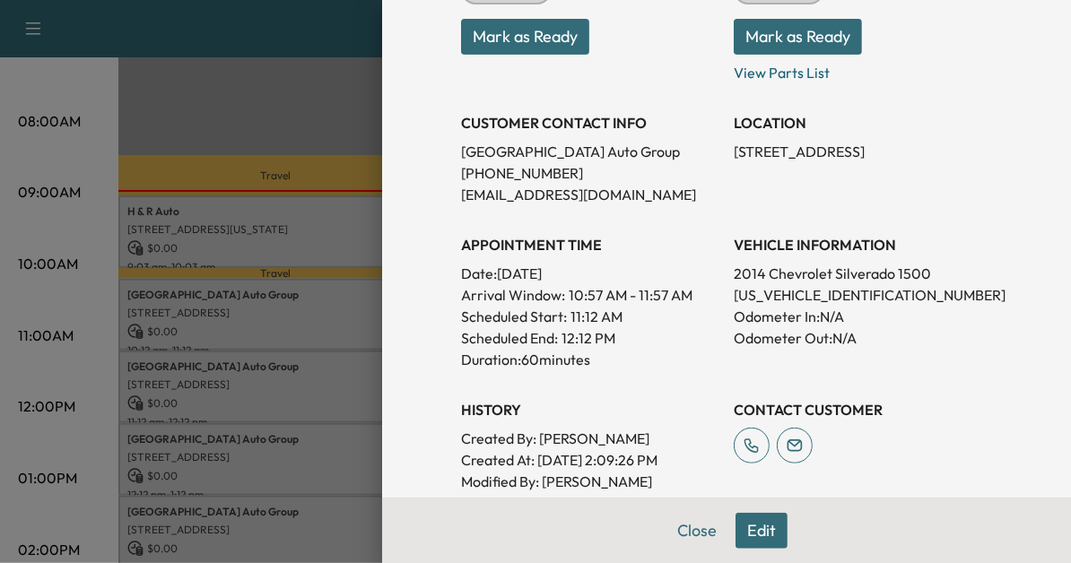
scroll to position [283, 0]
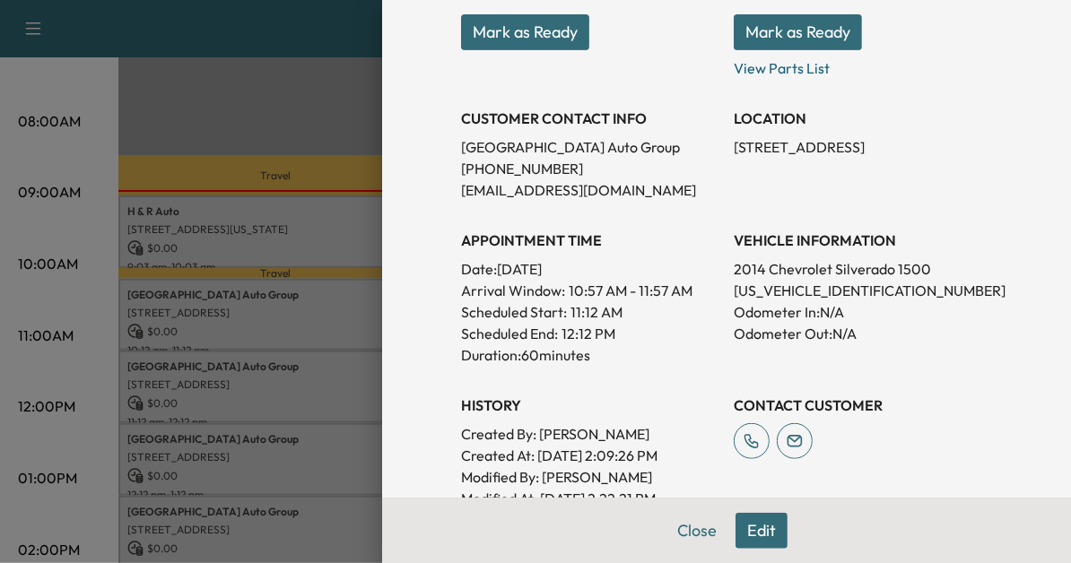
click at [293, 395] on div at bounding box center [535, 281] width 1071 height 563
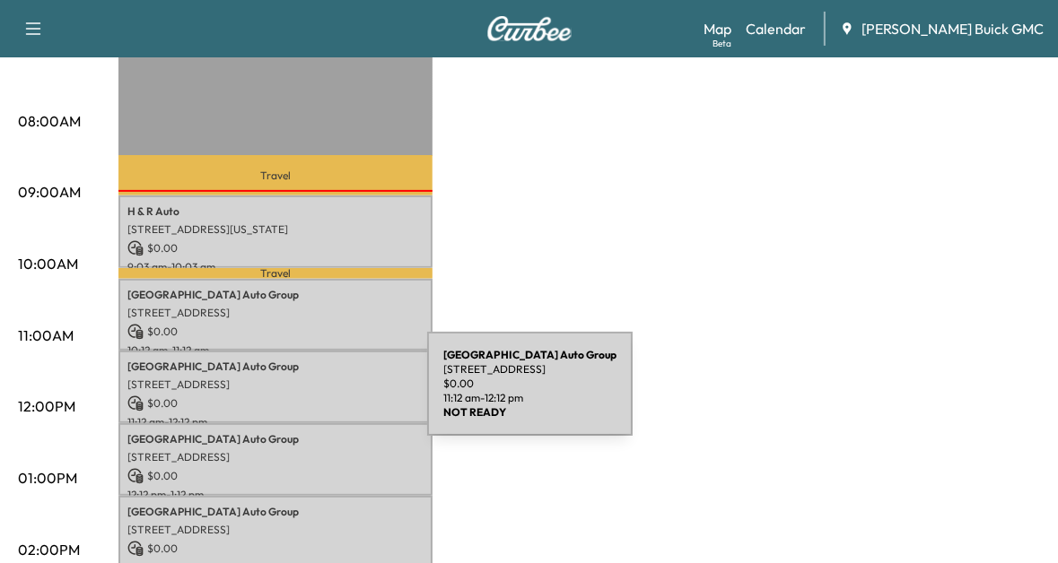
click at [293, 396] on p "$ 0.00" at bounding box center [275, 404] width 296 height 16
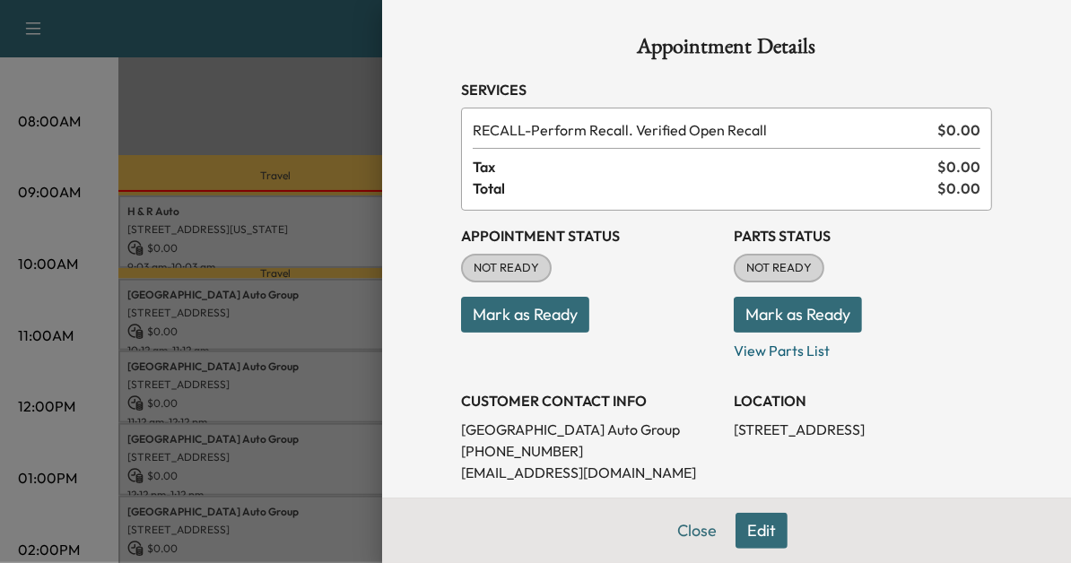
click at [293, 395] on div at bounding box center [535, 281] width 1071 height 563
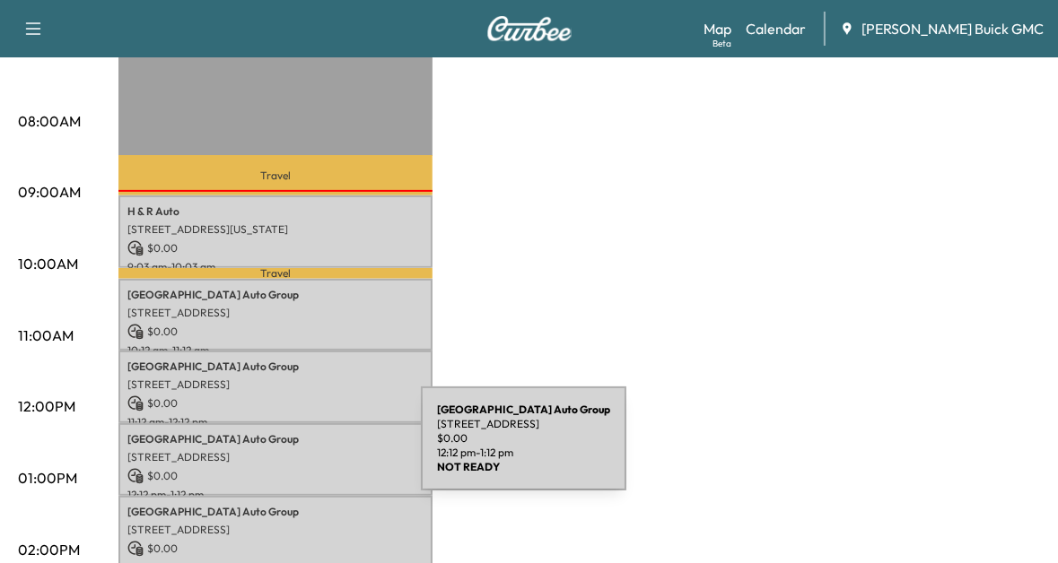
click at [286, 450] on p "[STREET_ADDRESS]" at bounding box center [275, 457] width 296 height 14
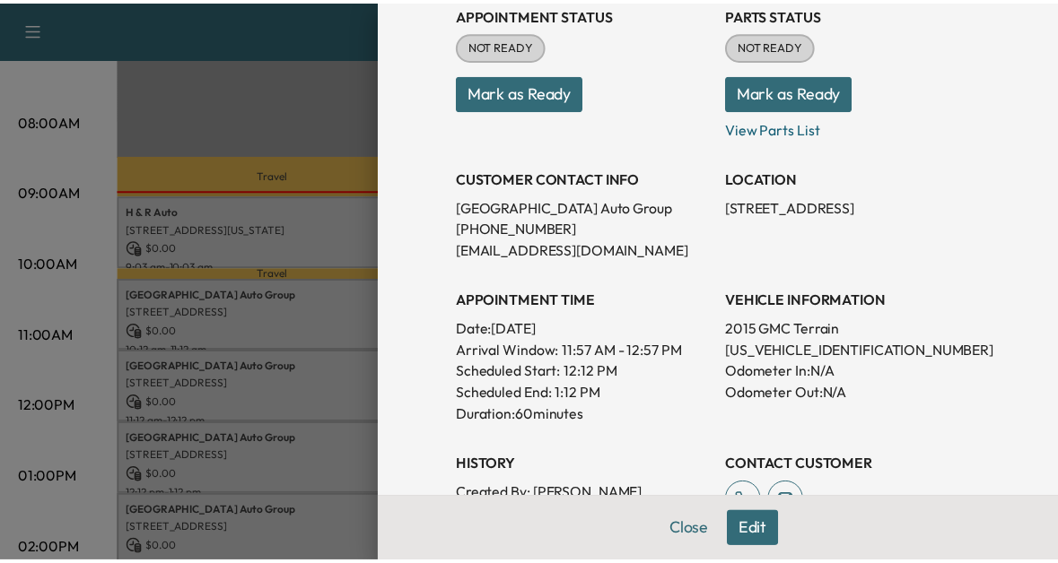
scroll to position [223, 0]
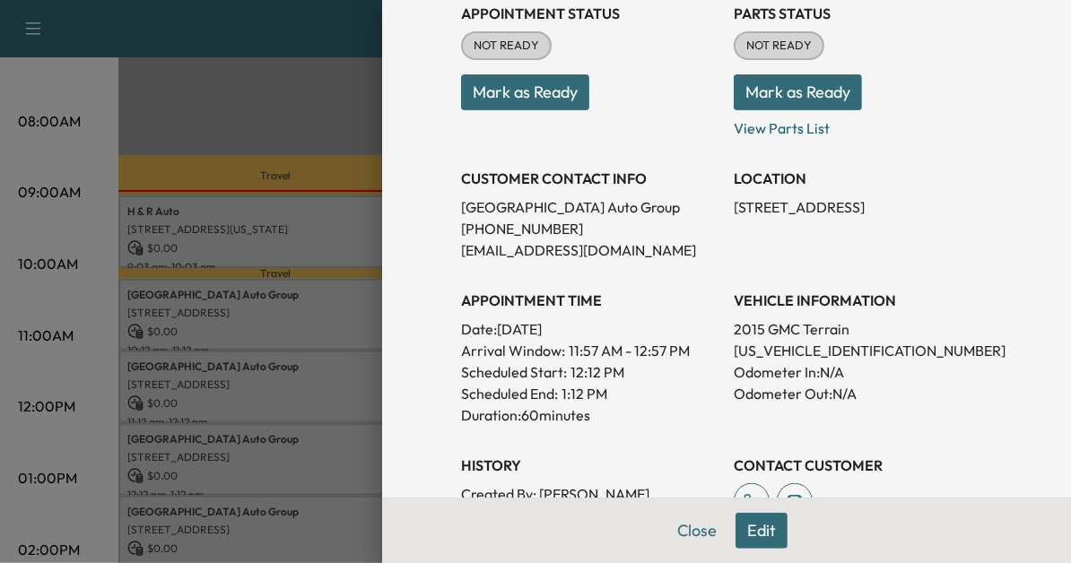
click at [287, 435] on div at bounding box center [535, 281] width 1071 height 563
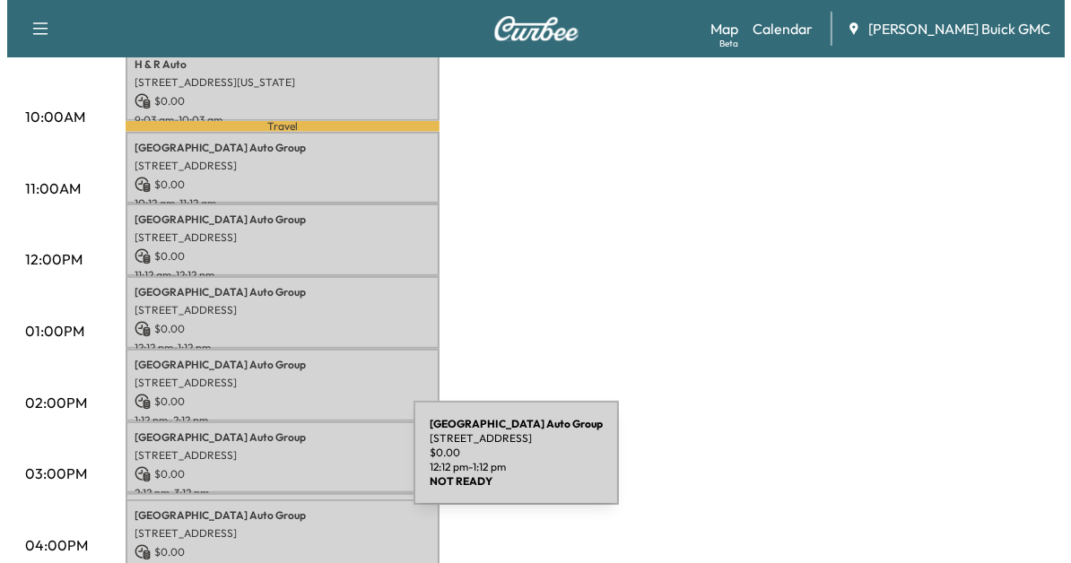
scroll to position [651, 0]
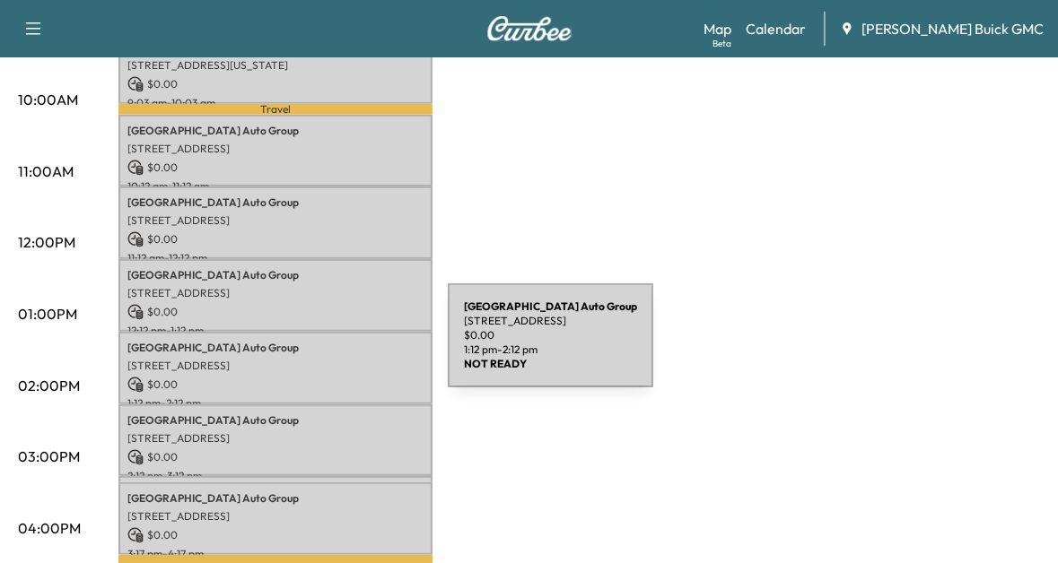
click at [313, 346] on p "Arlington Auto Group" at bounding box center [275, 348] width 296 height 14
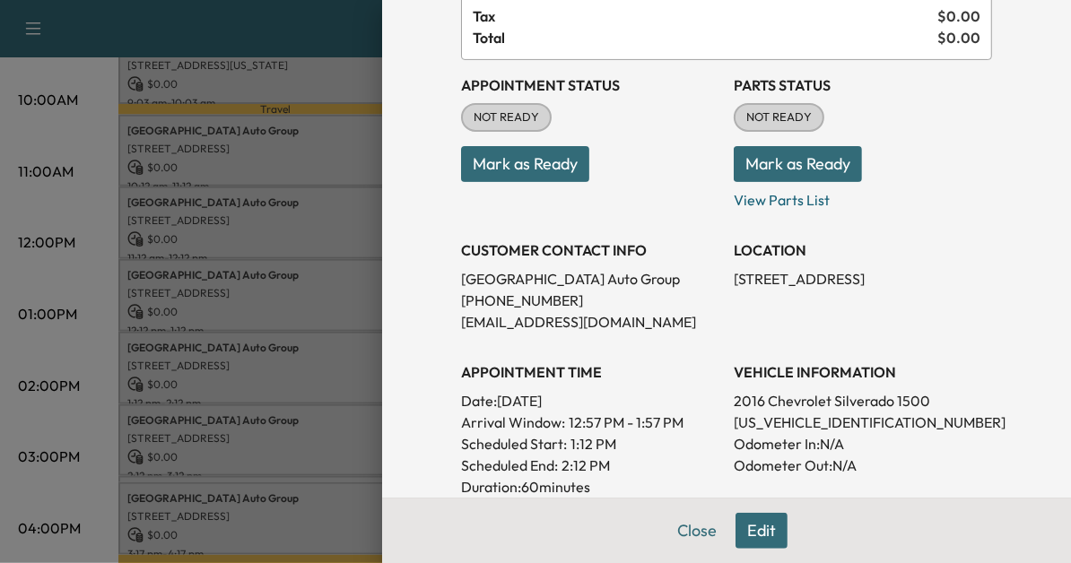
scroll to position [205, 0]
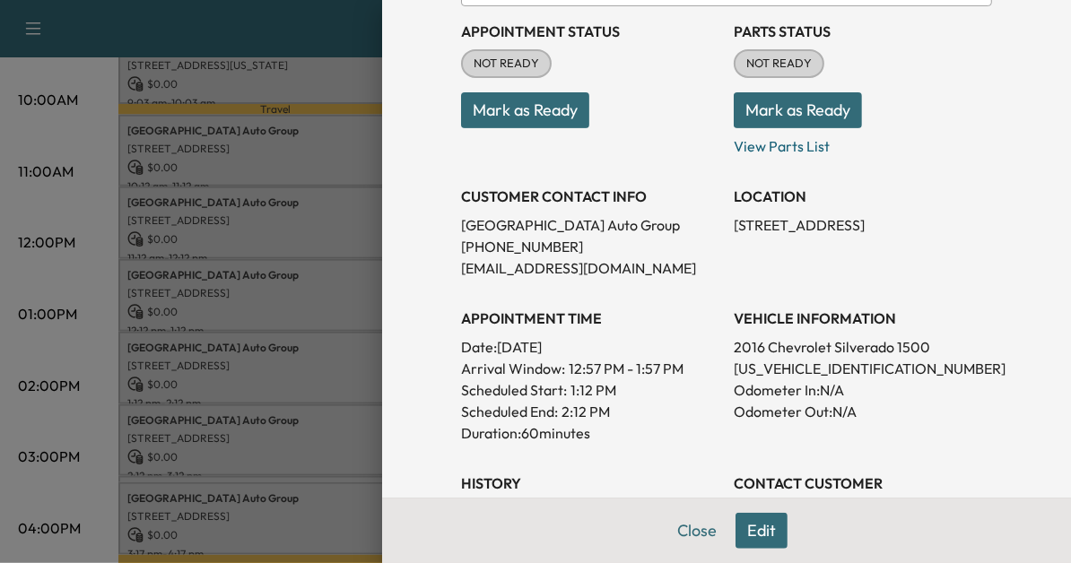
click at [291, 451] on div at bounding box center [535, 281] width 1071 height 563
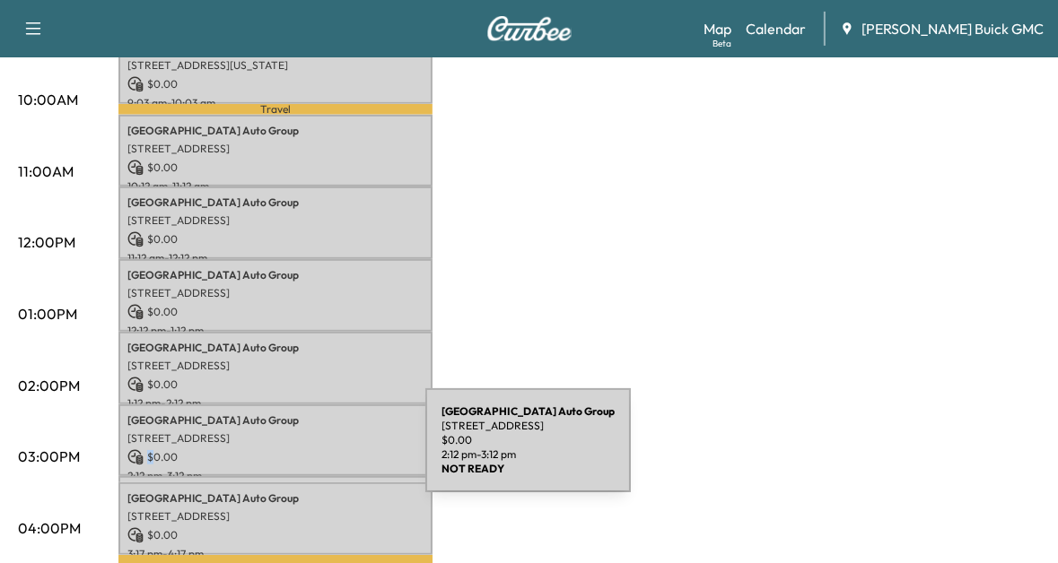
click at [291, 451] on p "$ 0.00" at bounding box center [275, 458] width 296 height 16
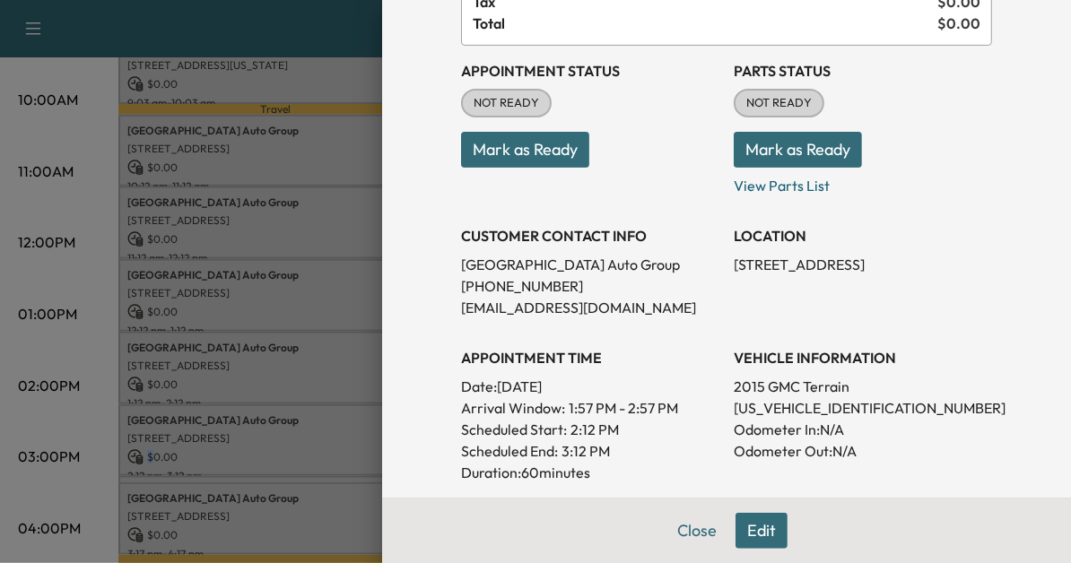
scroll to position [169, 0]
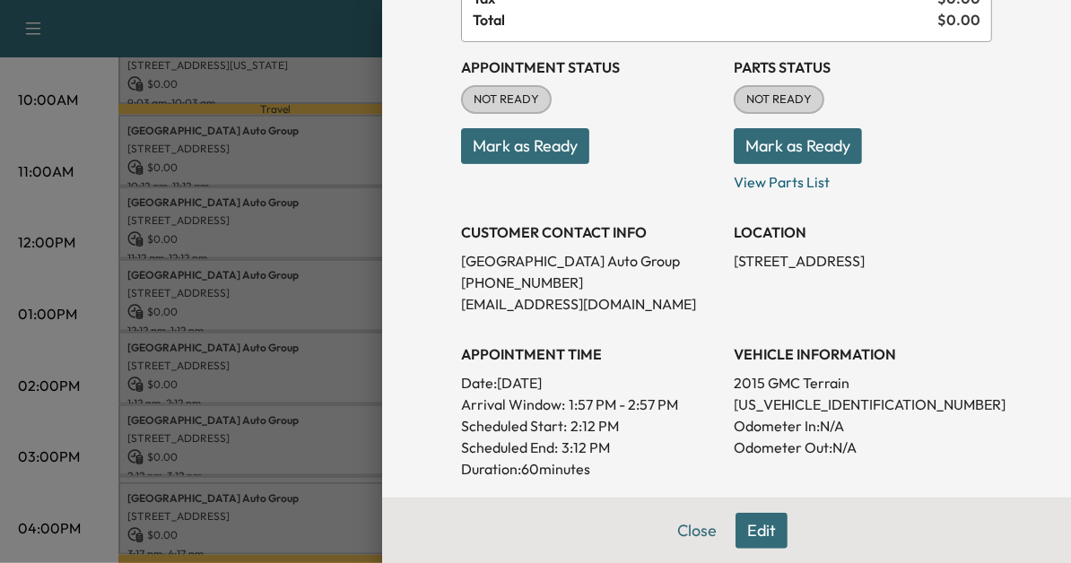
click at [267, 460] on div at bounding box center [535, 281] width 1071 height 563
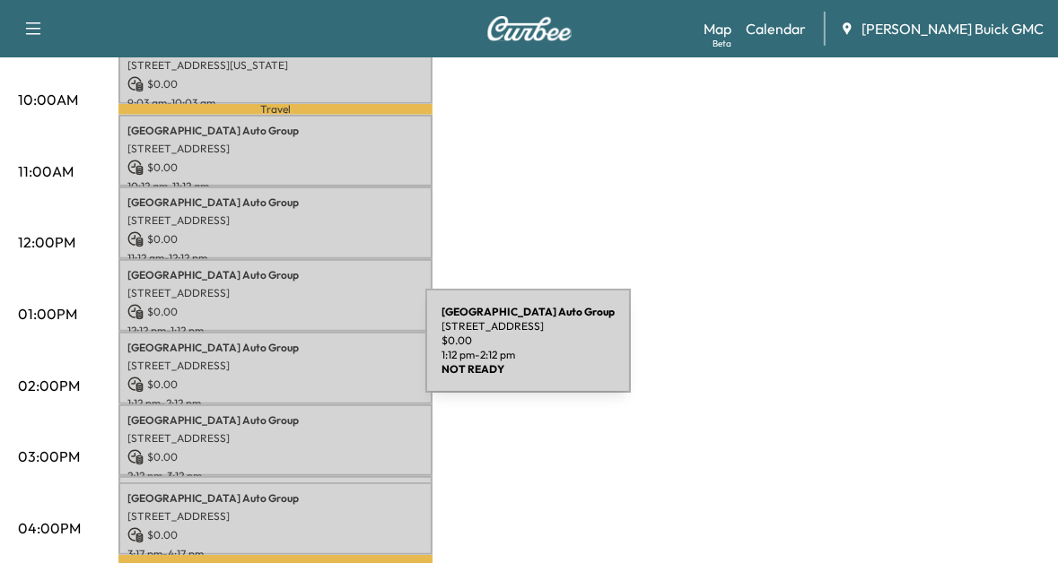
click at [291, 359] on p "[STREET_ADDRESS]" at bounding box center [275, 366] width 296 height 14
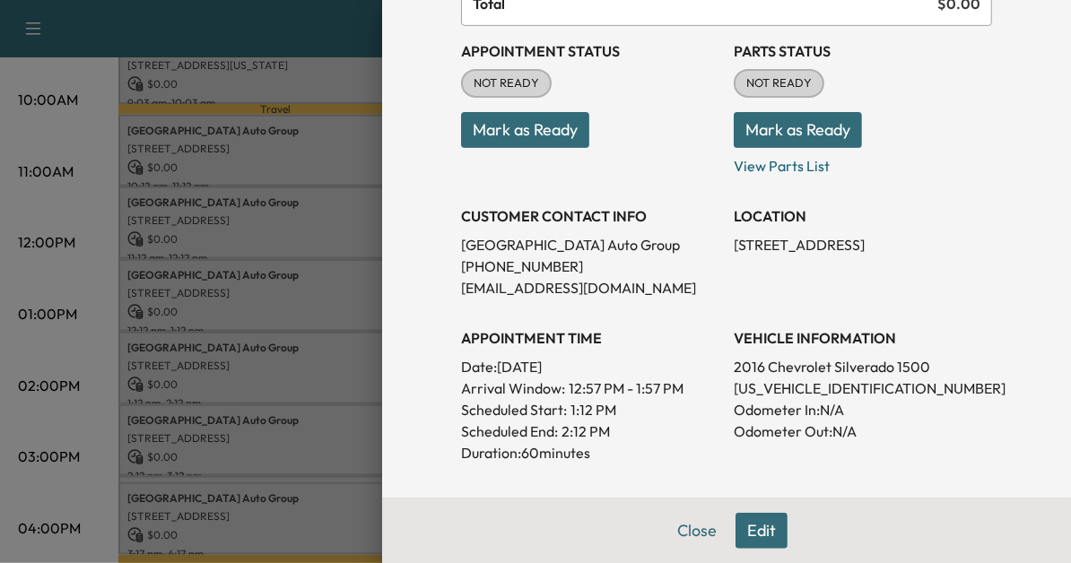
scroll to position [187, 0]
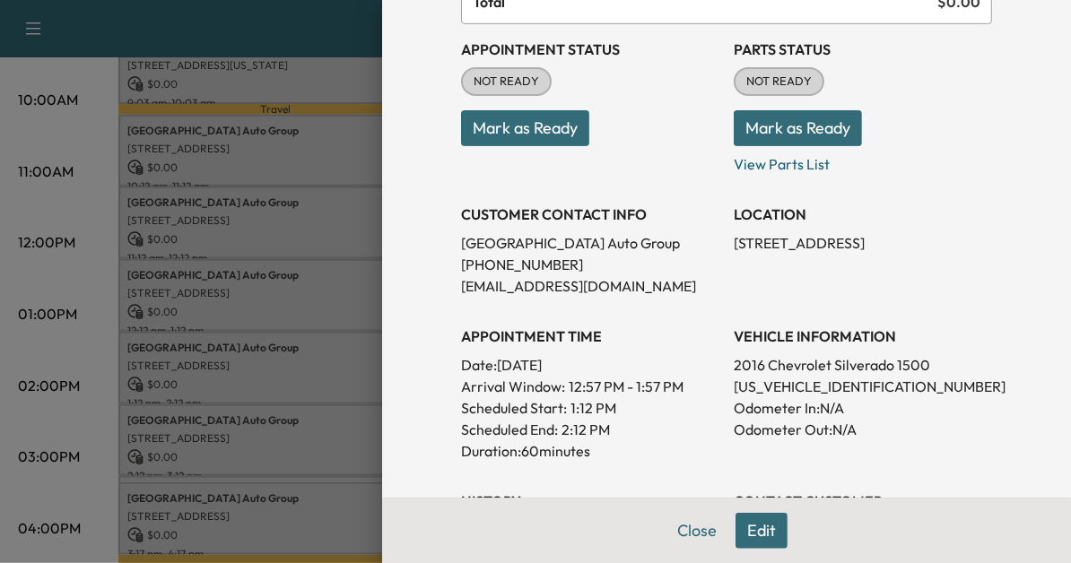
click at [233, 432] on div at bounding box center [535, 281] width 1071 height 563
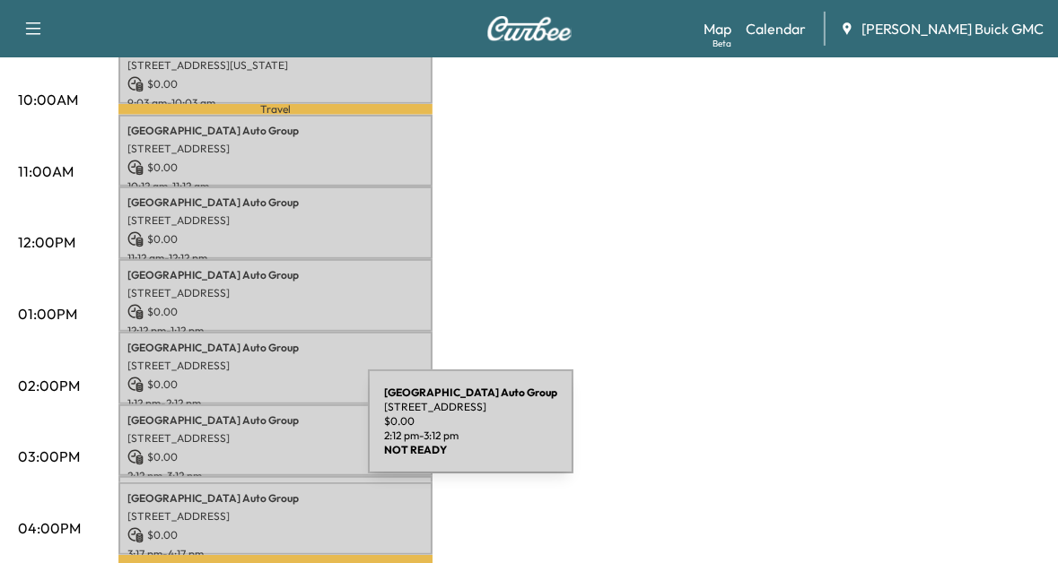
click at [233, 432] on p "[STREET_ADDRESS]" at bounding box center [275, 439] width 296 height 14
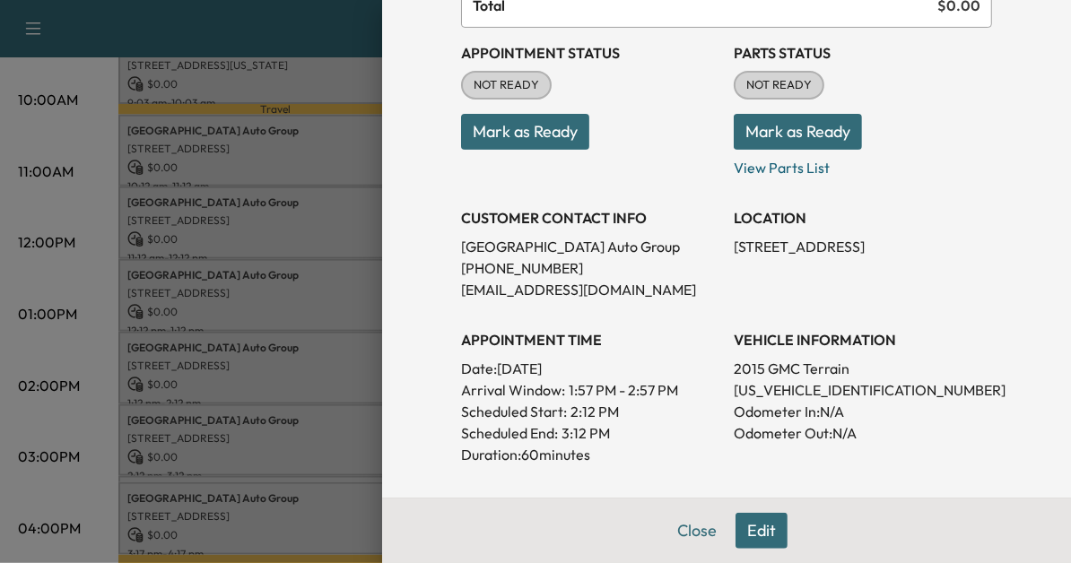
scroll to position [183, 0]
click at [311, 470] on div at bounding box center [535, 281] width 1071 height 563
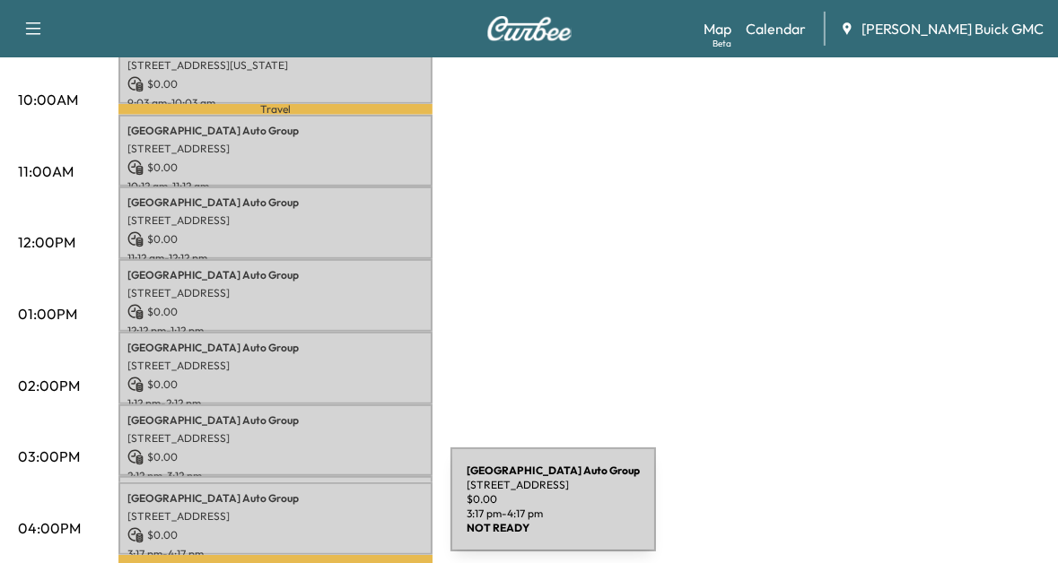
click at [316, 511] on p "[STREET_ADDRESS]" at bounding box center [275, 517] width 296 height 14
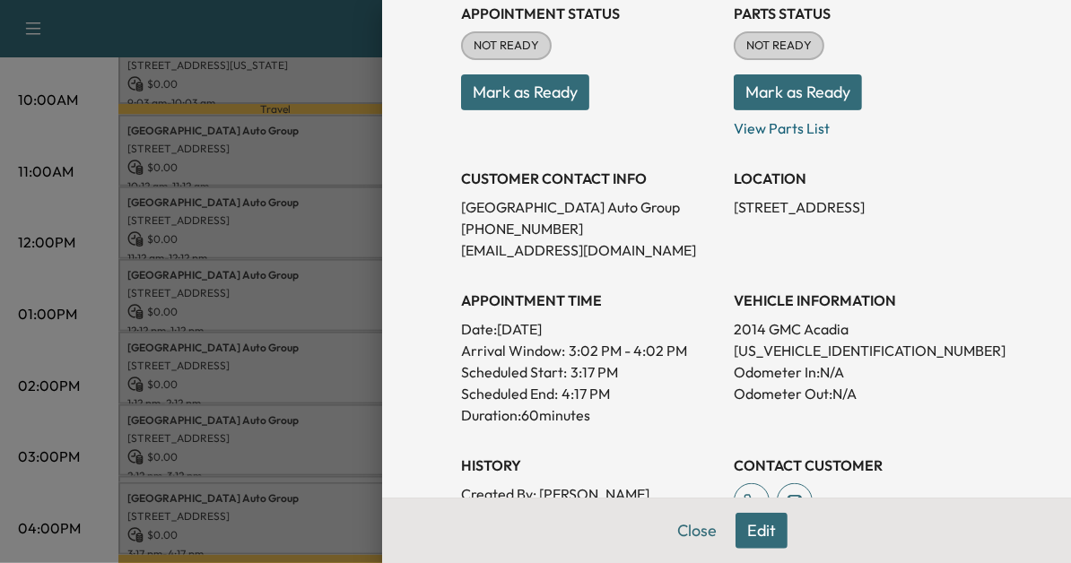
scroll to position [224, 0]
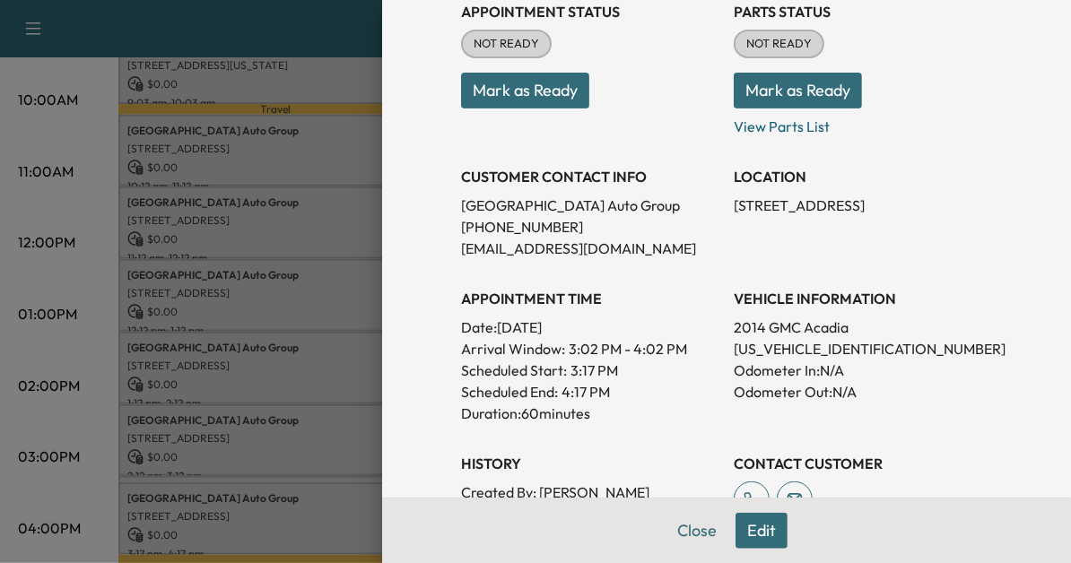
click at [337, 485] on div at bounding box center [535, 281] width 1071 height 563
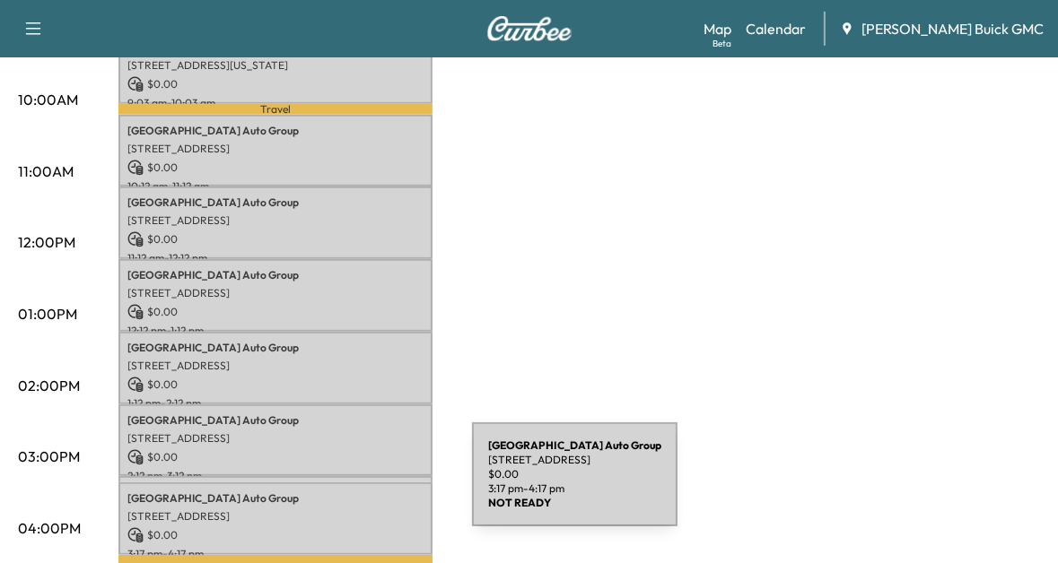
click at [337, 492] on p "Arlington Auto Group" at bounding box center [275, 499] width 296 height 14
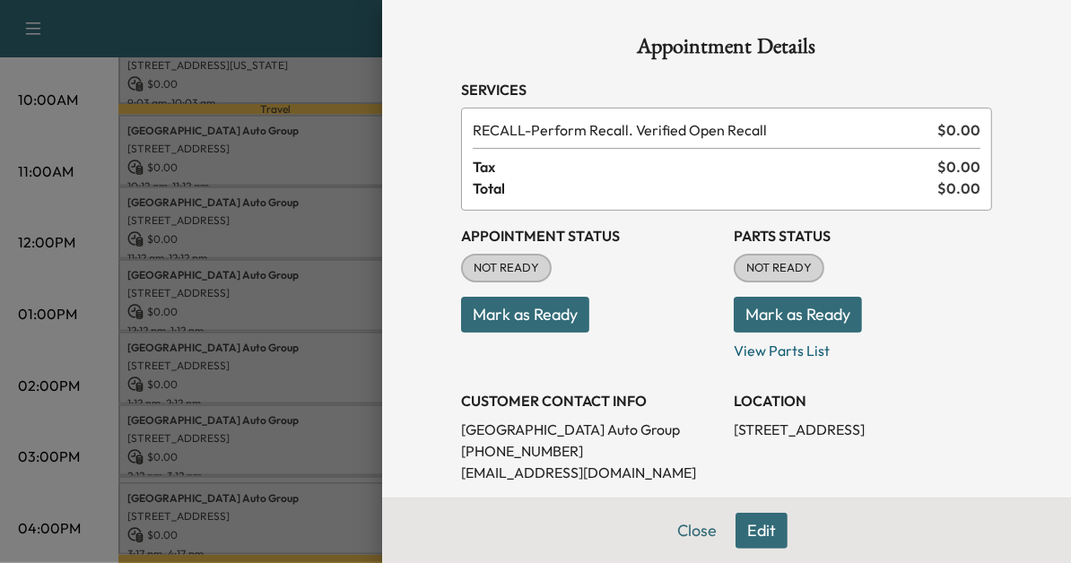
scroll to position [215, 0]
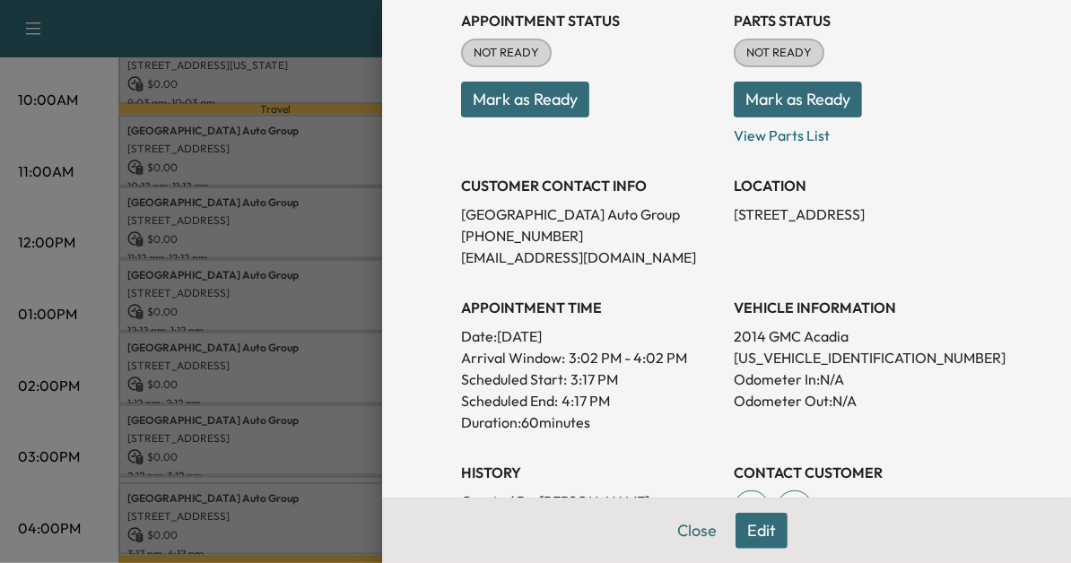
click at [280, 492] on div at bounding box center [535, 281] width 1071 height 563
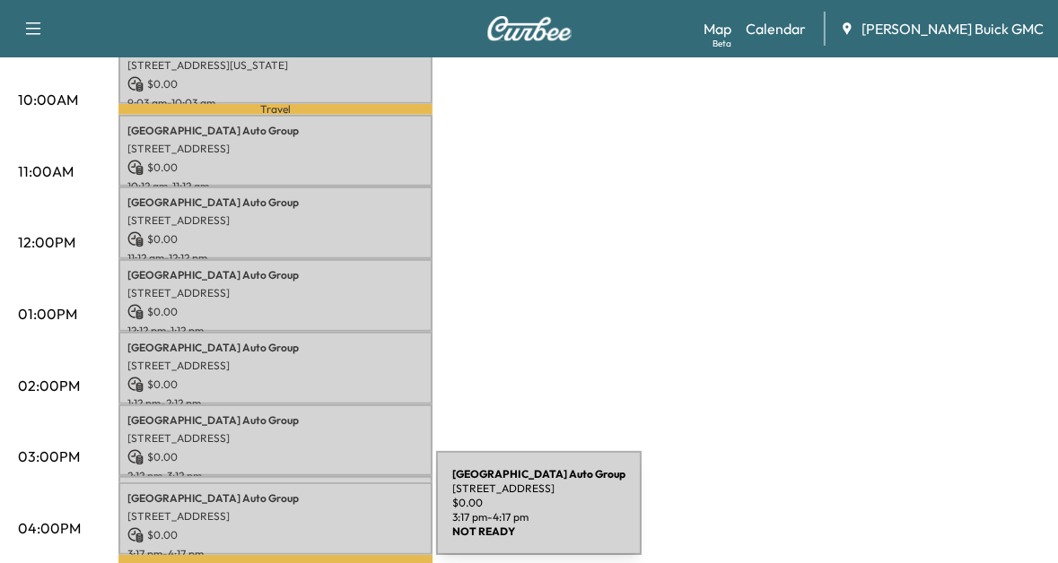
click at [301, 514] on p "[STREET_ADDRESS]" at bounding box center [275, 517] width 296 height 14
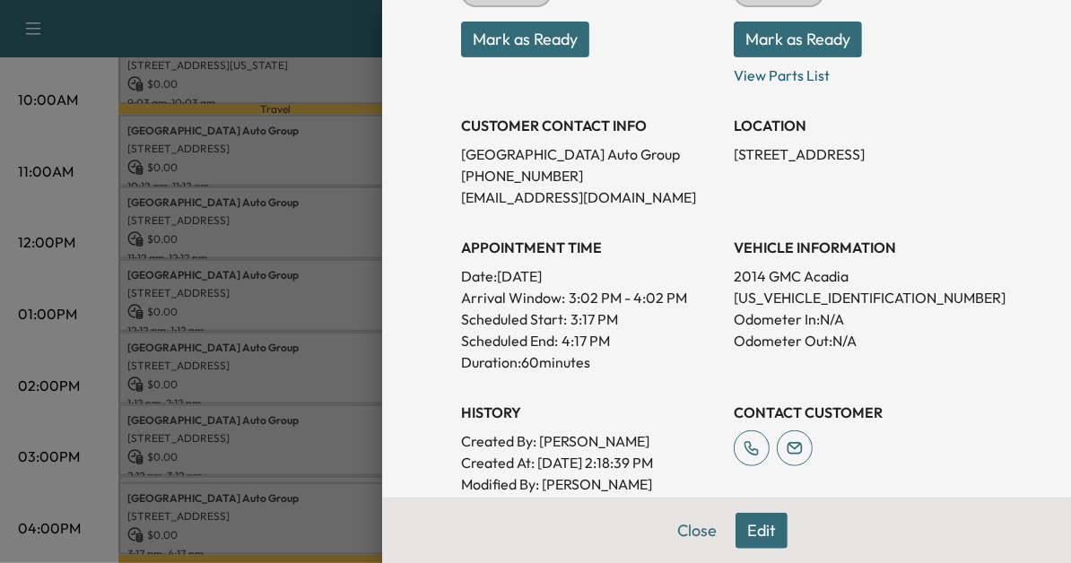
scroll to position [273, 0]
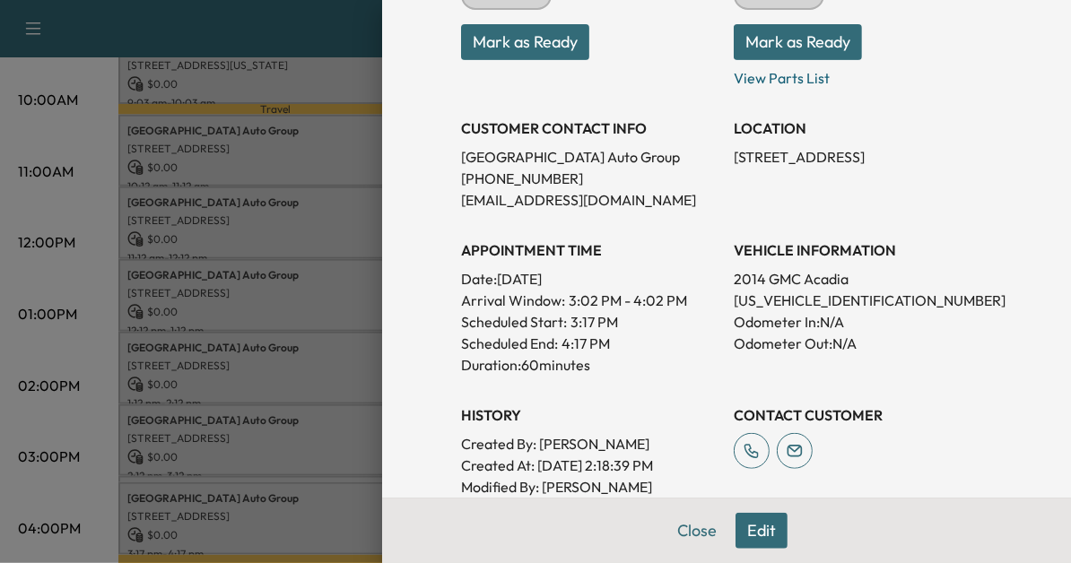
click at [257, 540] on div at bounding box center [535, 281] width 1071 height 563
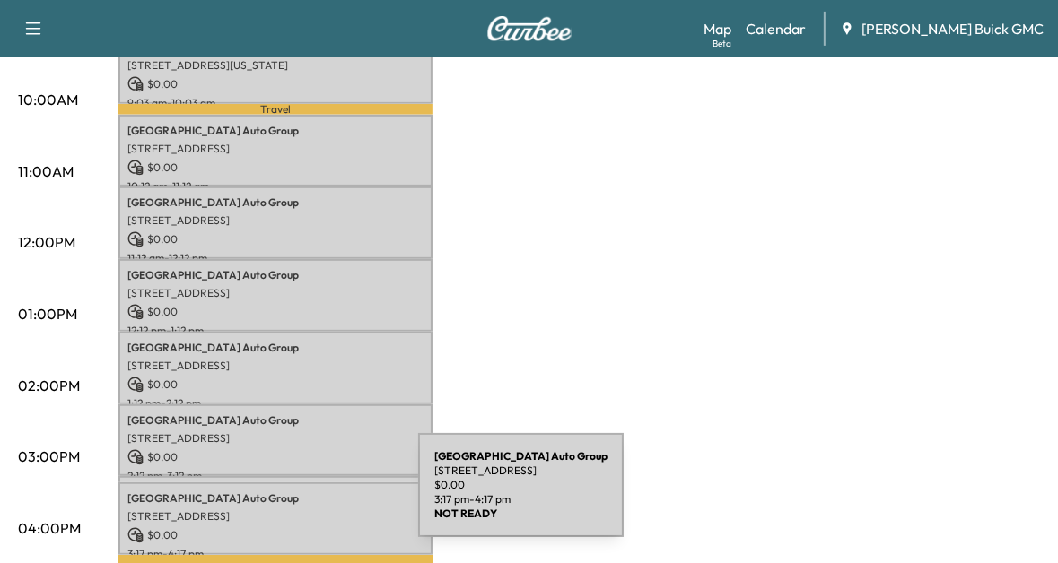
click at [284, 496] on div "Arlington Auto Group 3621 Columbia Pike, Arlington, VA 22204, USA $ 0.00 3:17 p…" at bounding box center [275, 519] width 314 height 73
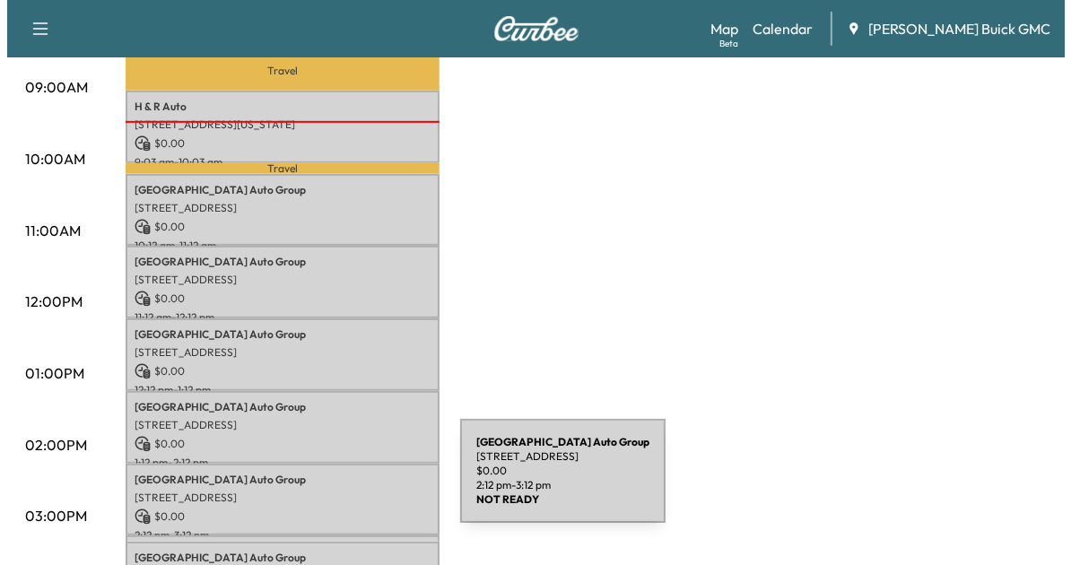
scroll to position [594, 0]
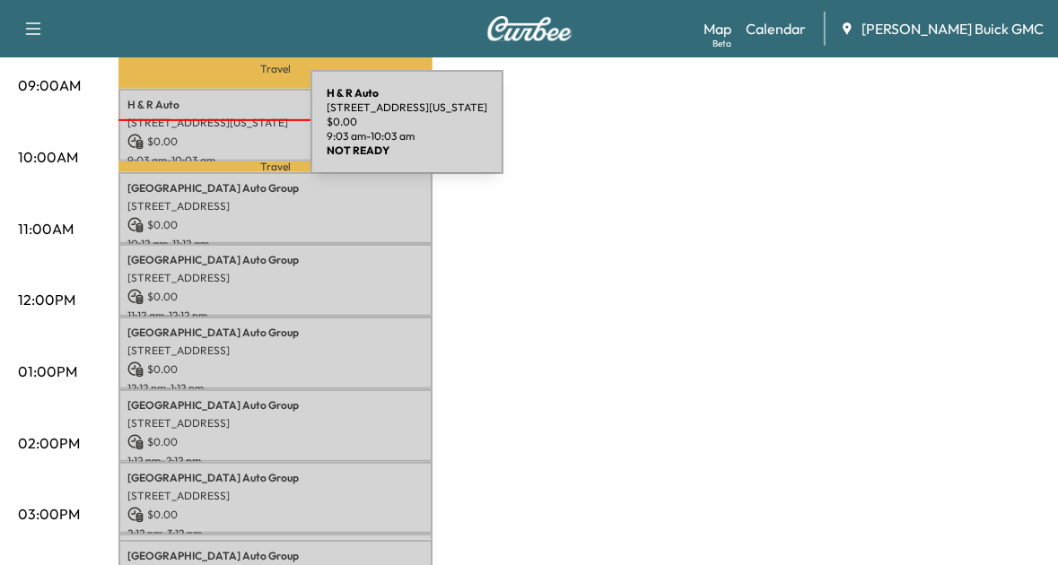
drag, startPoint x: 213, startPoint y: 119, endPoint x: 176, endPoint y: 133, distance: 39.2
click at [176, 134] on p "$ 0.00" at bounding box center [275, 142] width 296 height 16
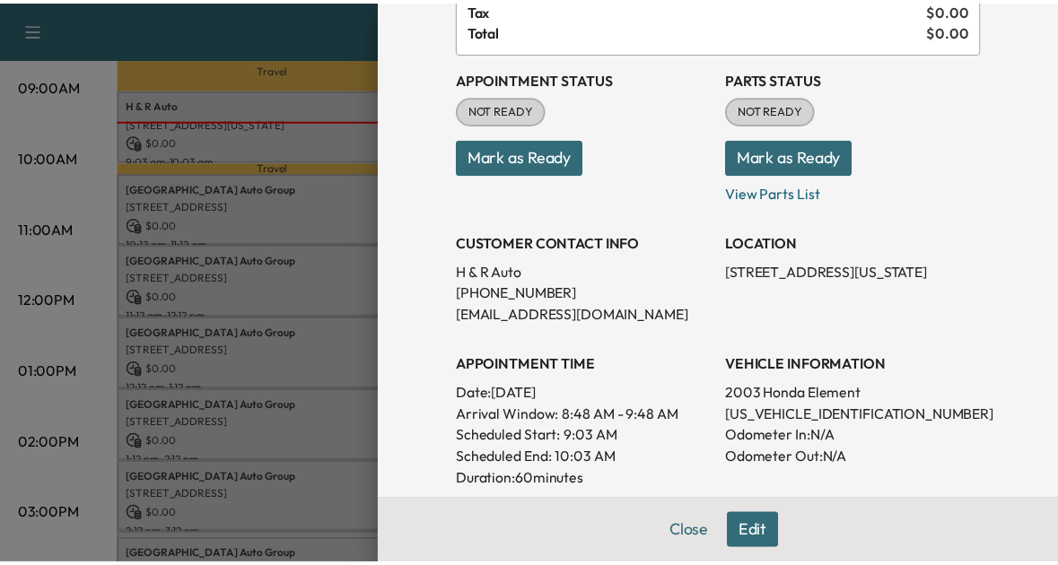
scroll to position [160, 0]
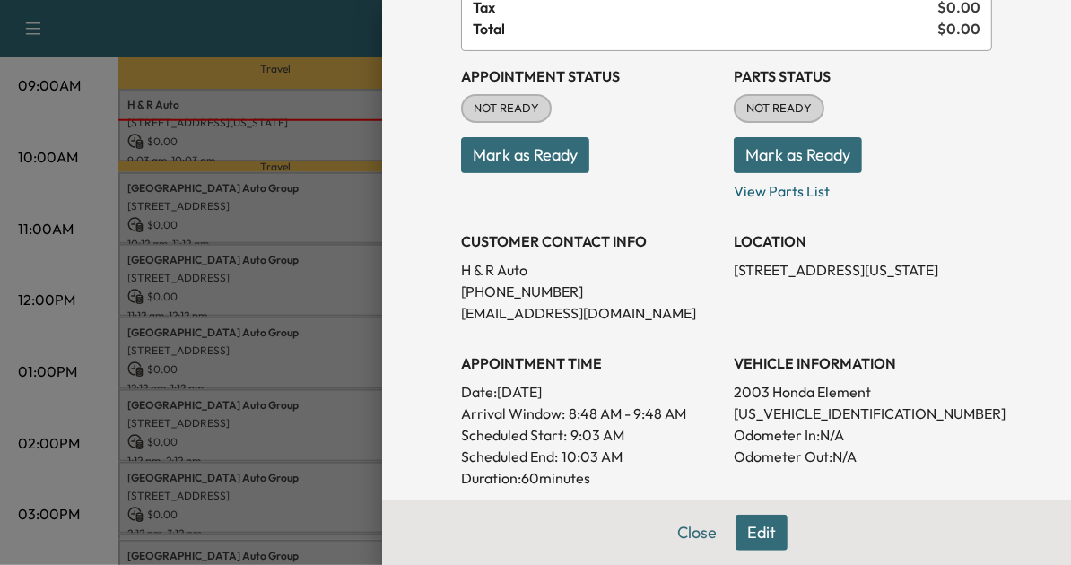
click at [249, 287] on div at bounding box center [535, 282] width 1071 height 565
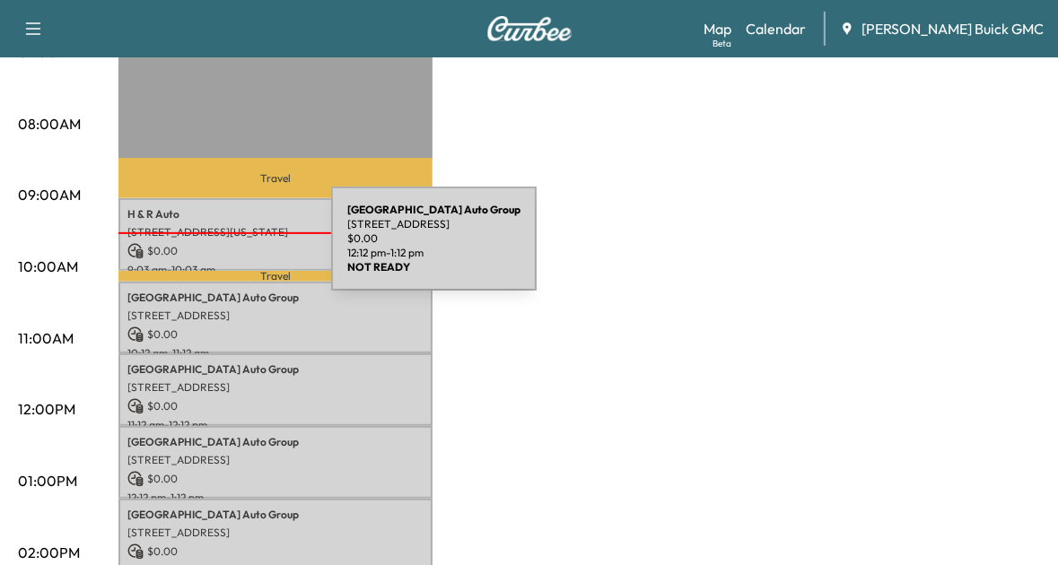
scroll to position [481, 0]
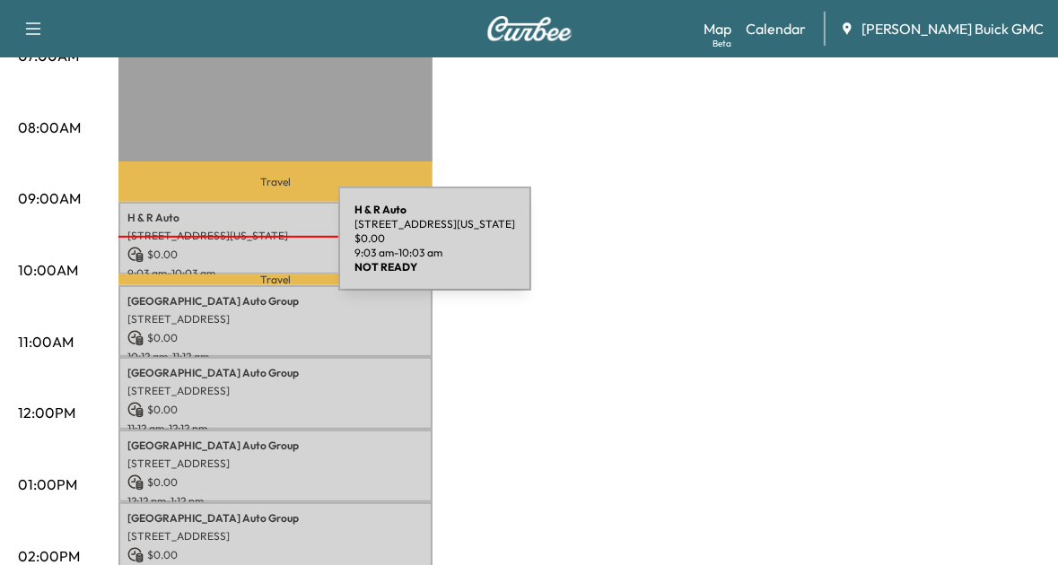
click at [204, 249] on p "$ 0.00" at bounding box center [275, 255] width 296 height 16
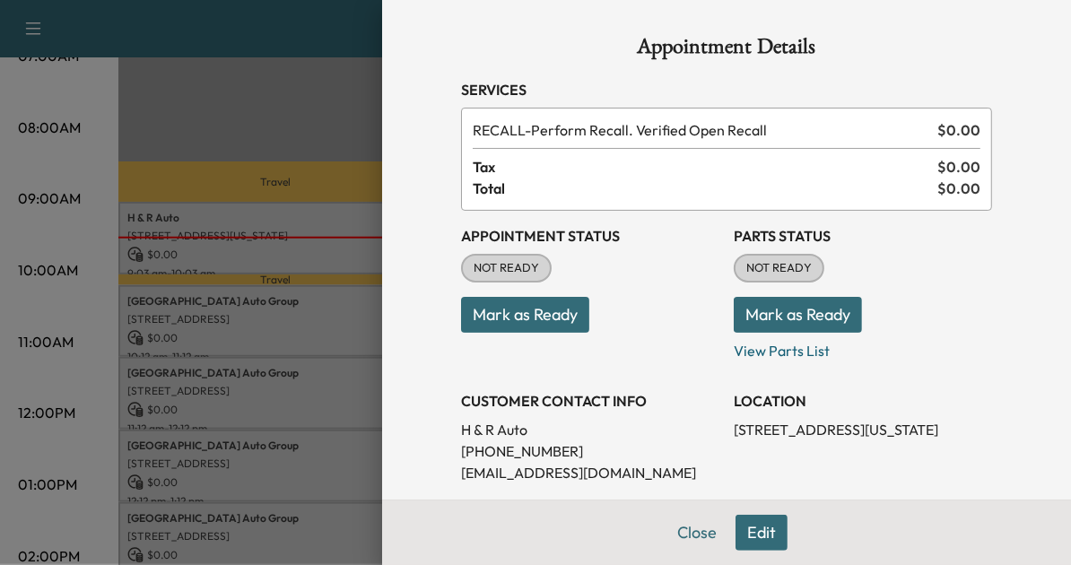
click at [492, 316] on button "Mark as Ready" at bounding box center [525, 315] width 128 height 36
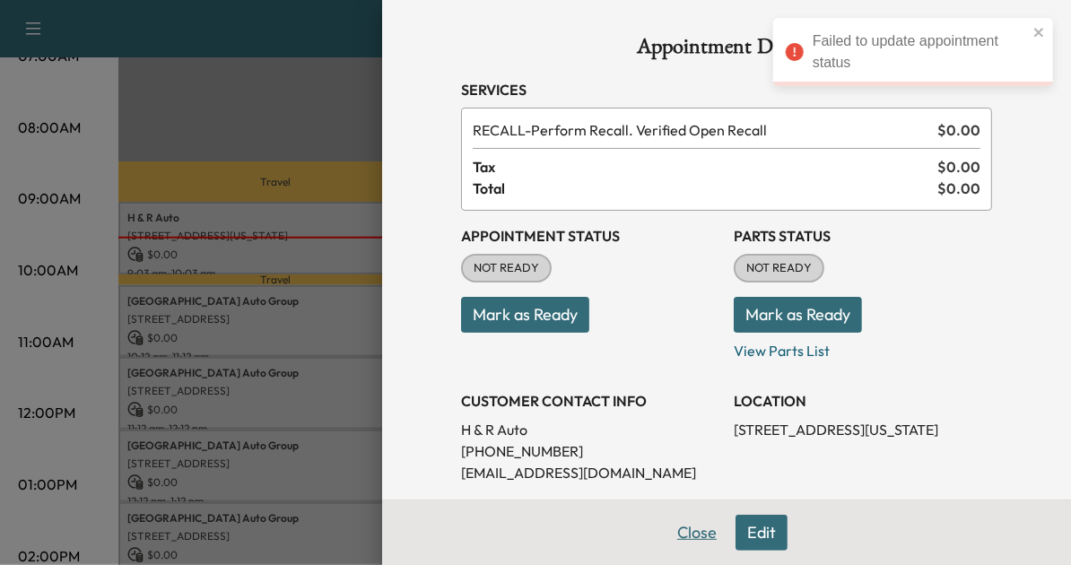
click at [683, 543] on button "Close" at bounding box center [697, 533] width 63 height 36
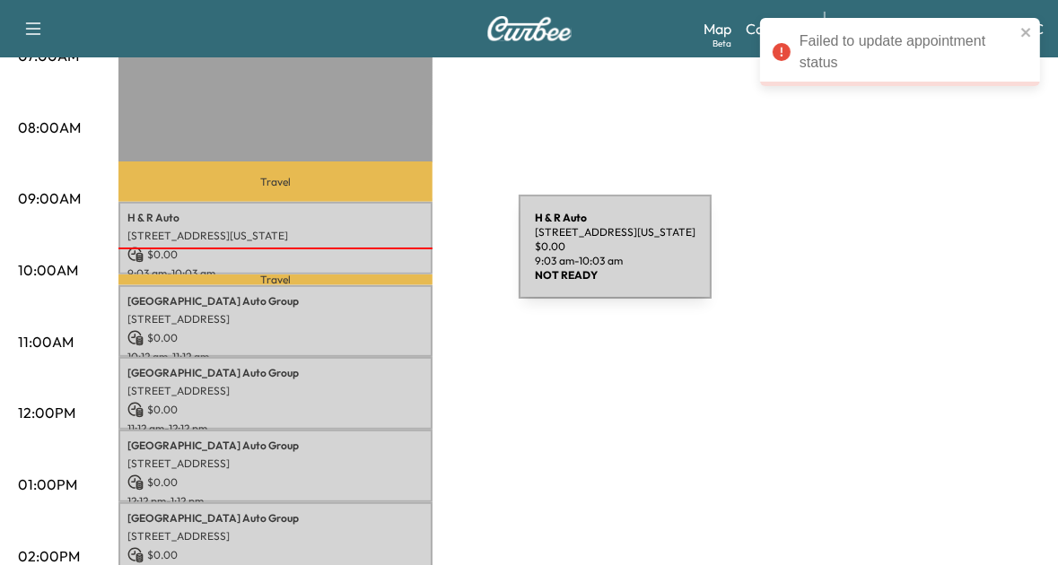
click at [384, 258] on p "$ 0.00" at bounding box center [275, 255] width 296 height 16
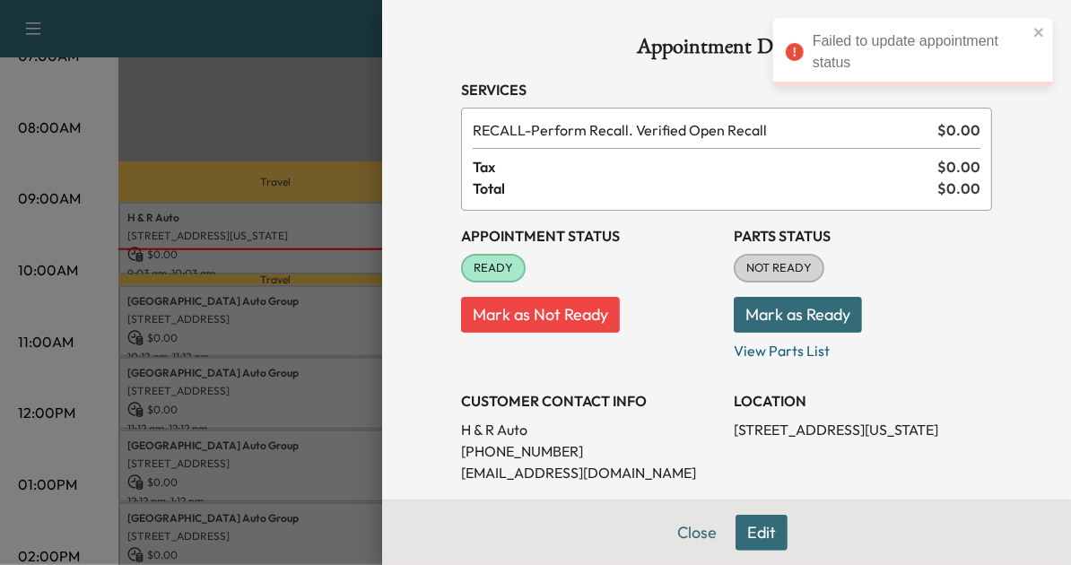
click at [267, 371] on div at bounding box center [535, 282] width 1071 height 565
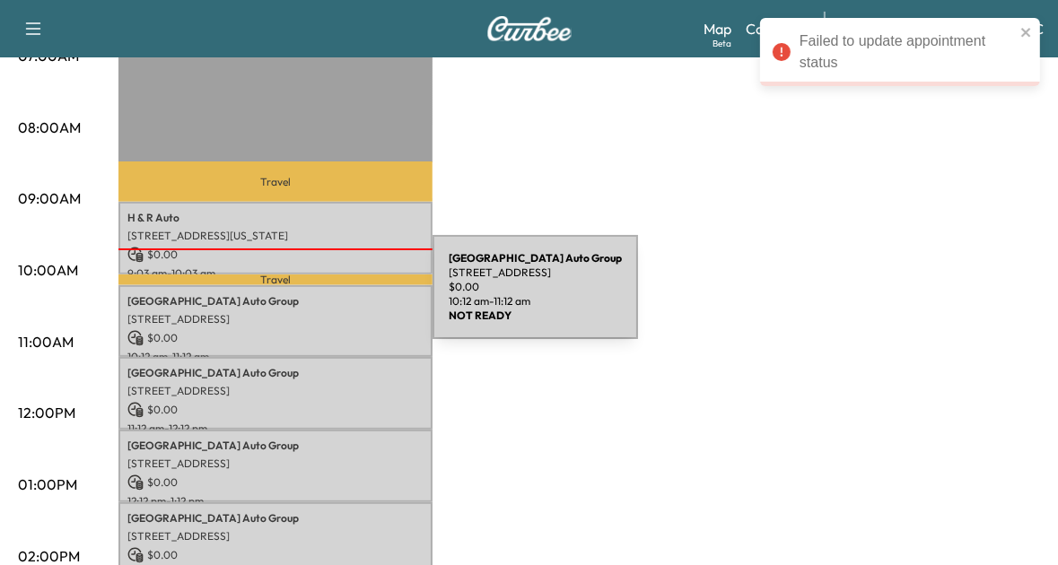
click at [298, 298] on p "Arlington Auto Group" at bounding box center [275, 301] width 296 height 14
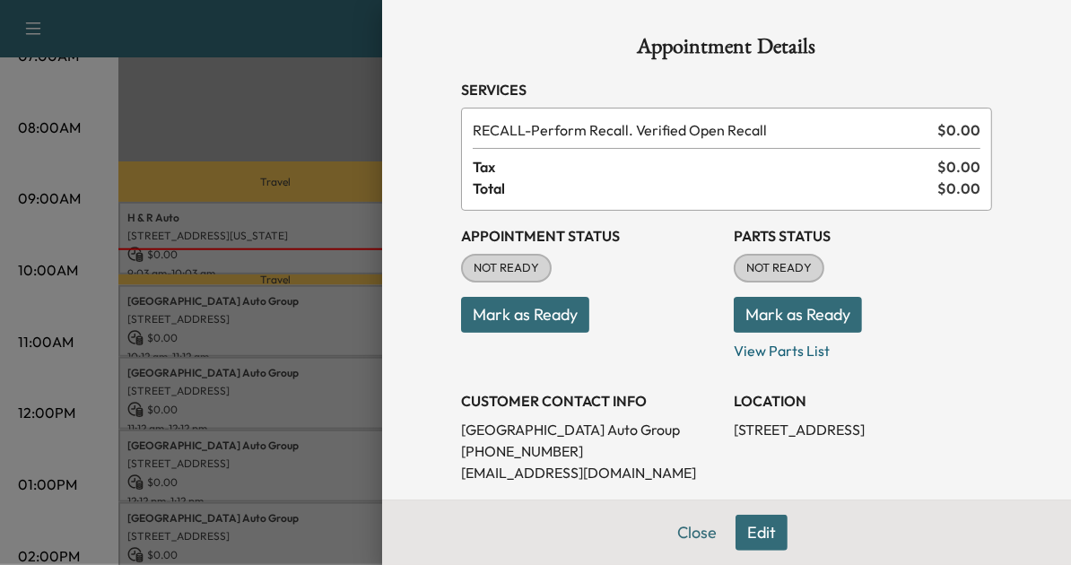
click at [524, 317] on button "Mark as Ready" at bounding box center [525, 315] width 128 height 36
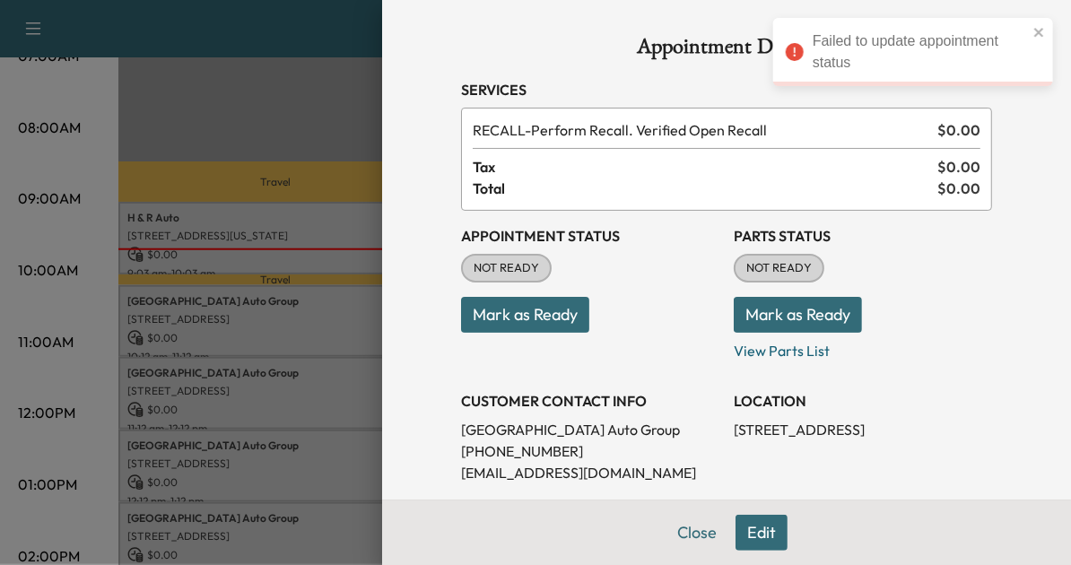
click at [333, 386] on div at bounding box center [535, 282] width 1071 height 565
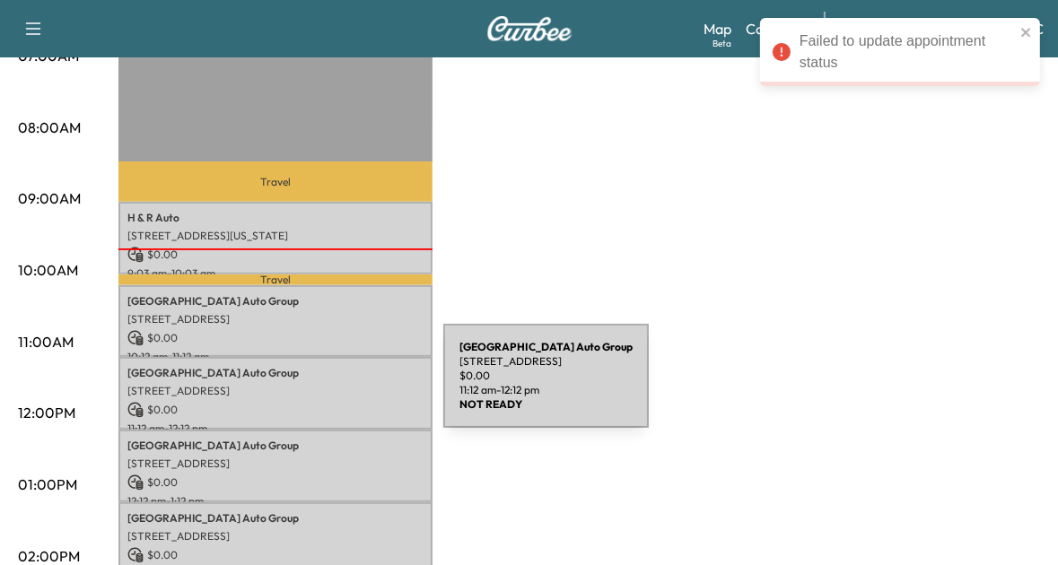
click at [309, 387] on p "[STREET_ADDRESS]" at bounding box center [275, 391] width 296 height 14
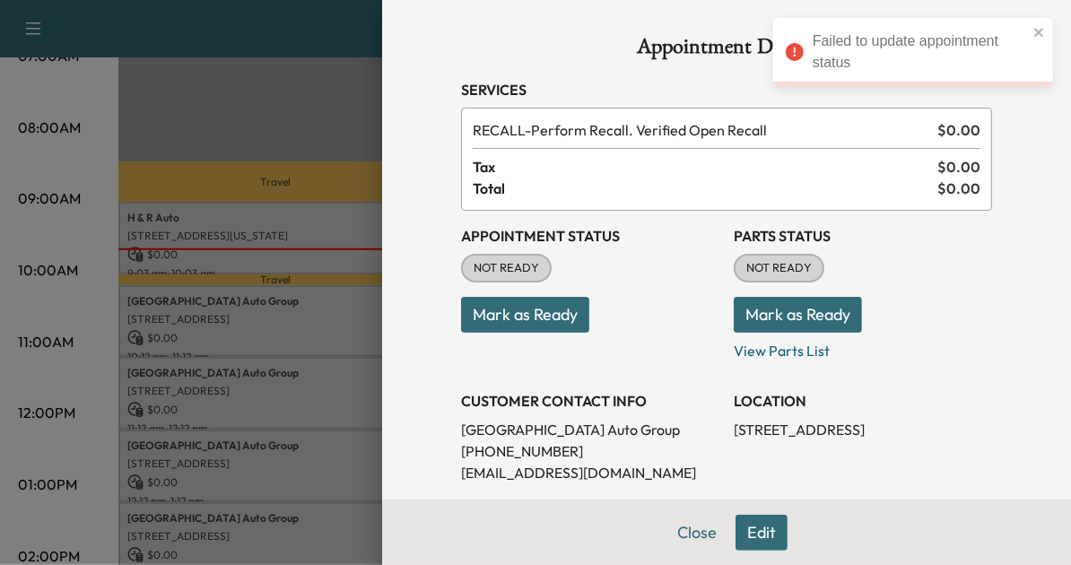
click at [550, 324] on button "Mark as Ready" at bounding box center [525, 315] width 128 height 36
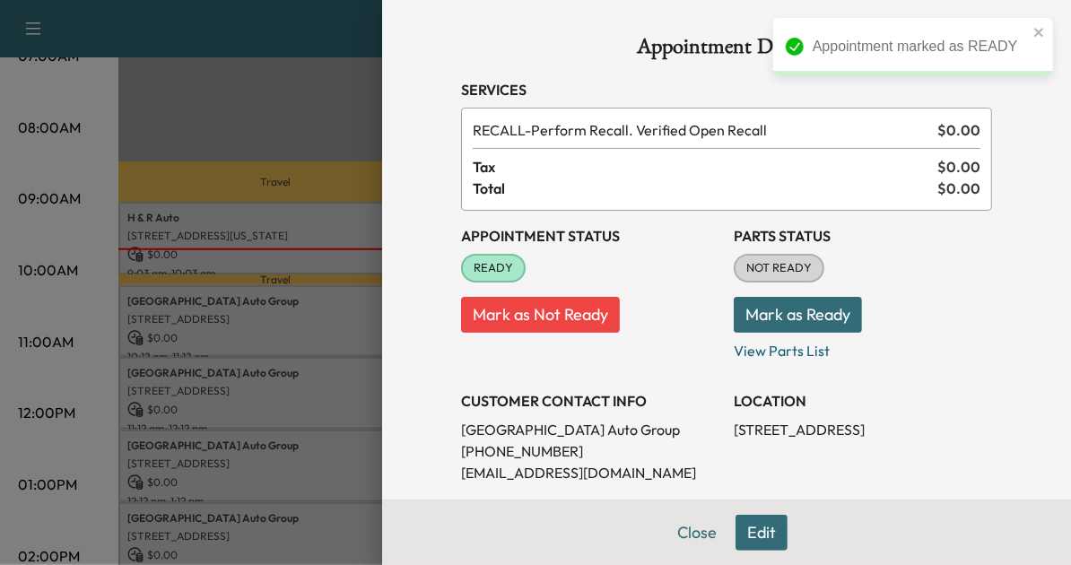
click at [313, 349] on div at bounding box center [535, 282] width 1071 height 565
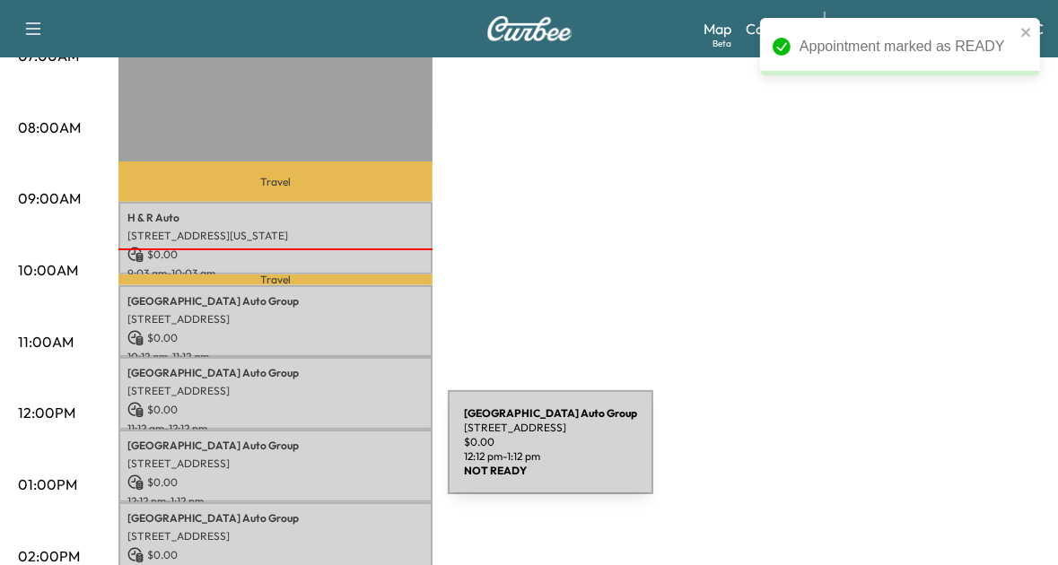
click at [313, 457] on p "[STREET_ADDRESS]" at bounding box center [275, 464] width 296 height 14
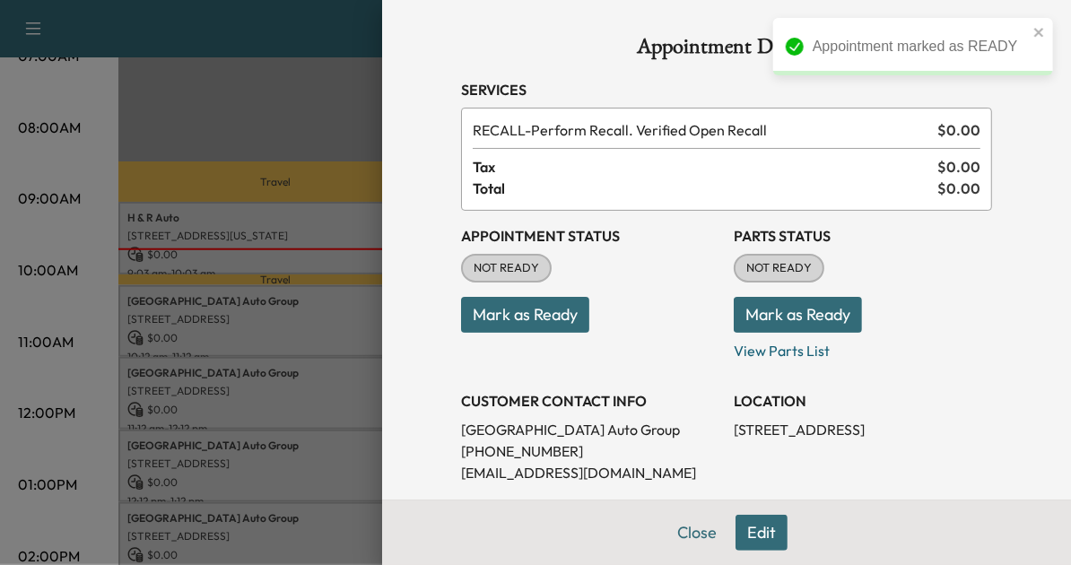
click at [533, 303] on button "Mark as Ready" at bounding box center [525, 315] width 128 height 36
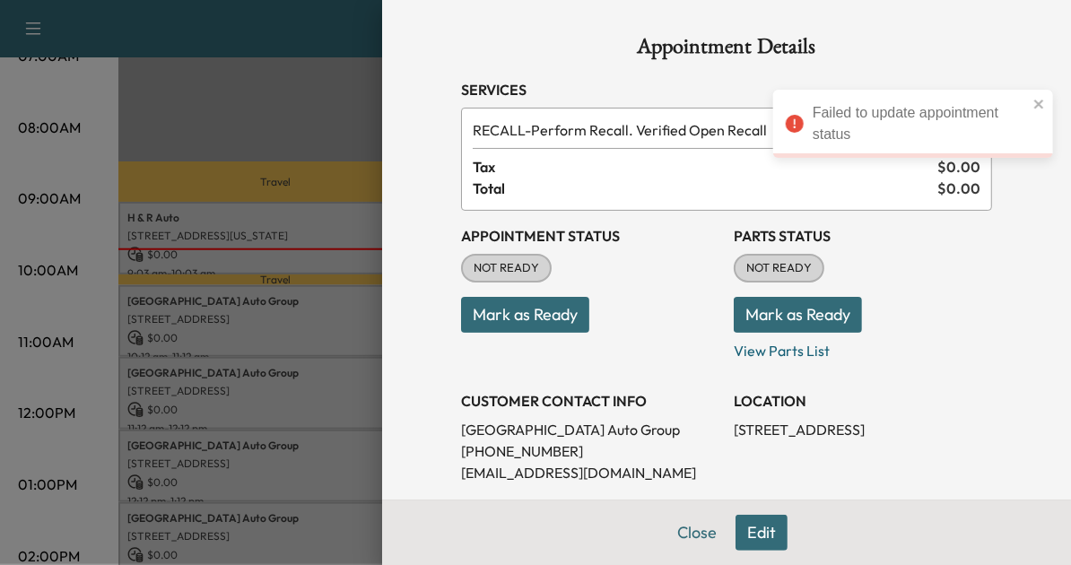
click at [301, 313] on div at bounding box center [535, 282] width 1071 height 565
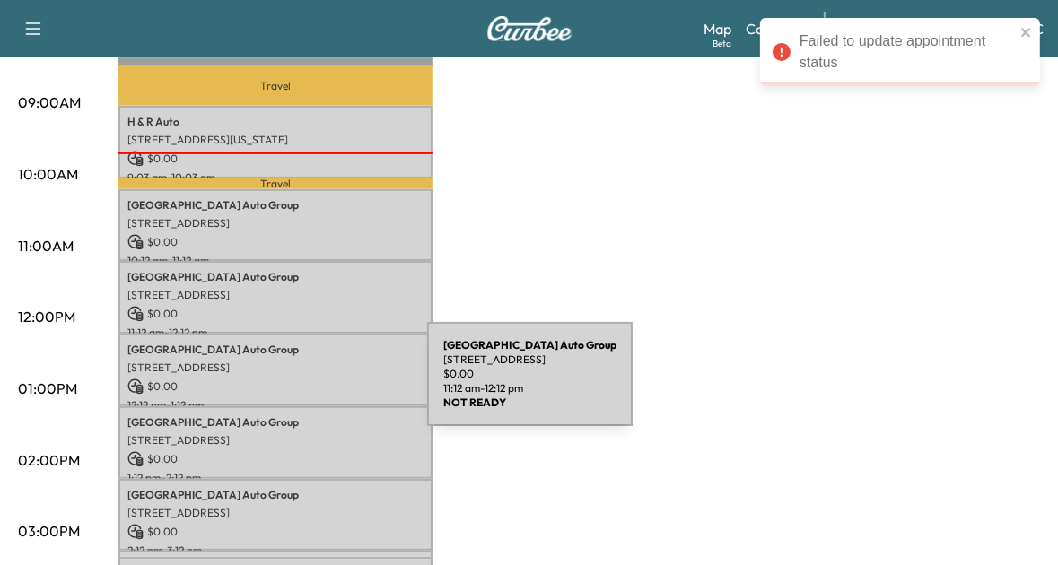
scroll to position [578, 0]
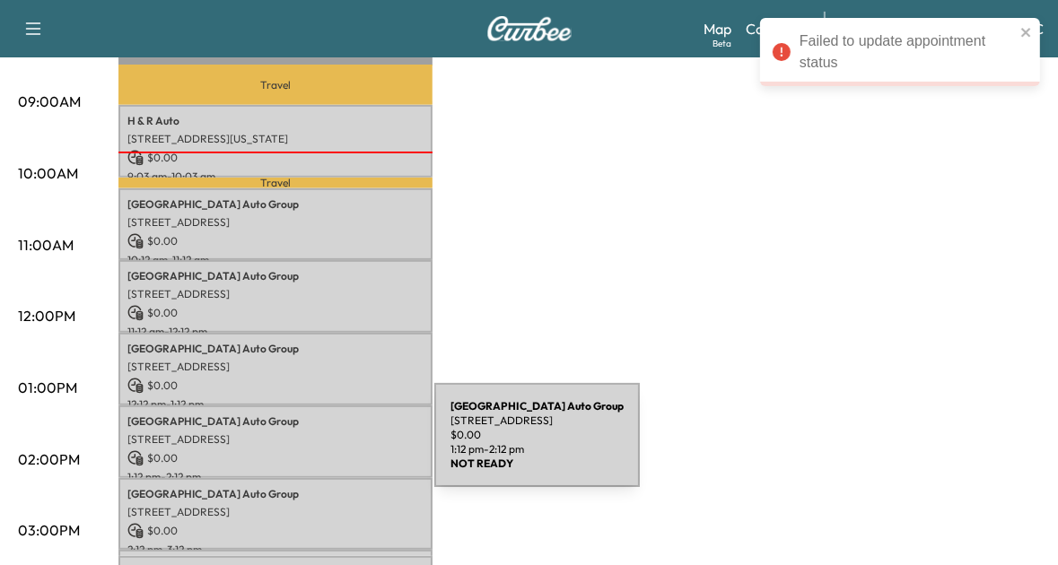
click at [300, 450] on p "$ 0.00" at bounding box center [275, 458] width 296 height 16
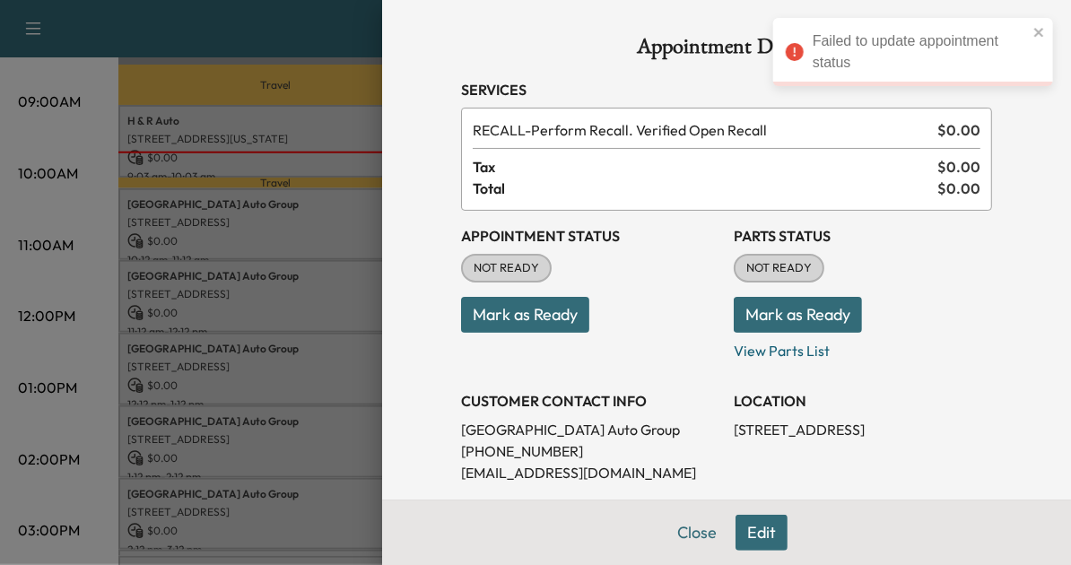
click at [506, 319] on button "Mark as Ready" at bounding box center [525, 315] width 128 height 36
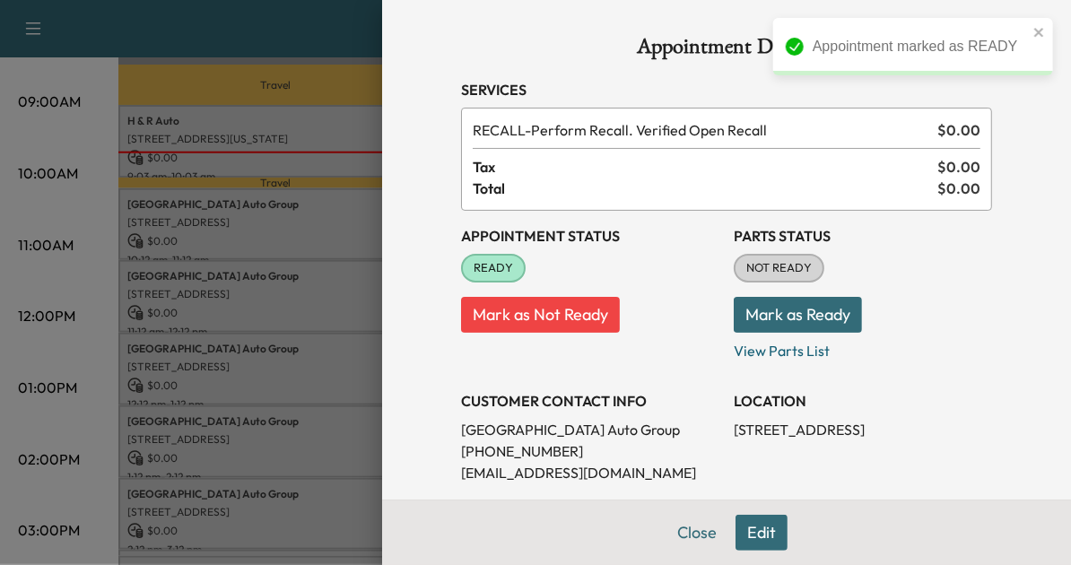
drag, startPoint x: 329, startPoint y: 330, endPoint x: 319, endPoint y: 408, distance: 78.7
click at [319, 408] on div at bounding box center [535, 282] width 1071 height 565
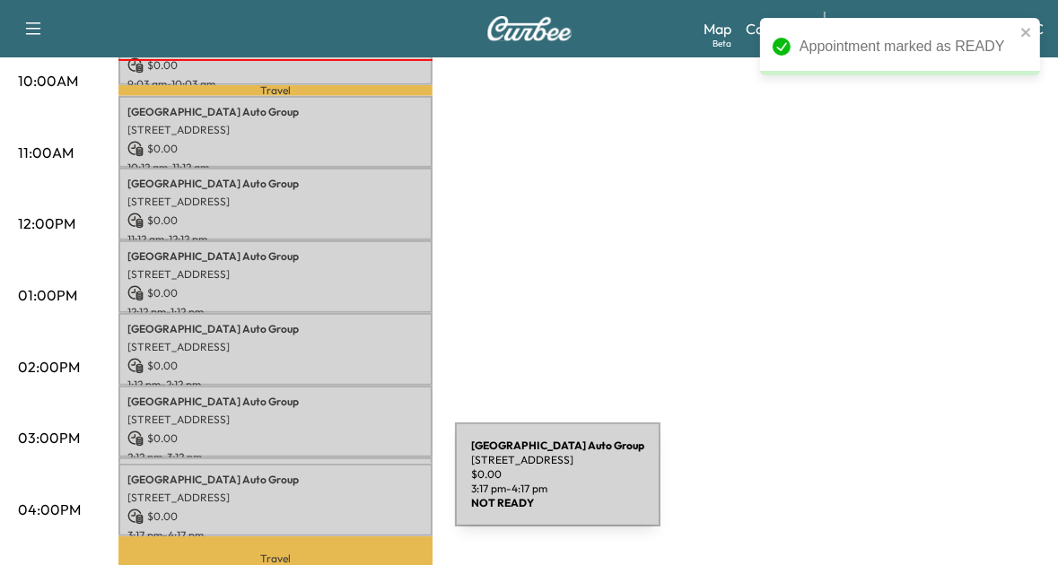
scroll to position [671, 0]
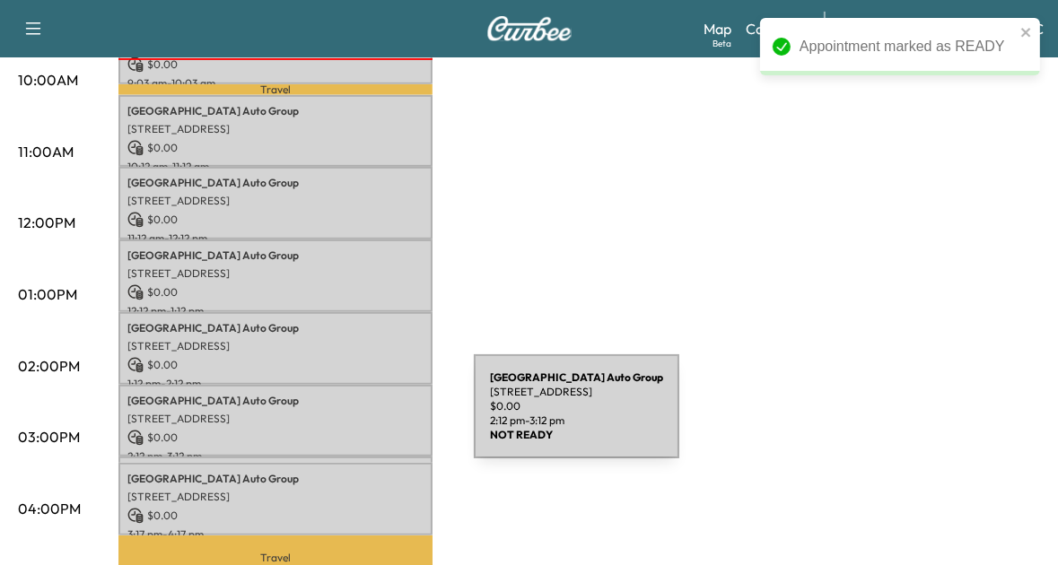
click at [339, 417] on div "Arlington Auto Group 3621 Columbia Pike, Arlington, VA 22204, USA $ 0.00 2:12 p…" at bounding box center [275, 421] width 314 height 73
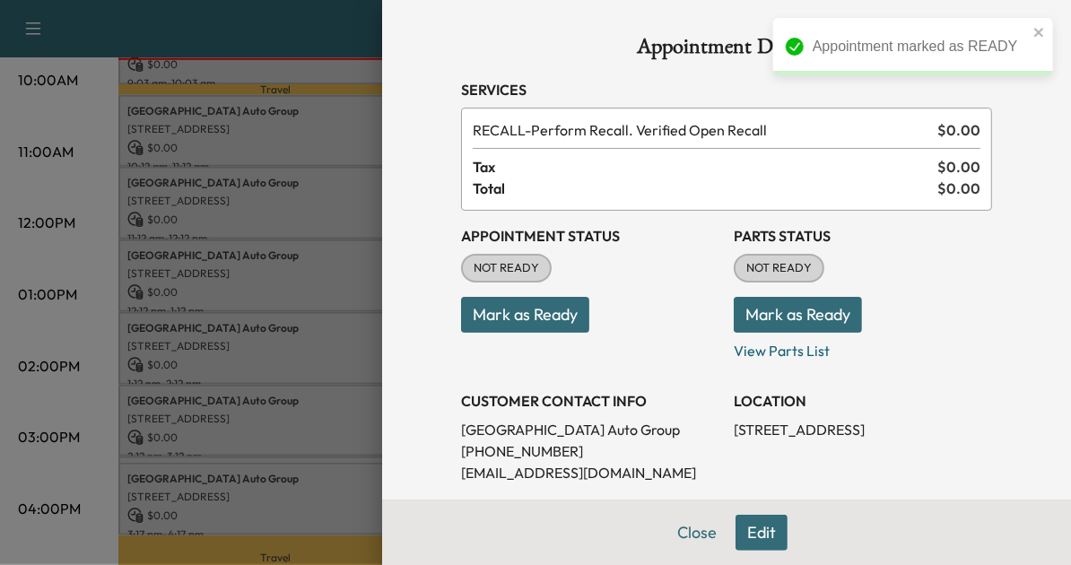
click at [507, 309] on button "Mark as Ready" at bounding box center [525, 315] width 128 height 36
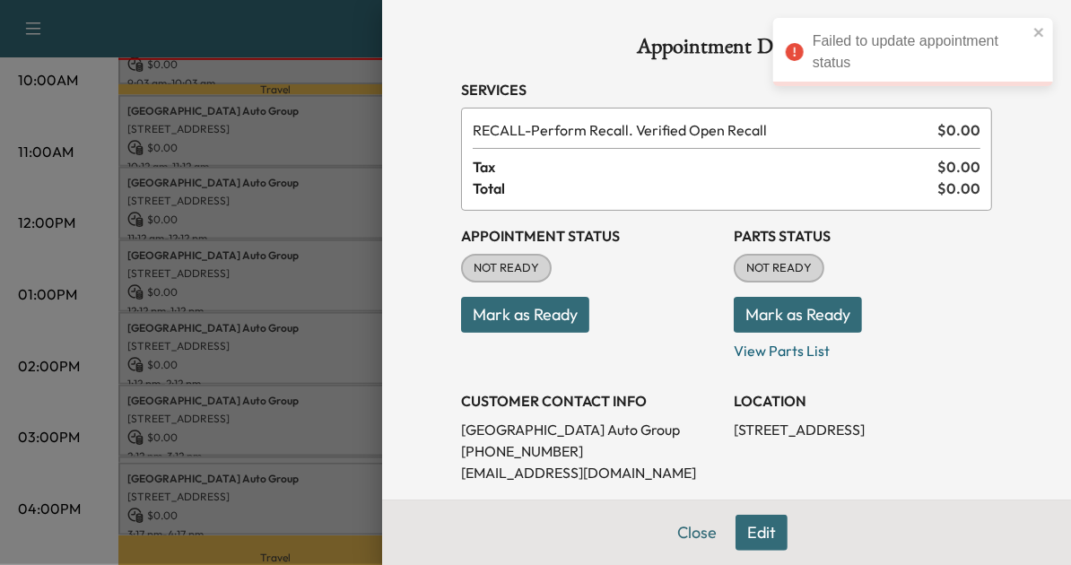
click at [297, 372] on div at bounding box center [535, 282] width 1071 height 565
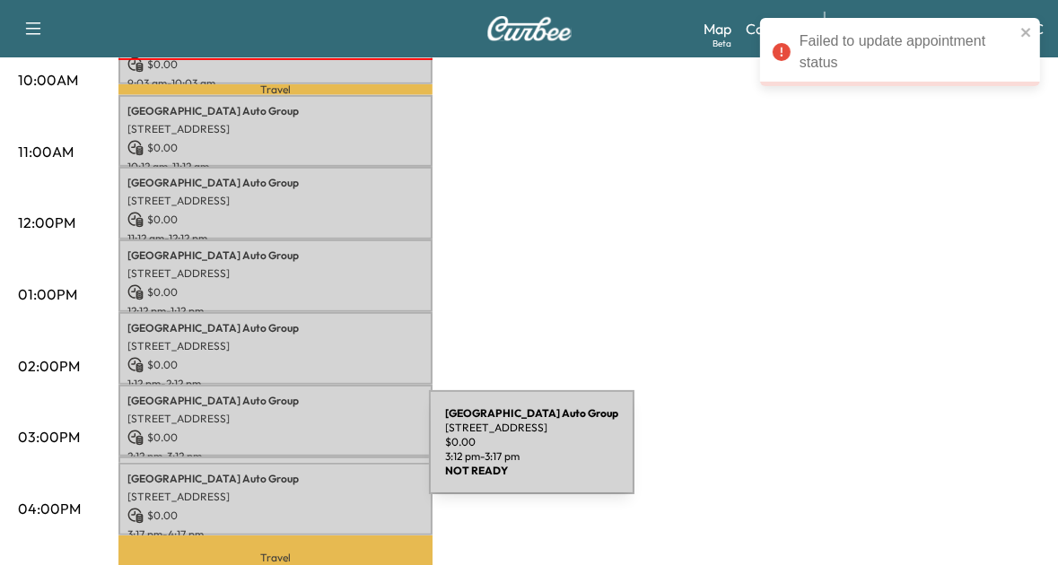
click at [294, 457] on div "Arlington Auto Group 3621 Columbia Pike, Arlington, VA 22204, USA $ 0.00 3:12 p…" at bounding box center [275, 466] width 314 height 18
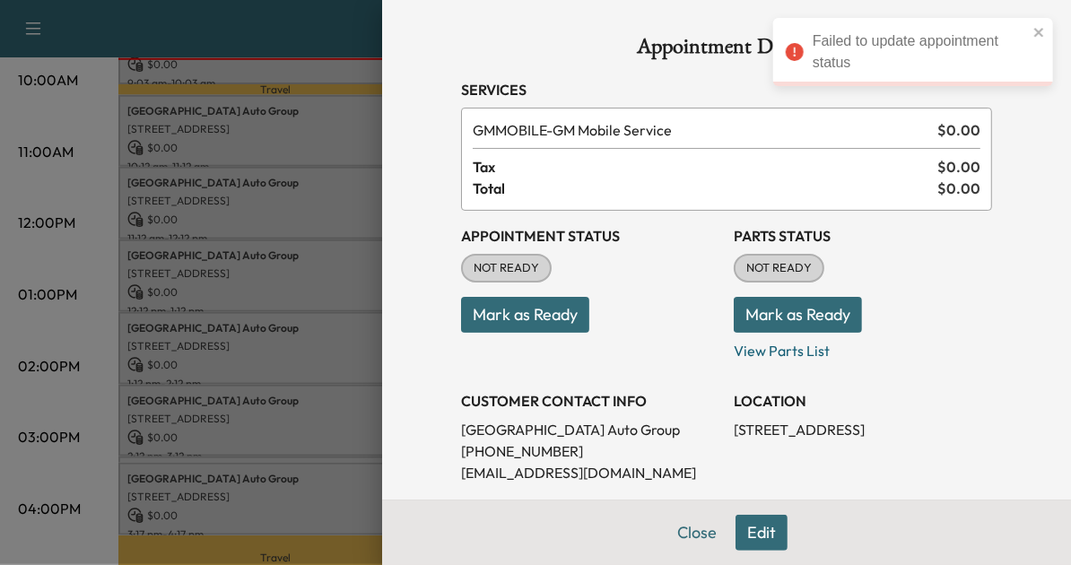
click at [494, 325] on button "Mark as Ready" at bounding box center [525, 315] width 128 height 36
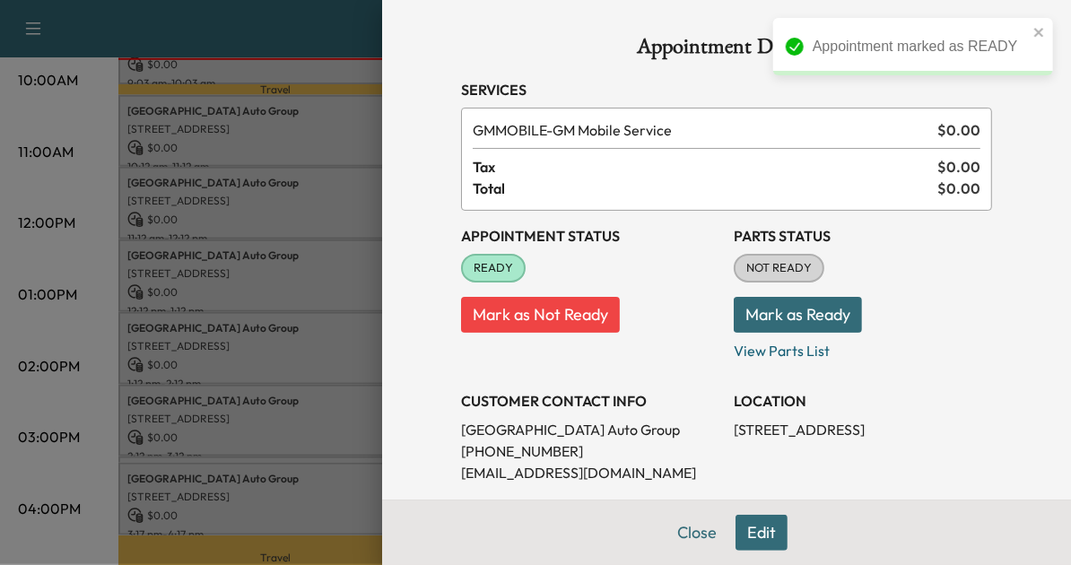
click at [316, 489] on div at bounding box center [535, 282] width 1071 height 565
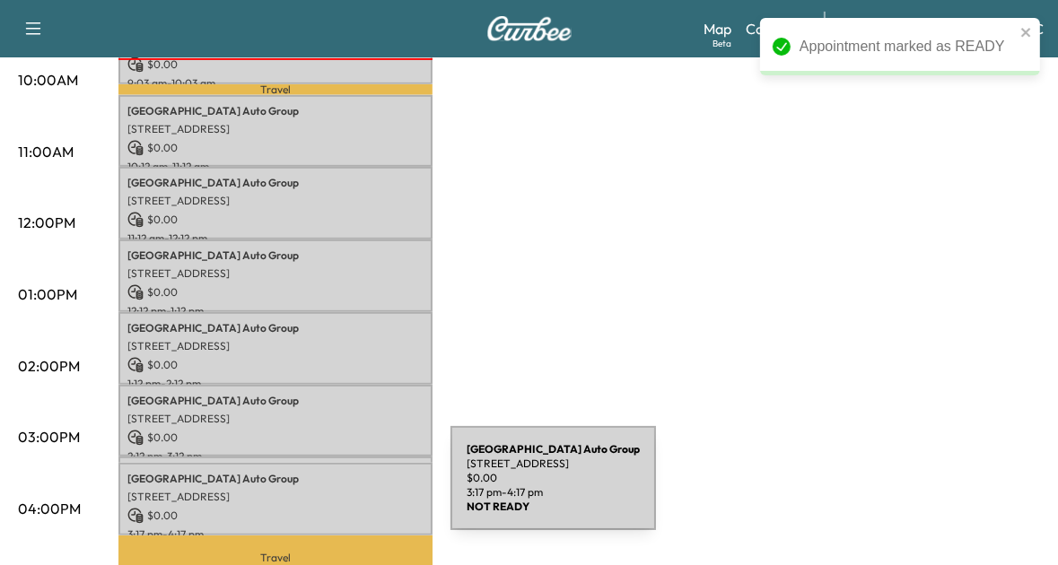
click at [316, 490] on p "[STREET_ADDRESS]" at bounding box center [275, 497] width 296 height 14
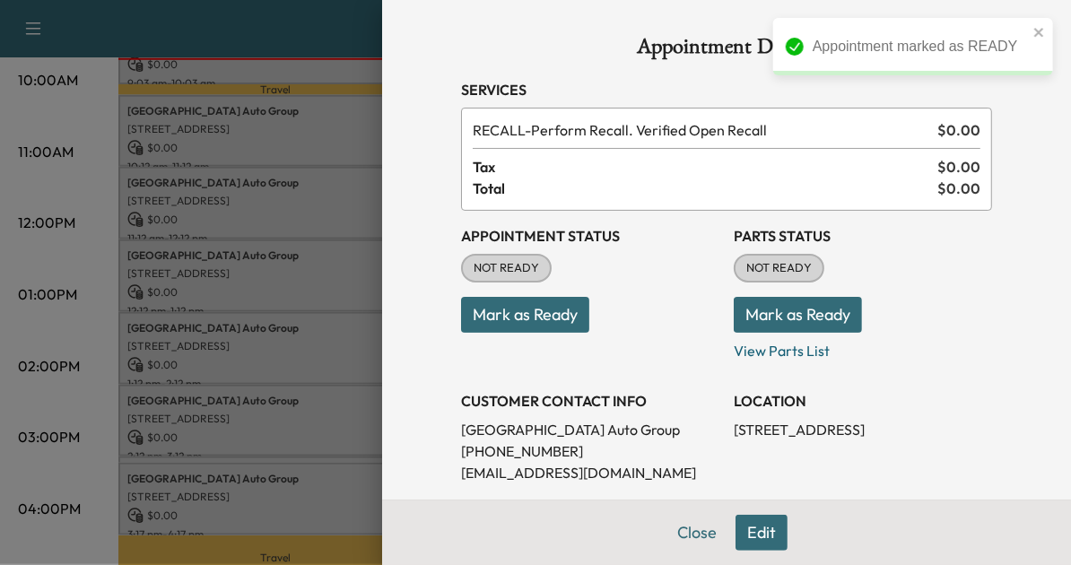
drag, startPoint x: 316, startPoint y: 489, endPoint x: 492, endPoint y: 310, distance: 250.6
click at [492, 310] on button "Mark as Ready" at bounding box center [525, 315] width 128 height 36
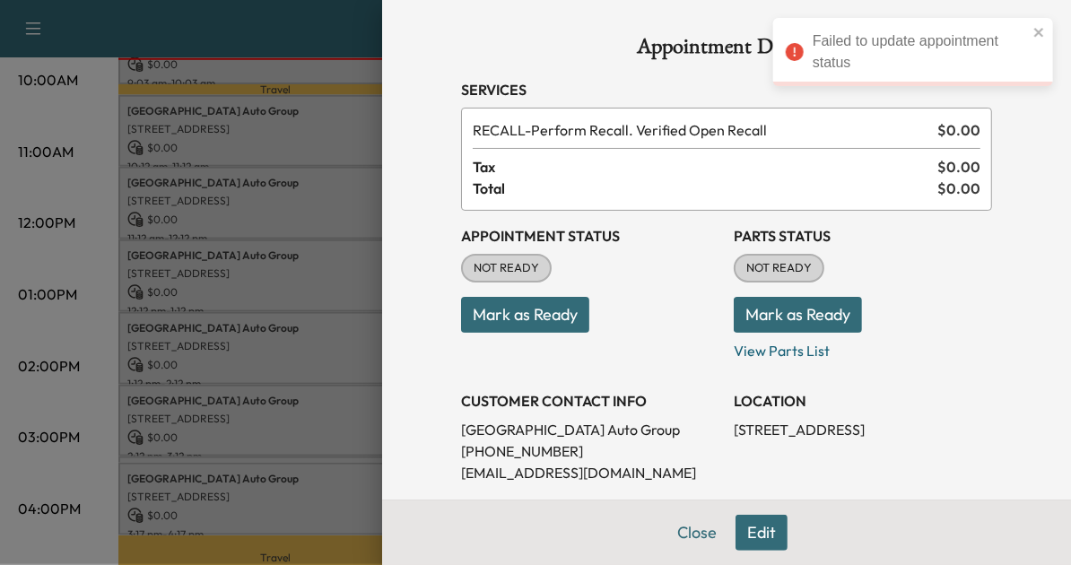
click at [328, 320] on div at bounding box center [535, 282] width 1071 height 565
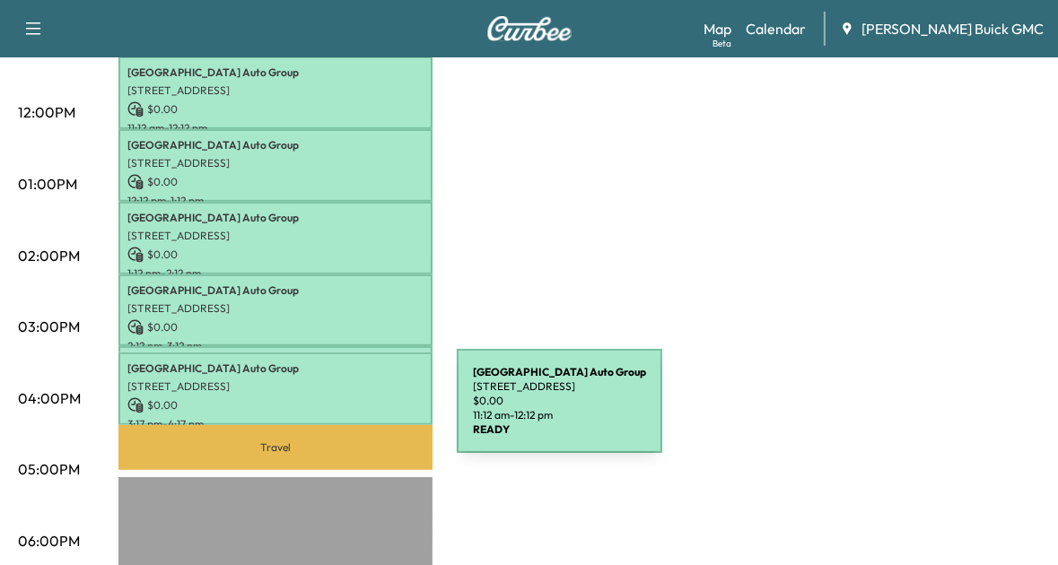
scroll to position [782, 0]
